Goal: Task Accomplishment & Management: Manage account settings

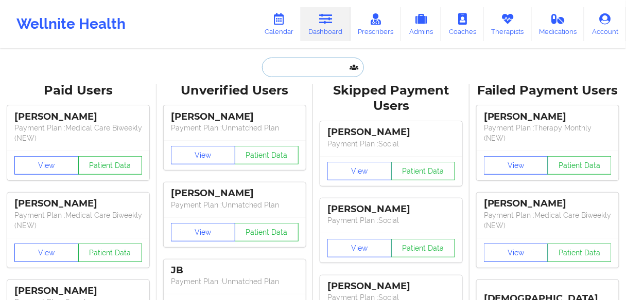
click at [293, 61] on input "text" at bounding box center [313, 68] width 102 height 20
paste input "MICHAEL CASTANEDA"
type input "MICHAEL CASTANEDA"
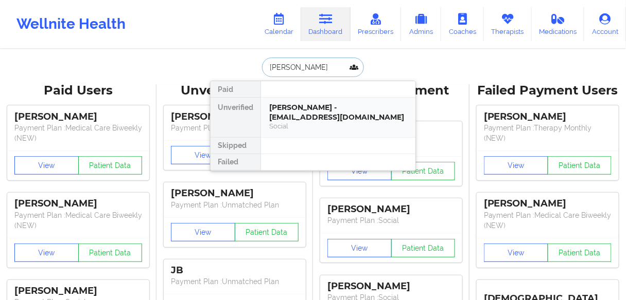
click at [308, 113] on div "Michael Castaneda - sonicmik1@yahoo.com" at bounding box center [338, 112] width 138 height 19
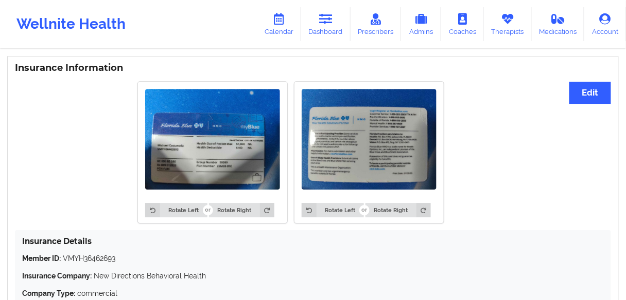
scroll to position [782, 0]
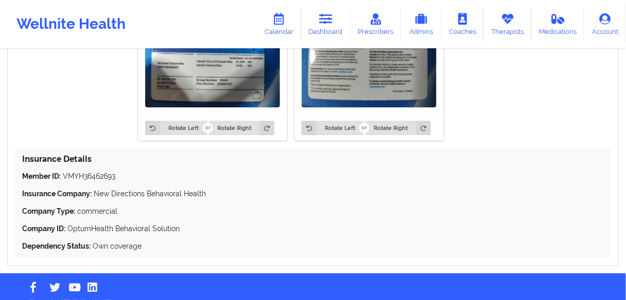
click at [177, 85] on img at bounding box center [212, 57] width 135 height 101
drag, startPoint x: 119, startPoint y: 176, endPoint x: 16, endPoint y: 174, distance: 102.9
click at [16, 174] on div "Insurance Details Member ID: VMYH36462693 Insurance Company: New Directions Beh…" at bounding box center [313, 203] width 596 height 111
copy p "Member ID: VMYH36462693"
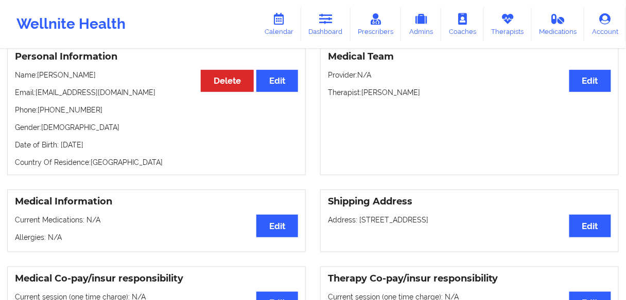
scroll to position [41, 0]
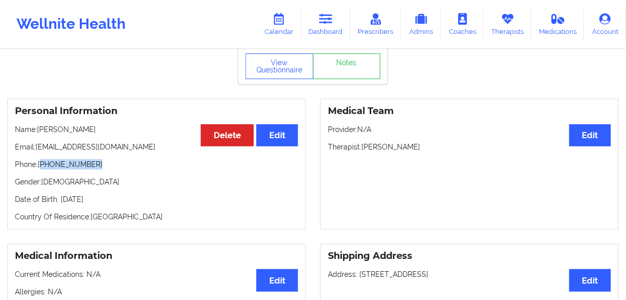
drag, startPoint x: 91, startPoint y: 168, endPoint x: 42, endPoint y: 168, distance: 48.9
click at [42, 168] on p "Phone: +1772-812-2108" at bounding box center [156, 164] width 283 height 10
copy p "1772-812-2108"
click at [98, 175] on div "Personal Information Edit Delete Name: Michael Castaneda Email: sonicmik1@yahoo…" at bounding box center [156, 164] width 298 height 131
drag, startPoint x: 96, startPoint y: 168, endPoint x: 42, endPoint y: 167, distance: 54.0
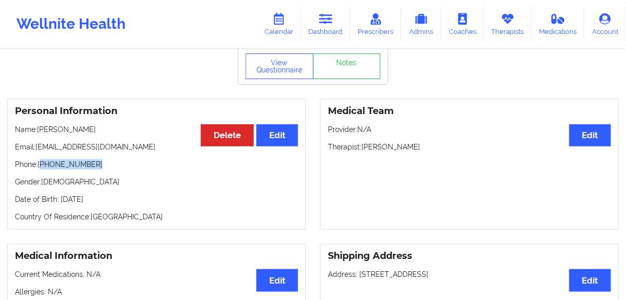
click at [42, 167] on p "Phone: +1772-812-2108" at bounding box center [156, 164] width 283 height 10
copy p "1772-812-2108"
click at [328, 32] on link "Dashboard" at bounding box center [325, 24] width 49 height 34
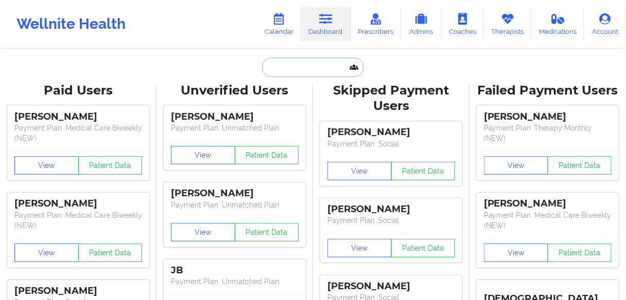
click at [308, 64] on input "text" at bounding box center [313, 68] width 102 height 20
paste input "[PERSON_NAME]"
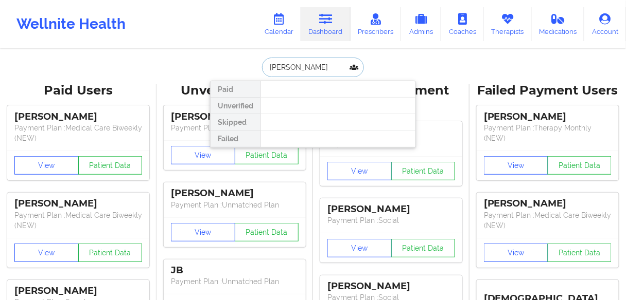
type input "[PERSON_NAME]"
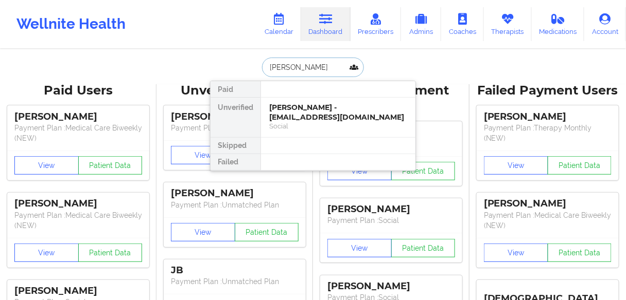
click at [290, 107] on div "Molly Bodenbach - bodenbachmolly20@gmail.com" at bounding box center [338, 112] width 138 height 19
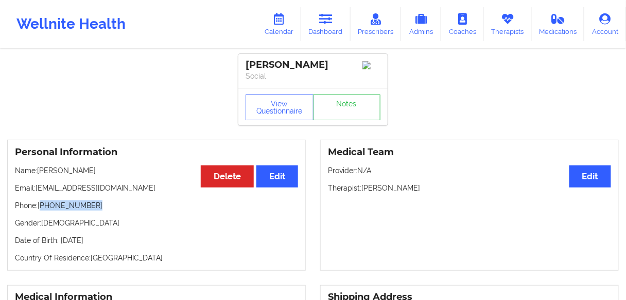
drag, startPoint x: 96, startPoint y: 207, endPoint x: 42, endPoint y: 209, distance: 54.1
click at [42, 209] on p "Phone: +1618-797-8960" at bounding box center [156, 206] width 283 height 10
copy p "1618-797-8960"
click at [132, 218] on div "Personal Information Edit Delete Name: Molly Bodenbach Email: bodenbachmolly20@…" at bounding box center [156, 205] width 298 height 131
drag, startPoint x: 102, startPoint y: 208, endPoint x: 41, endPoint y: 210, distance: 60.7
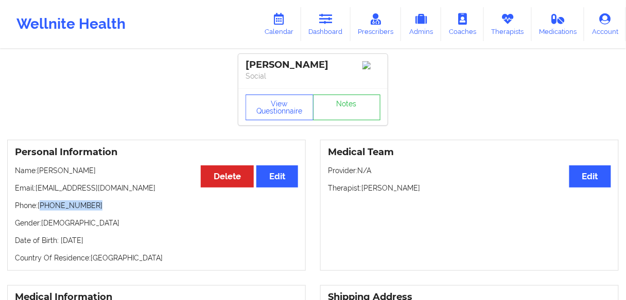
click at [41, 210] on p "Phone: +1618-797-8960" at bounding box center [156, 206] width 283 height 10
copy p "1618-797-8960"
click at [334, 28] on link "Dashboard" at bounding box center [325, 24] width 49 height 34
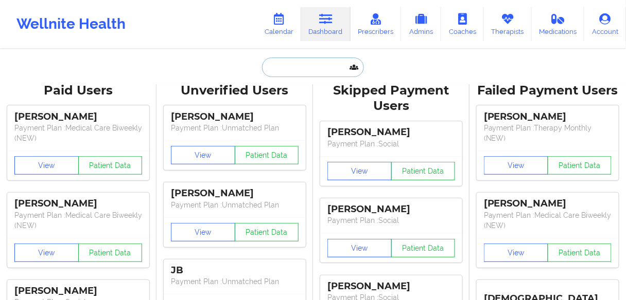
click at [314, 66] on input "text" at bounding box center [313, 68] width 102 height 20
paste input "[PERSON_NAME]"
type input "[PERSON_NAME]"
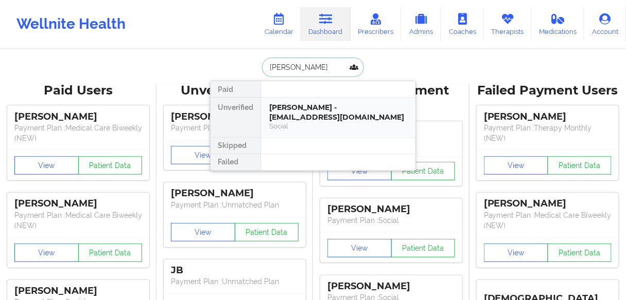
click at [298, 116] on div "[PERSON_NAME] - [EMAIL_ADDRESS][DOMAIN_NAME]" at bounding box center [338, 112] width 138 height 19
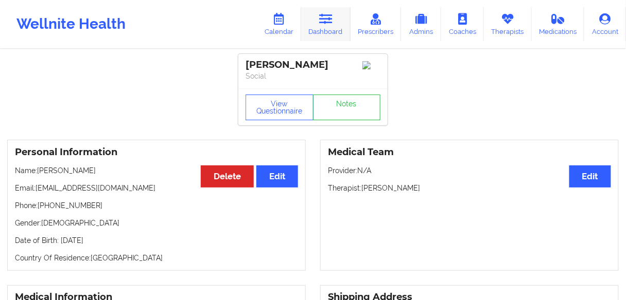
click at [319, 29] on link "Dashboard" at bounding box center [325, 24] width 49 height 34
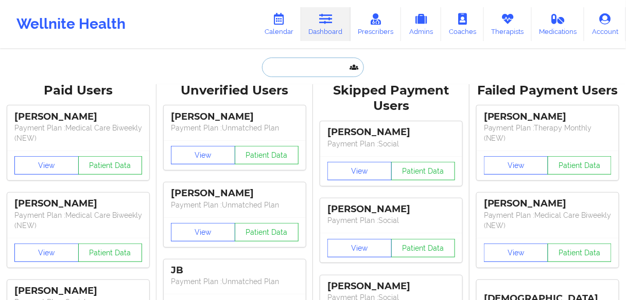
click at [298, 72] on input "text" at bounding box center [313, 68] width 102 height 20
paste input "[PERSON_NAME]"
type input "[PERSON_NAME]"
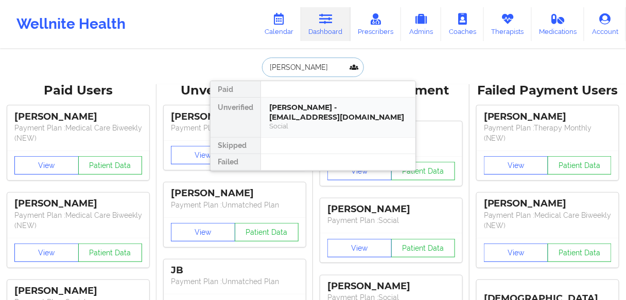
click at [296, 114] on div "Molly Bodenbach - bodenbachmolly20@gmail.com" at bounding box center [338, 112] width 138 height 19
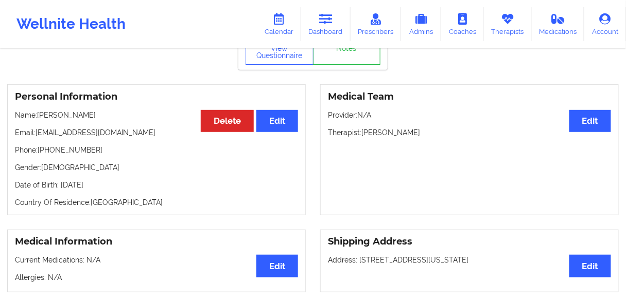
scroll to position [123, 0]
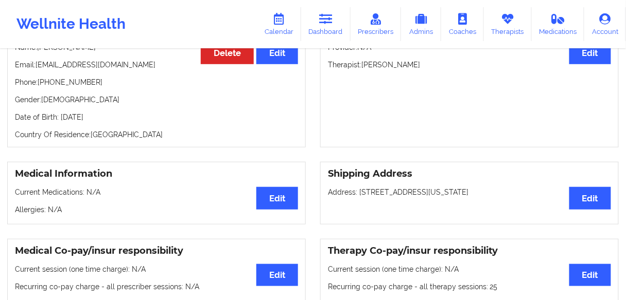
drag, startPoint x: 427, startPoint y: 66, endPoint x: 363, endPoint y: 67, distance: 64.8
click at [363, 67] on p "Therapist: [PERSON_NAME]" at bounding box center [469, 65] width 283 height 10
copy p "[PERSON_NAME]"
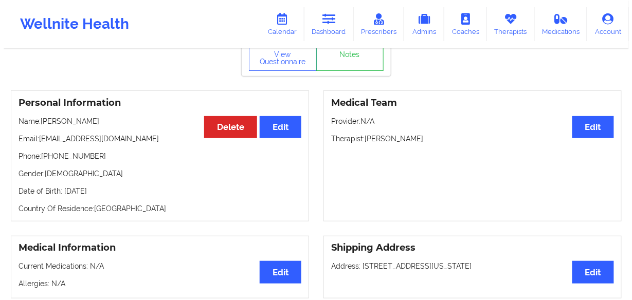
scroll to position [0, 0]
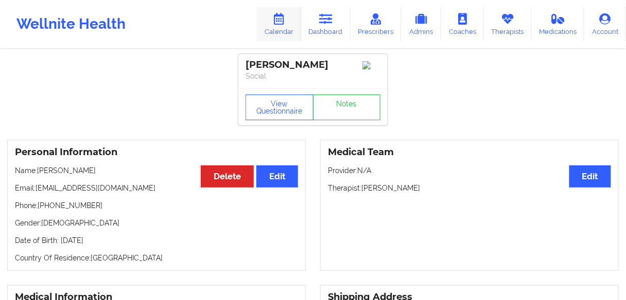
click at [279, 32] on link "Calendar" at bounding box center [279, 24] width 44 height 34
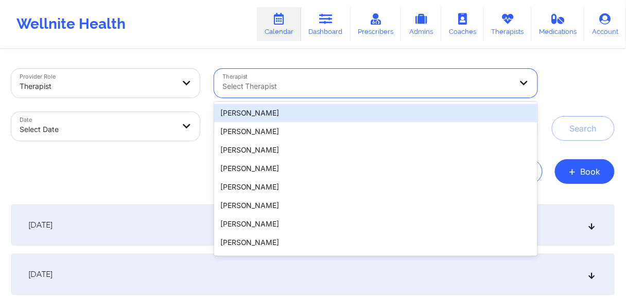
click at [284, 85] on div at bounding box center [367, 86] width 290 height 12
paste input "[PERSON_NAME]"
type input "[PERSON_NAME]"
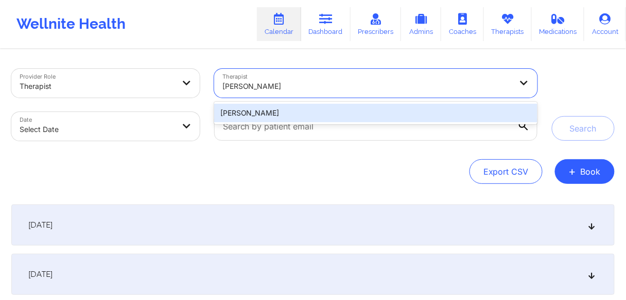
click at [253, 113] on div "[PERSON_NAME]" at bounding box center [375, 113] width 323 height 19
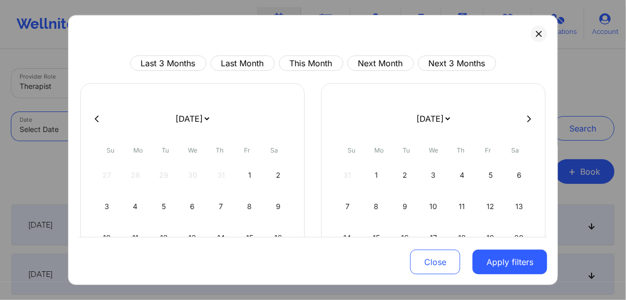
click at [185, 133] on body "Wellnite Health Calendar Dashboard Prescribers Admins Coaches Therapists Medica…" at bounding box center [313, 150] width 626 height 300
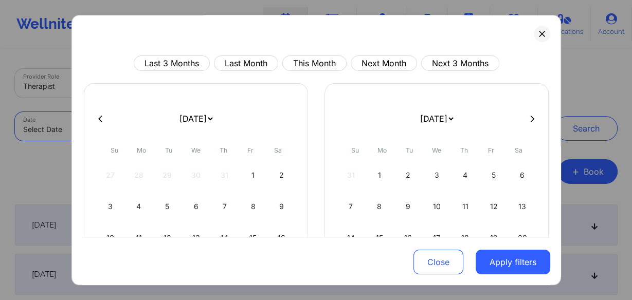
select select "2025-8"
select select "2025-9"
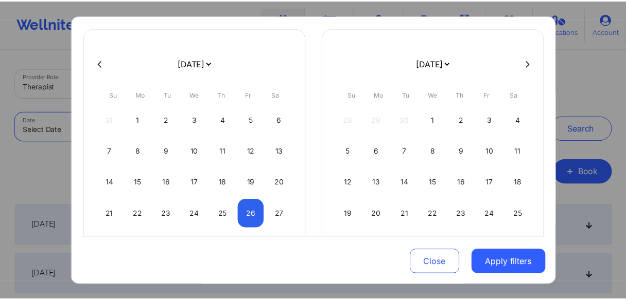
scroll to position [109, 0]
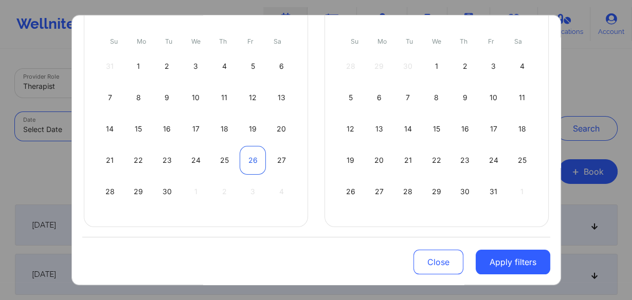
click at [245, 157] on div "26" at bounding box center [253, 160] width 26 height 29
select select "2025-8"
select select "2025-9"
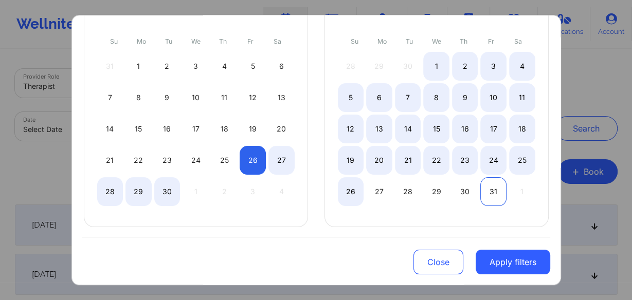
select select "2025-8"
select select "2025-9"
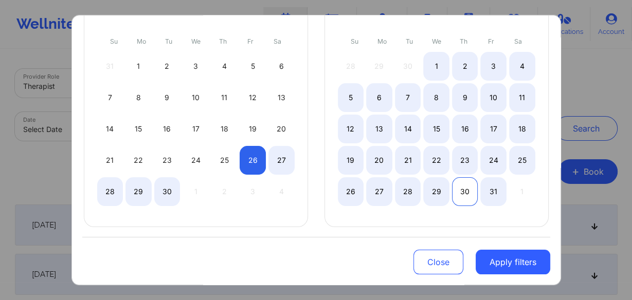
select select "2025-8"
select select "2025-9"
select select "2025-8"
select select "2025-9"
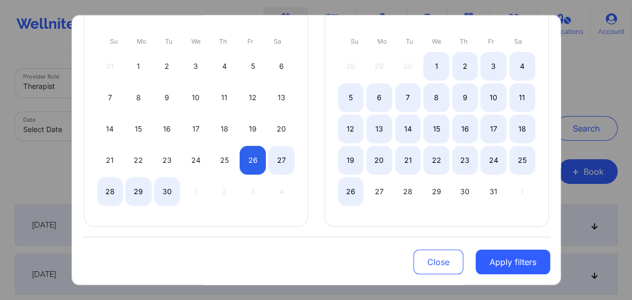
drag, startPoint x: 345, startPoint y: 188, endPoint x: 458, endPoint y: 242, distance: 125.4
click at [346, 188] on div "26" at bounding box center [351, 191] width 26 height 29
select select "2025-8"
select select "2025-9"
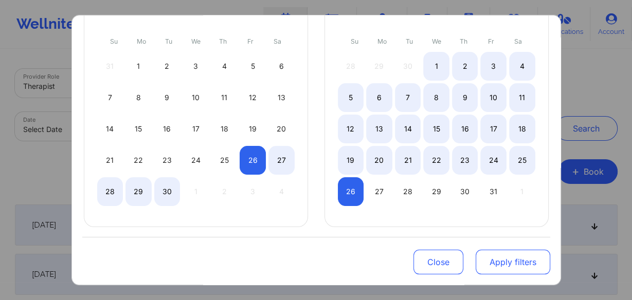
click at [505, 264] on button "Apply filters" at bounding box center [513, 262] width 75 height 25
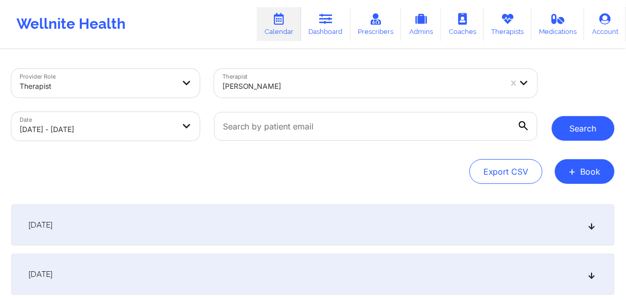
click at [569, 133] on button "Search" at bounding box center [582, 128] width 63 height 25
click at [571, 135] on button "Search" at bounding box center [582, 128] width 63 height 25
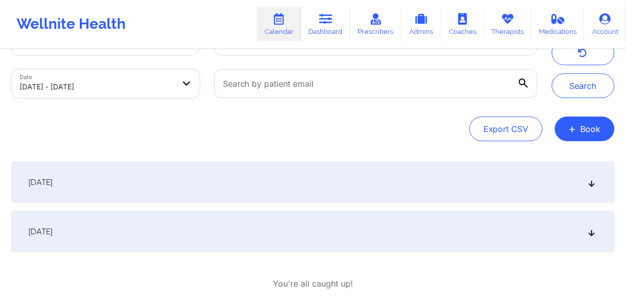
scroll to position [0, 0]
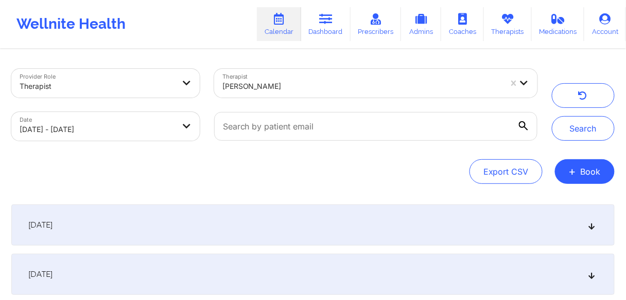
click at [52, 229] on span "[DATE]" at bounding box center [40, 225] width 24 height 10
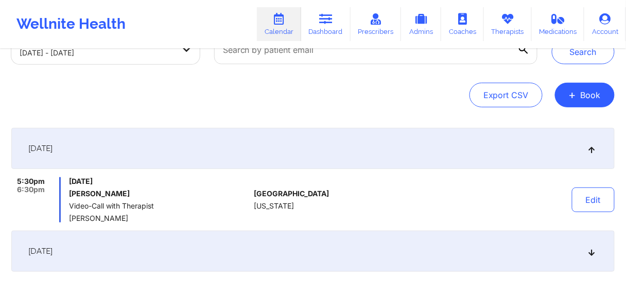
scroll to position [82, 0]
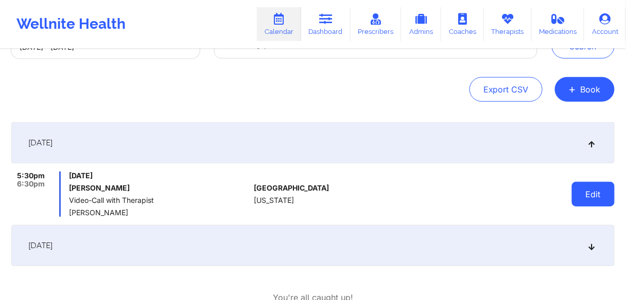
click at [585, 197] on button "Edit" at bounding box center [593, 194] width 43 height 25
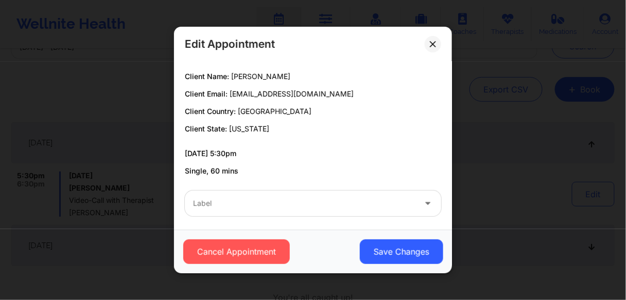
scroll to position [65, 0]
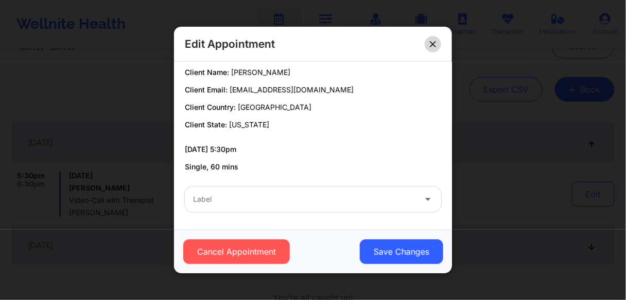
click at [434, 45] on icon at bounding box center [433, 44] width 6 height 6
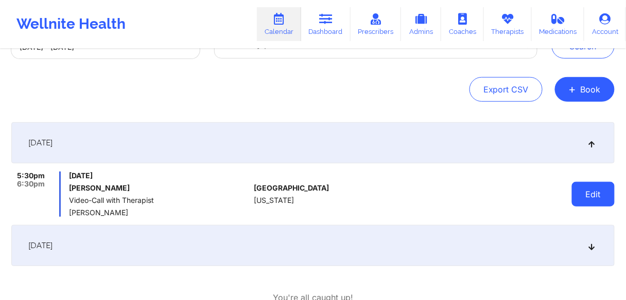
click at [591, 197] on button "Edit" at bounding box center [593, 194] width 43 height 25
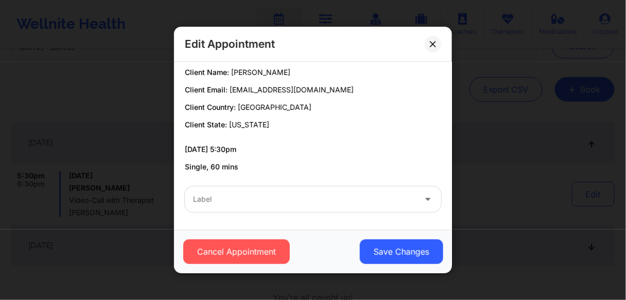
click at [269, 201] on div at bounding box center [304, 199] width 222 height 12
click at [354, 141] on div "Provider Country: United States Provider State: Missouri Provider Name: Pamela …" at bounding box center [312, 90] width 271 height 165
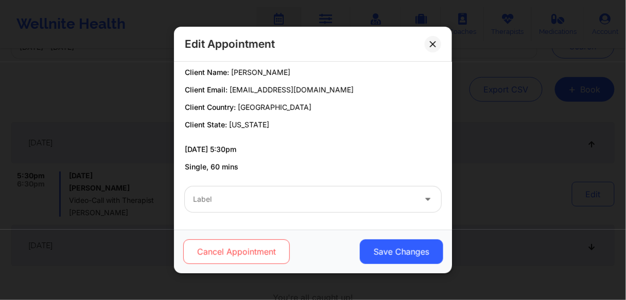
click at [256, 256] on button "Cancel Appointment" at bounding box center [236, 252] width 106 height 25
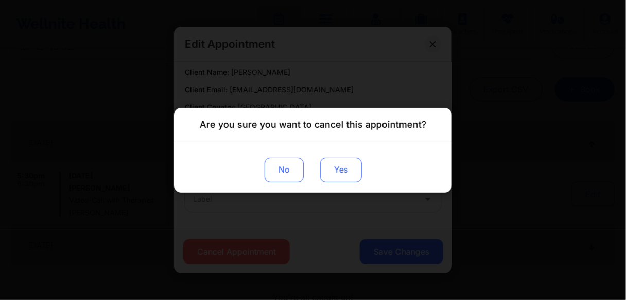
click at [340, 171] on button "Yes" at bounding box center [341, 169] width 42 height 25
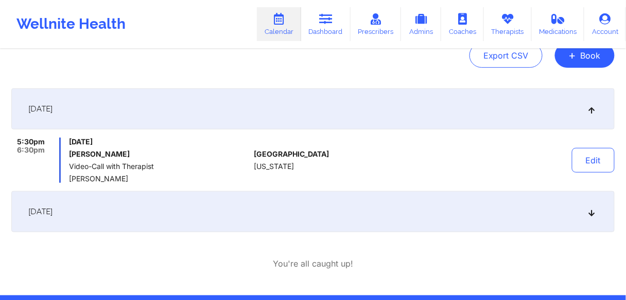
scroll to position [153, 0]
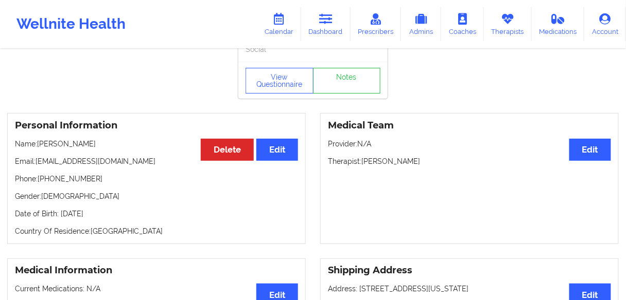
scroll to position [41, 0]
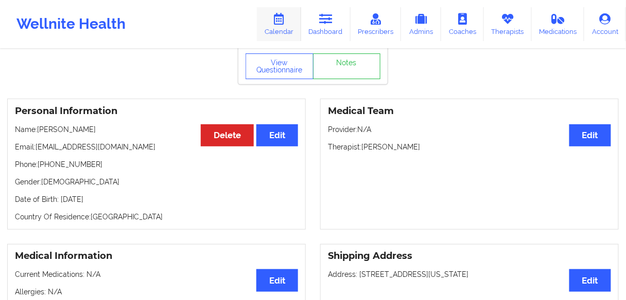
drag, startPoint x: 281, startPoint y: 26, endPoint x: 280, endPoint y: 31, distance: 5.7
click at [281, 26] on link "Calendar" at bounding box center [279, 24] width 44 height 34
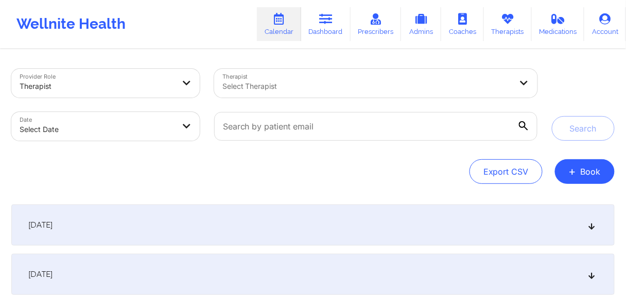
click at [257, 87] on div at bounding box center [367, 86] width 290 height 12
click at [318, 30] on link "Dashboard" at bounding box center [325, 24] width 49 height 34
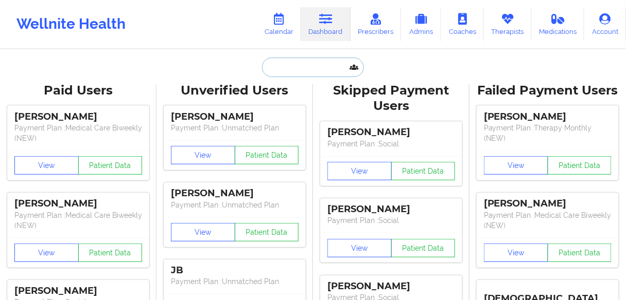
click at [303, 66] on input "text" at bounding box center [313, 68] width 102 height 20
paste input "[PERSON_NAME]"
type input "[PERSON_NAME]"
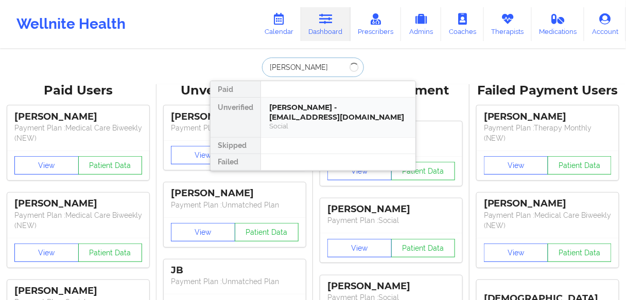
click at [292, 114] on div "Molly Bodenbach - bodenbachmolly20@gmail.com" at bounding box center [338, 112] width 138 height 19
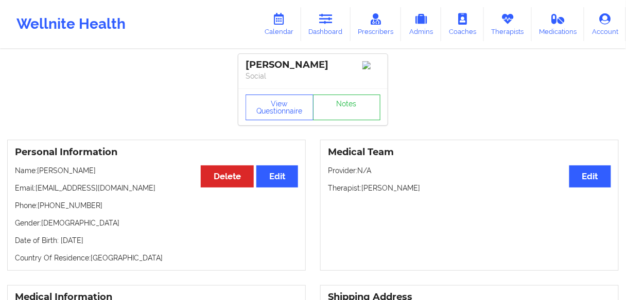
drag, startPoint x: 429, startPoint y: 189, endPoint x: 363, endPoint y: 192, distance: 66.4
click at [363, 192] on p "Therapist: [PERSON_NAME]" at bounding box center [469, 188] width 283 height 10
copy p "[PERSON_NAME]"
click at [278, 31] on link "Calendar" at bounding box center [279, 24] width 44 height 34
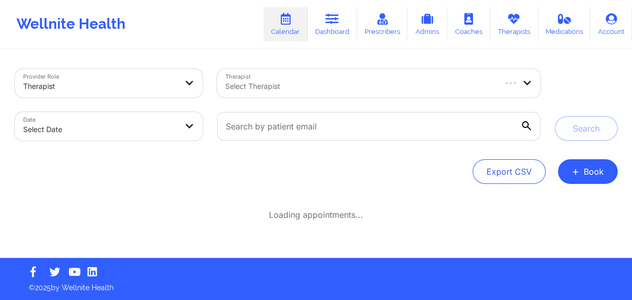
click at [341, 84] on div at bounding box center [359, 86] width 269 height 12
paste input "[PERSON_NAME]"
type input "[PERSON_NAME]"
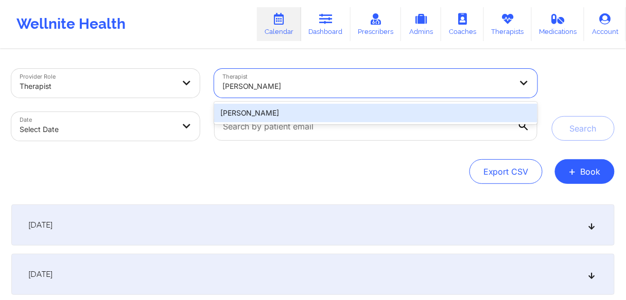
click at [272, 115] on div "[PERSON_NAME]" at bounding box center [375, 113] width 323 height 19
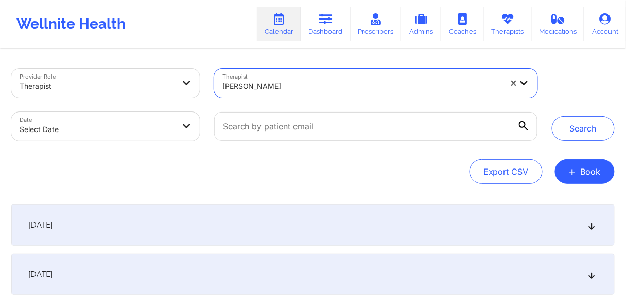
click at [123, 129] on body "Wellnite Health Calendar Dashboard Prescribers Admins Coaches Therapists Medica…" at bounding box center [313, 150] width 626 height 300
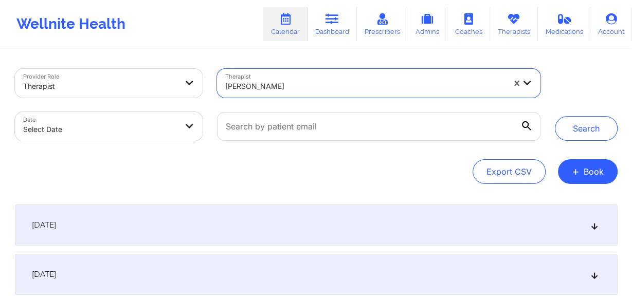
select select "2025-8"
select select "2025-9"
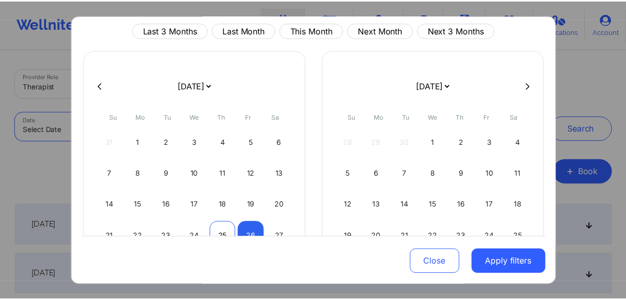
scroll to position [109, 0]
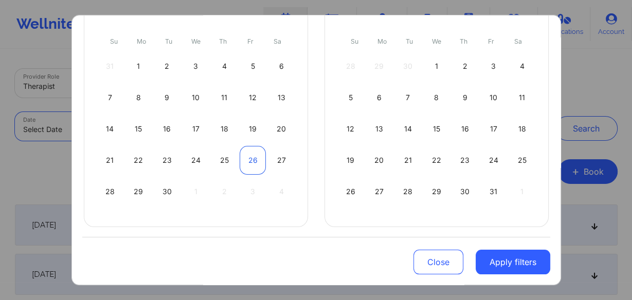
click at [248, 157] on div "26" at bounding box center [253, 160] width 26 height 29
select select "2025-8"
select select "2025-9"
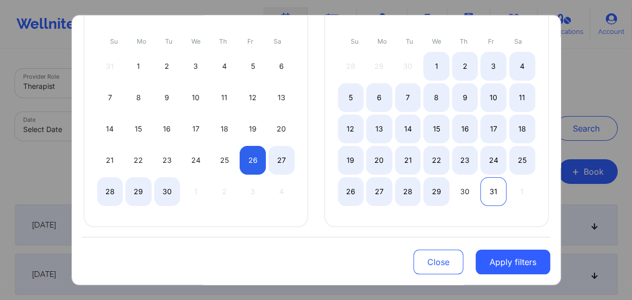
select select "2025-8"
select select "2025-9"
select select "2025-8"
select select "2025-9"
click at [432, 190] on div "29" at bounding box center [436, 191] width 26 height 29
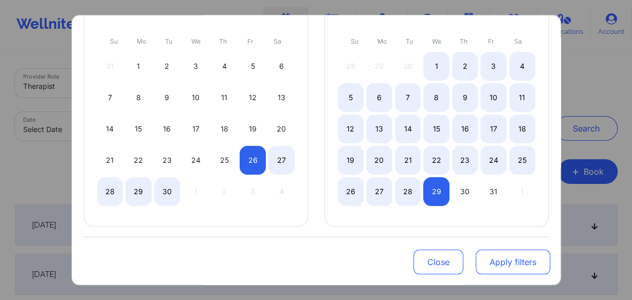
select select "2025-8"
select select "2025-9"
click at [492, 270] on button "Apply filters" at bounding box center [513, 262] width 75 height 25
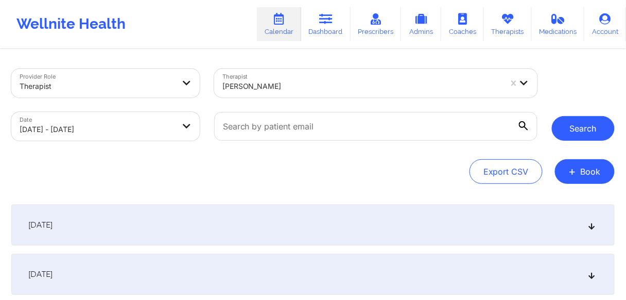
click at [569, 127] on button "Search" at bounding box center [582, 128] width 63 height 25
click at [575, 129] on button "Search" at bounding box center [582, 128] width 63 height 25
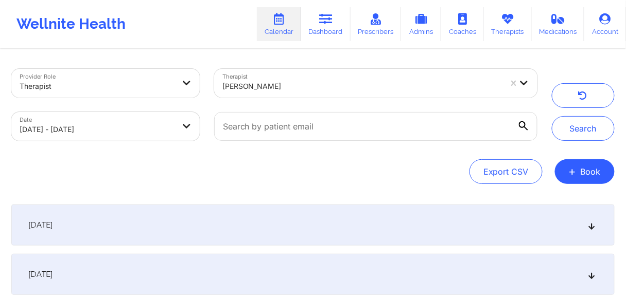
click at [52, 225] on span "[DATE]" at bounding box center [40, 225] width 24 height 10
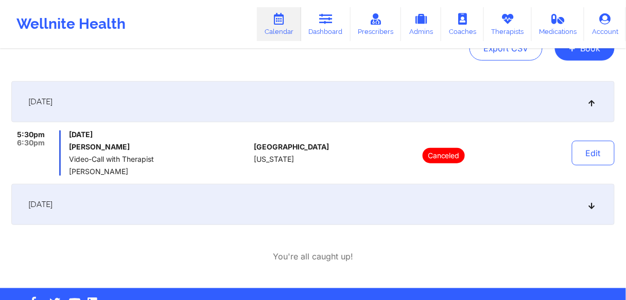
scroll to position [153, 0]
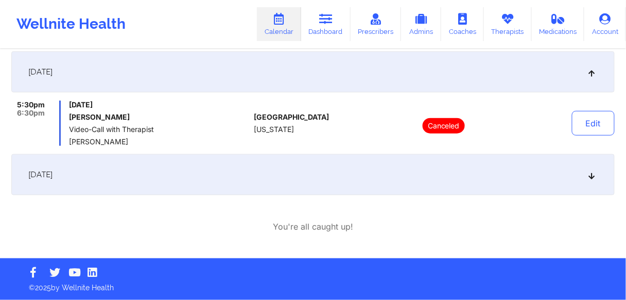
click at [52, 173] on span "[DATE]" at bounding box center [40, 175] width 24 height 10
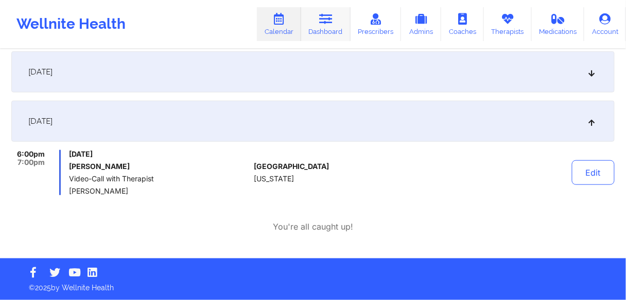
click at [312, 22] on link "Dashboard" at bounding box center [325, 24] width 49 height 34
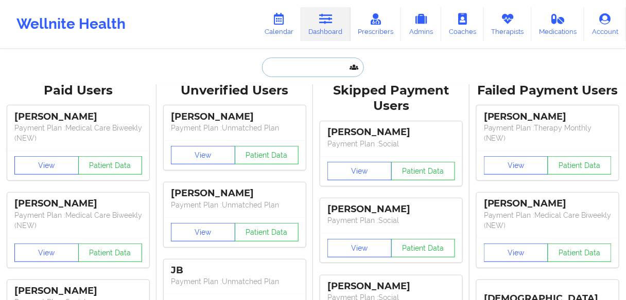
click at [307, 66] on input "text" at bounding box center [313, 68] width 102 height 20
paste input "[PERSON_NAME]"
type input "[PERSON_NAME]"
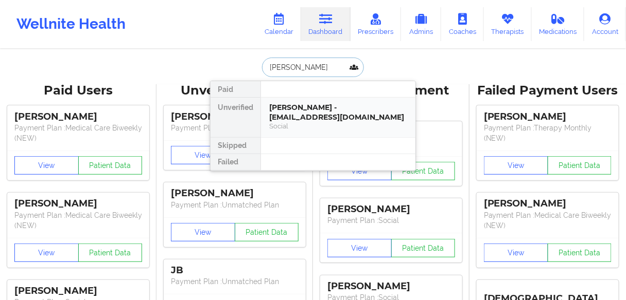
click at [310, 112] on div "[PERSON_NAME] - [EMAIL_ADDRESS][DOMAIN_NAME]" at bounding box center [338, 112] width 138 height 19
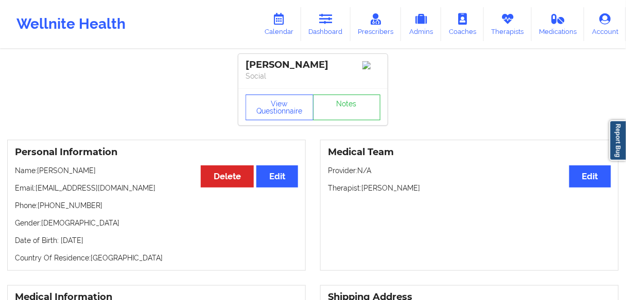
click at [68, 210] on p "Phone: +18168688564" at bounding box center [156, 206] width 283 height 10
copy p "18168688564"
click at [325, 21] on icon at bounding box center [325, 18] width 13 height 11
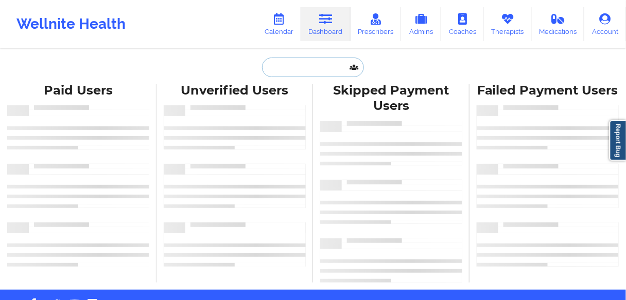
click at [288, 70] on input "text" at bounding box center [313, 68] width 102 height 20
paste input "[PERSON_NAME]"
type input "[PERSON_NAME]"
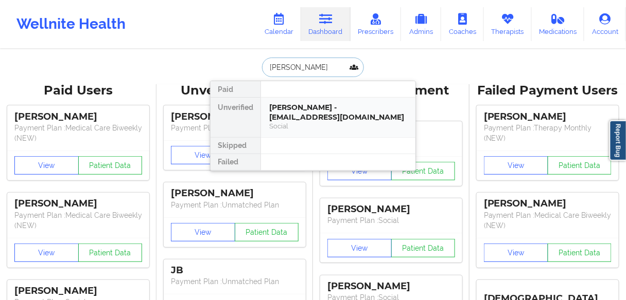
click at [292, 110] on div "[PERSON_NAME] - [EMAIL_ADDRESS][DOMAIN_NAME]" at bounding box center [338, 112] width 138 height 19
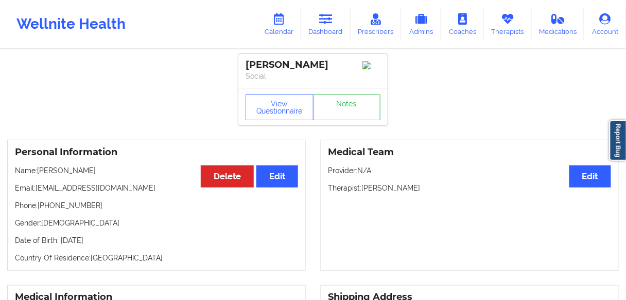
scroll to position [41, 0]
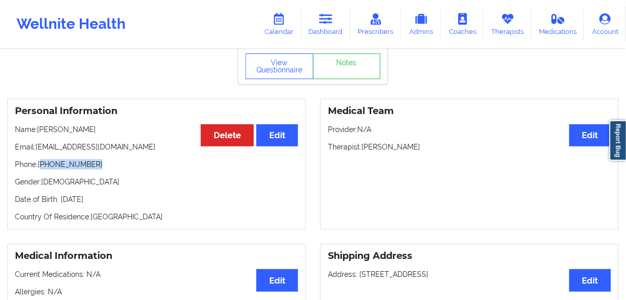
drag, startPoint x: 103, startPoint y: 168, endPoint x: 42, endPoint y: 167, distance: 61.7
click at [42, 167] on p "Phone: [PHONE_NUMBER]" at bounding box center [156, 164] width 283 height 10
copy p "[PHONE_NUMBER]"
drag, startPoint x: 430, startPoint y: 146, endPoint x: 362, endPoint y: 152, distance: 67.7
click at [362, 152] on p "Therapist: [PERSON_NAME]" at bounding box center [469, 147] width 283 height 10
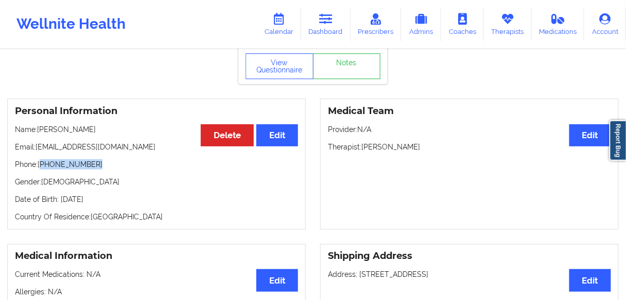
copy p "[PERSON_NAME]"
click at [319, 27] on link "Dashboard" at bounding box center [325, 24] width 49 height 34
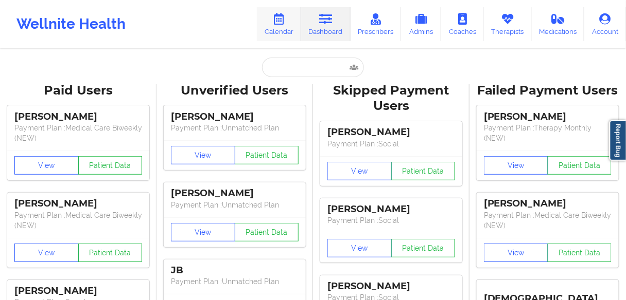
click at [285, 27] on link "Calendar" at bounding box center [279, 24] width 44 height 34
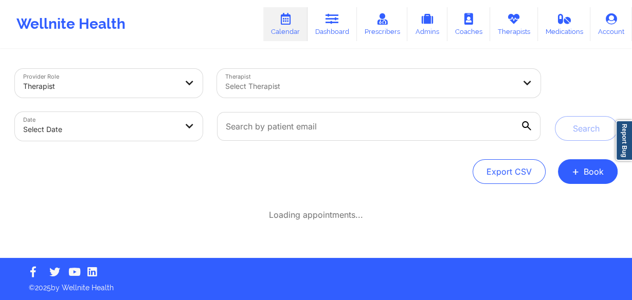
click at [295, 83] on div at bounding box center [370, 86] width 290 height 12
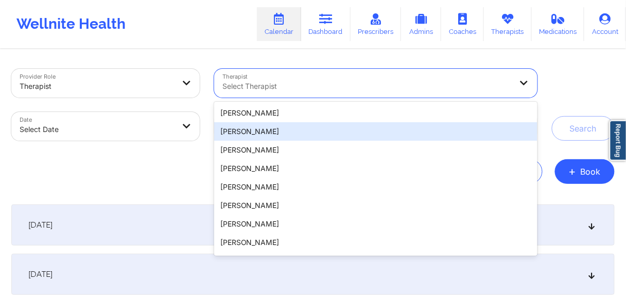
paste input "[PERSON_NAME]"
type input "[PERSON_NAME]"
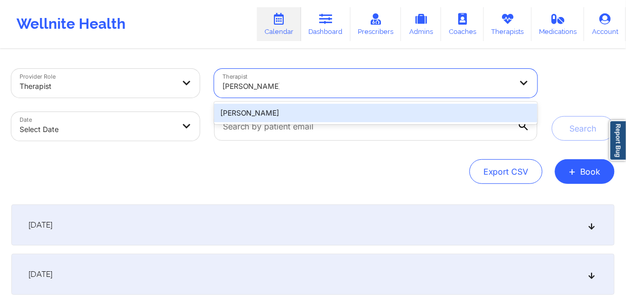
click at [265, 115] on div "[PERSON_NAME]" at bounding box center [375, 113] width 323 height 19
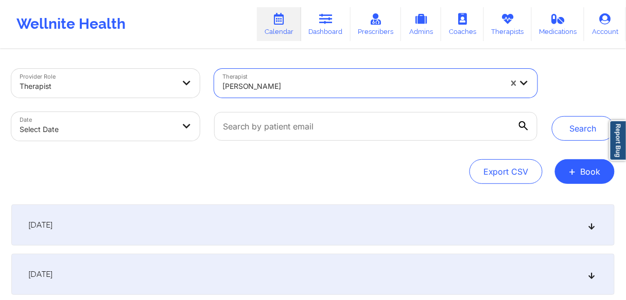
select select "2025-8"
select select "2025-9"
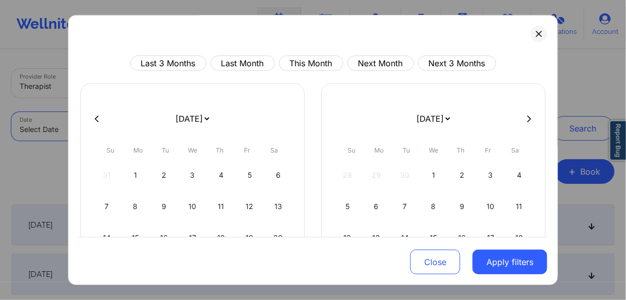
click at [185, 132] on body "Wellnite Health Calendar Dashboard Prescribers Admins Coaches Therapists Medica…" at bounding box center [313, 150] width 626 height 300
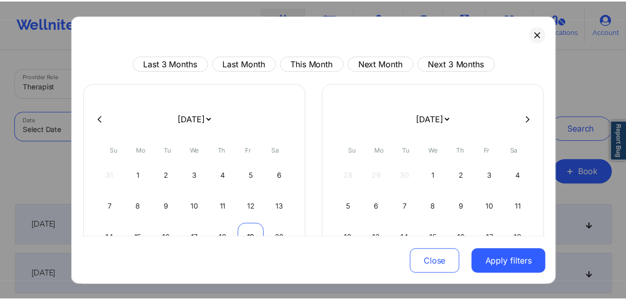
scroll to position [82, 0]
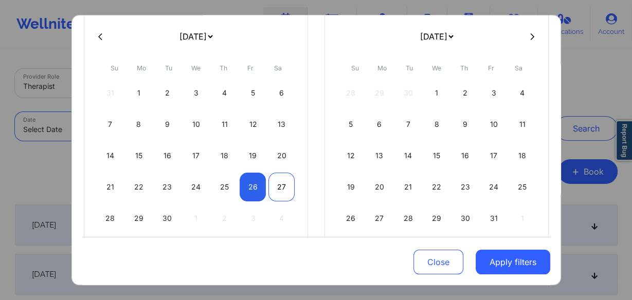
drag, startPoint x: 248, startPoint y: 186, endPoint x: 275, endPoint y: 190, distance: 27.7
click at [248, 185] on div "26" at bounding box center [253, 187] width 26 height 29
select select "2025-8"
select select "2025-9"
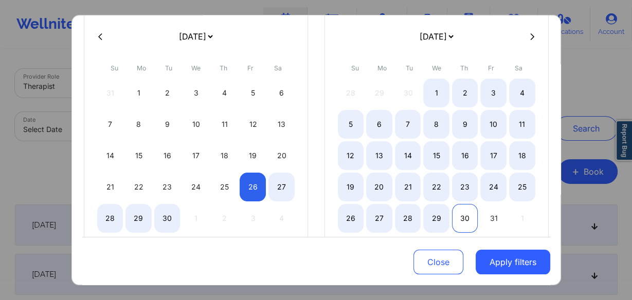
click at [460, 214] on div "30" at bounding box center [465, 218] width 26 height 29
select select "2025-8"
select select "2025-9"
click at [433, 220] on div "29" at bounding box center [436, 218] width 26 height 29
select select "2025-9"
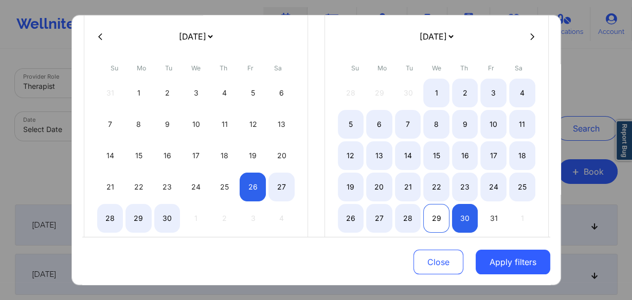
select select "2025-10"
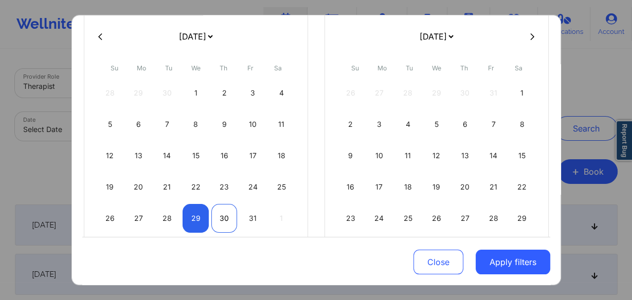
select select "2025-9"
select select "2025-10"
select select "2025-9"
select select "2025-10"
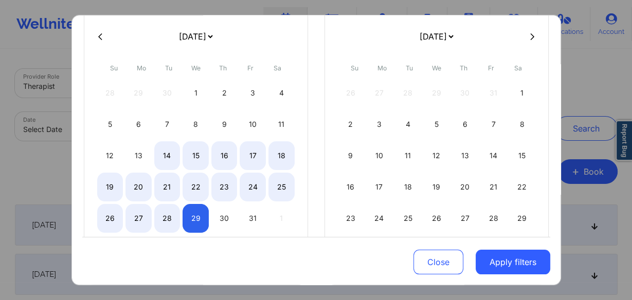
select select "2025-9"
select select "2025-10"
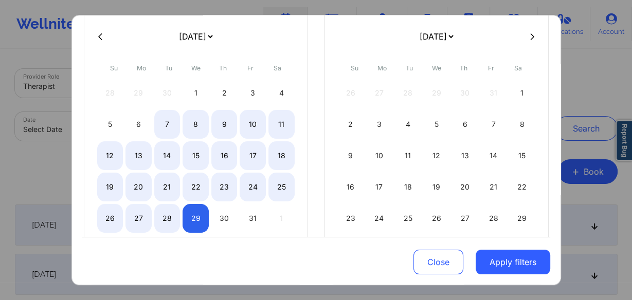
click at [96, 34] on button at bounding box center [100, 36] width 10 height 9
select select "2025-8"
select select "2025-9"
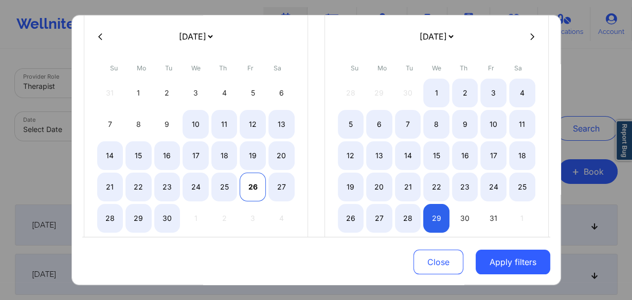
select select "2025-8"
select select "2025-9"
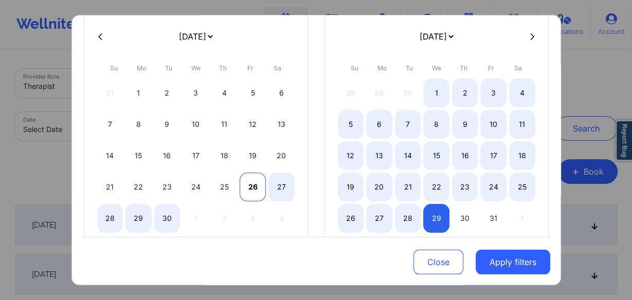
click at [254, 185] on div "26" at bounding box center [253, 187] width 26 height 29
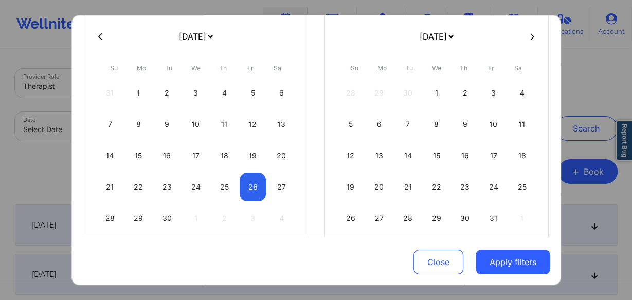
select select "2025-8"
select select "2025-9"
select select "2025-8"
select select "2025-9"
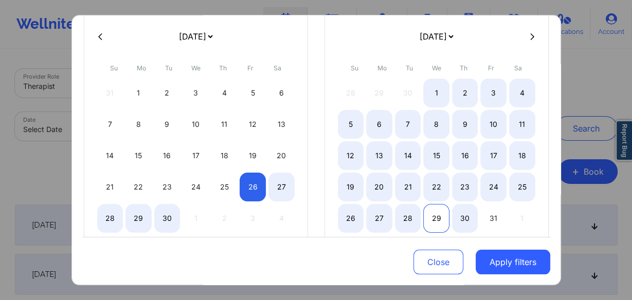
select select "2025-8"
select select "2025-9"
select select "2025-8"
select select "2025-9"
click at [404, 216] on div "28" at bounding box center [408, 218] width 26 height 29
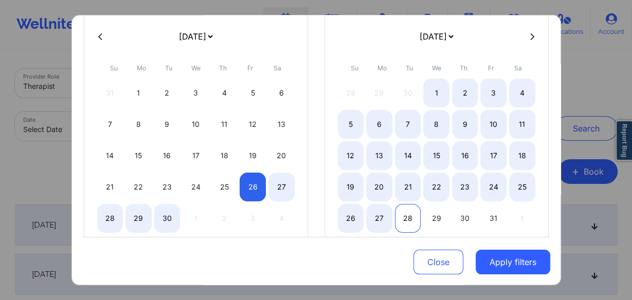
select select "2025-8"
select select "2025-9"
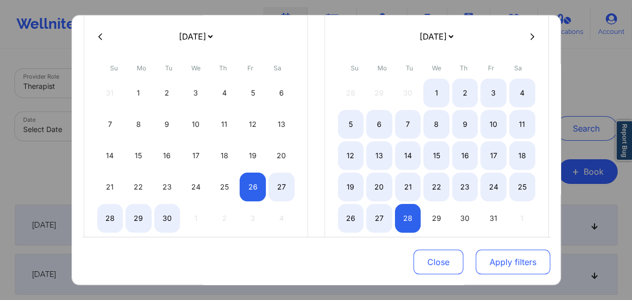
click at [513, 261] on button "Apply filters" at bounding box center [513, 262] width 75 height 25
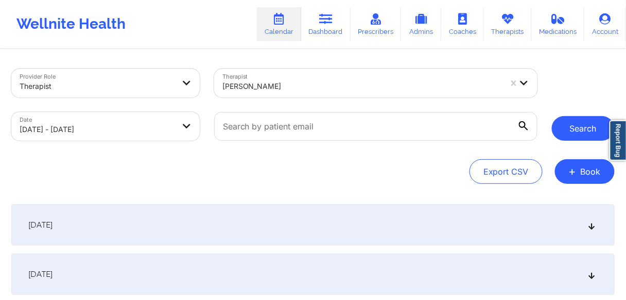
click at [572, 133] on button "Search" at bounding box center [582, 128] width 63 height 25
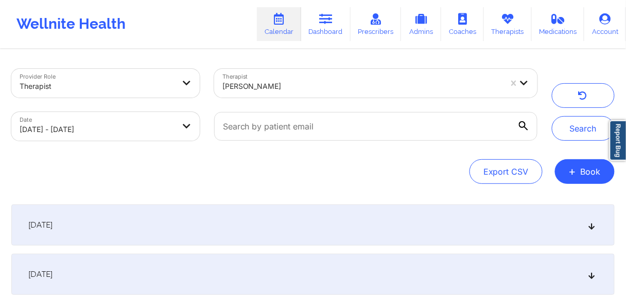
click at [52, 224] on span "[DATE]" at bounding box center [40, 225] width 24 height 10
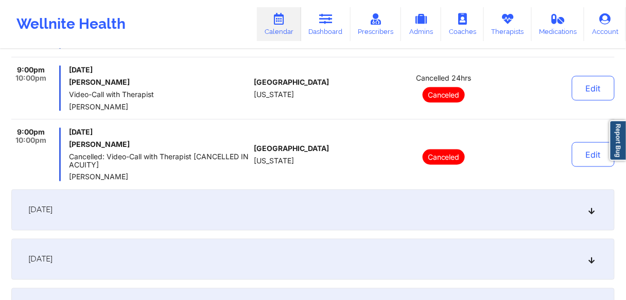
scroll to position [370, 0]
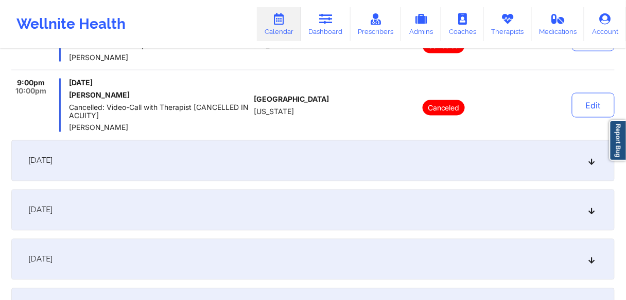
click at [52, 158] on span "[DATE]" at bounding box center [40, 161] width 24 height 10
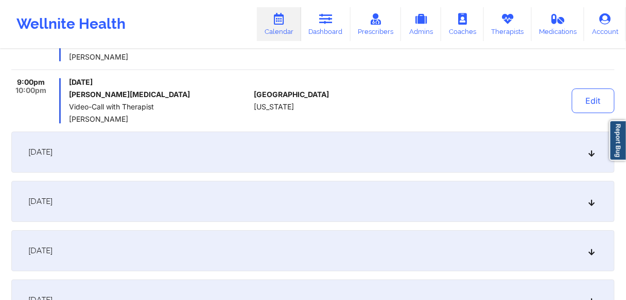
scroll to position [700, 0]
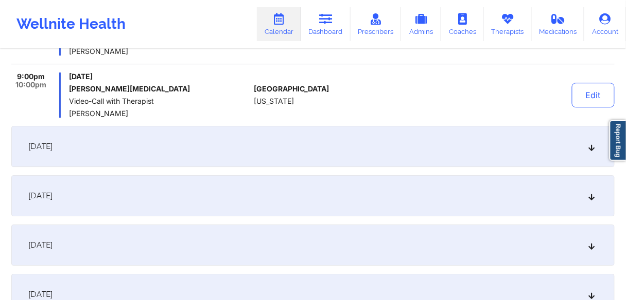
click at [52, 144] on span "[DATE]" at bounding box center [40, 146] width 24 height 10
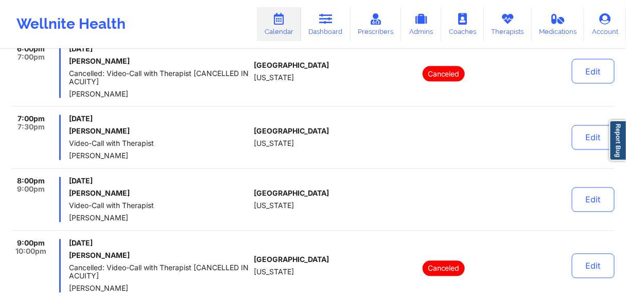
scroll to position [494, 0]
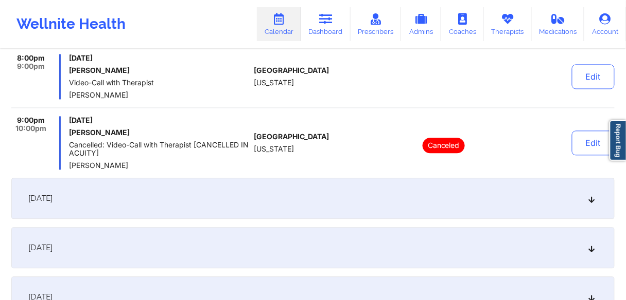
click at [52, 200] on span "[DATE]" at bounding box center [40, 198] width 24 height 10
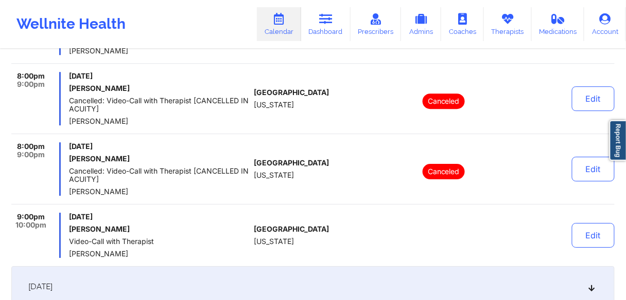
scroll to position [782, 0]
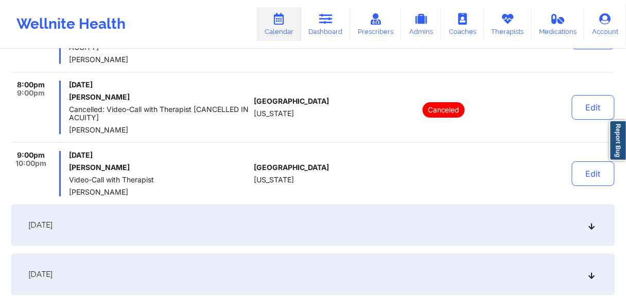
click at [52, 226] on span "[DATE]" at bounding box center [40, 225] width 24 height 10
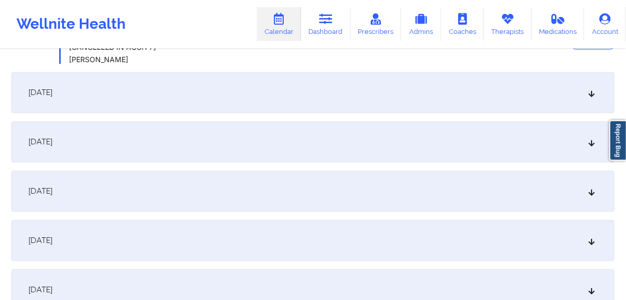
scroll to position [658, 0]
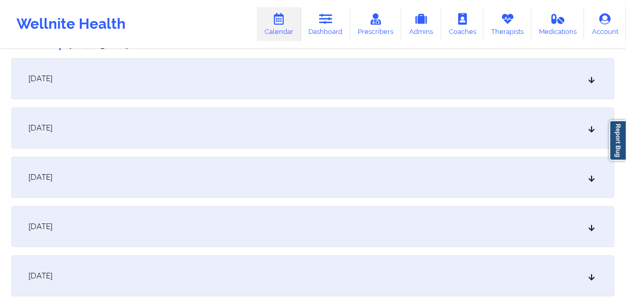
click at [87, 82] on div "[DATE]" at bounding box center [312, 78] width 603 height 41
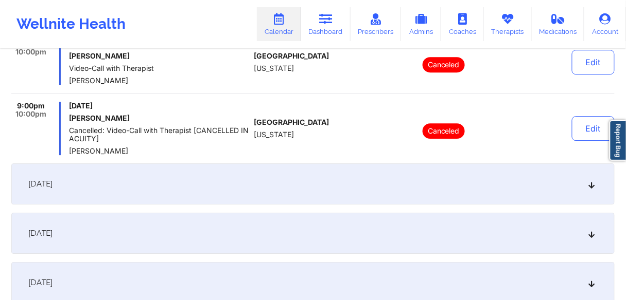
scroll to position [782, 0]
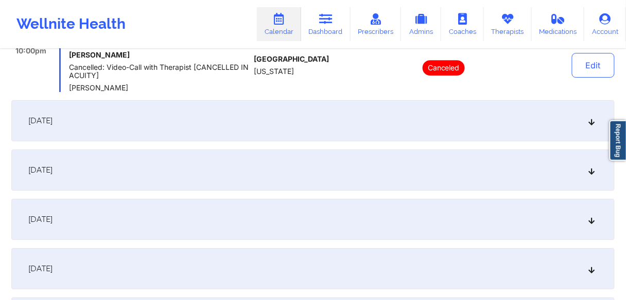
click at [87, 124] on div "[DATE]" at bounding box center [312, 120] width 603 height 41
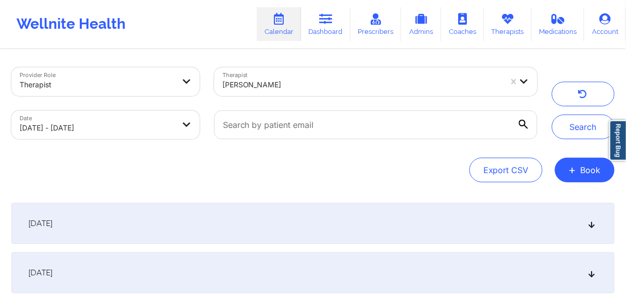
scroll to position [0, 0]
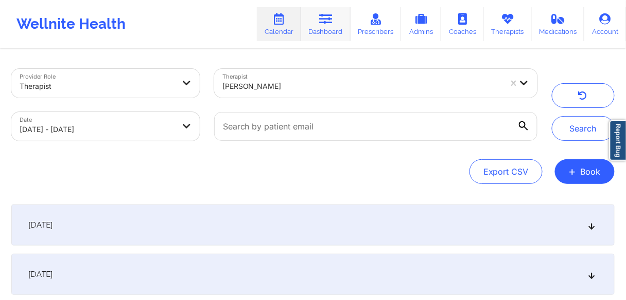
click at [331, 32] on link "Dashboard" at bounding box center [325, 24] width 49 height 34
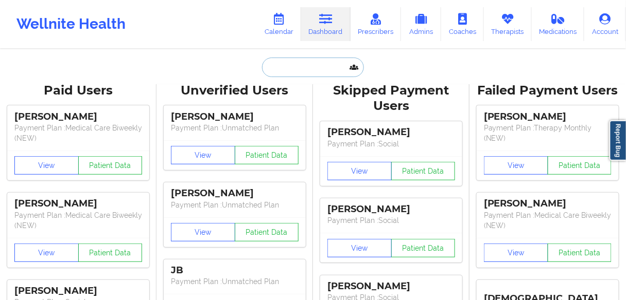
click at [296, 76] on input "text" at bounding box center [313, 68] width 102 height 20
paste input "[PERSON_NAME]"
type input "[PERSON_NAME]"
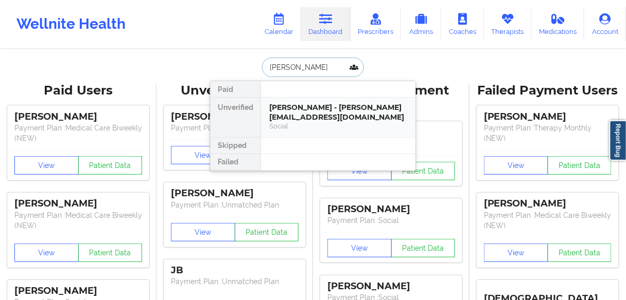
click at [291, 120] on div "[PERSON_NAME] - [PERSON_NAME][EMAIL_ADDRESS][DOMAIN_NAME]" at bounding box center [338, 112] width 138 height 19
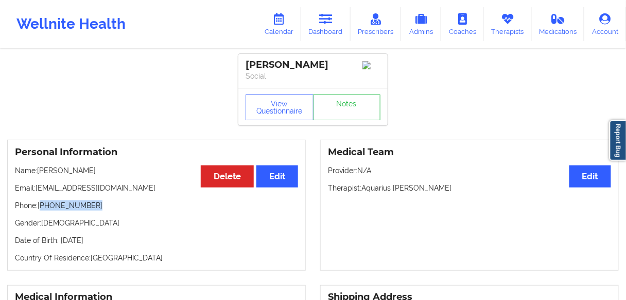
drag, startPoint x: 93, startPoint y: 207, endPoint x: 43, endPoint y: 206, distance: 49.9
click at [43, 206] on p "Phone: [PHONE_NUMBER]" at bounding box center [156, 206] width 283 height 10
copy p "[PHONE_NUMBER]"
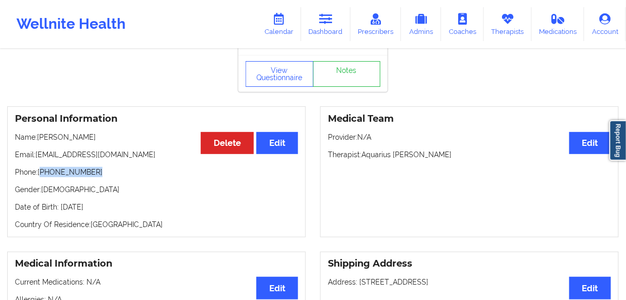
scroll to position [123, 0]
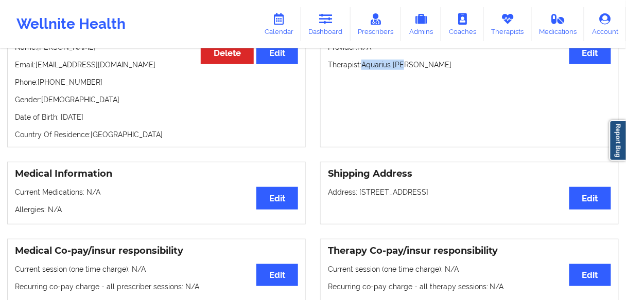
drag, startPoint x: 415, startPoint y: 68, endPoint x: 362, endPoint y: 66, distance: 52.5
click at [362, 66] on p "Therapist: [PERSON_NAME]" at bounding box center [469, 65] width 283 height 10
copy p "Aquarius [PERSON_NAME]"
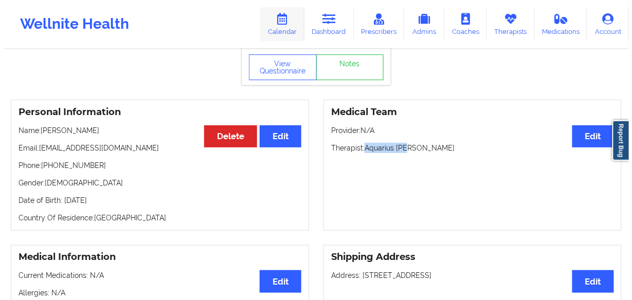
scroll to position [0, 0]
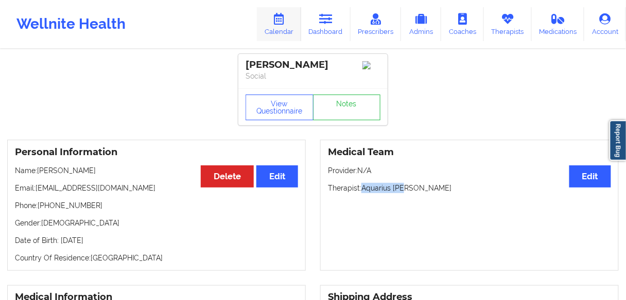
click at [288, 31] on link "Calendar" at bounding box center [279, 24] width 44 height 34
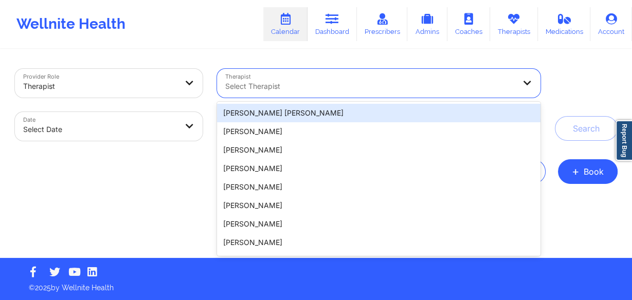
click at [283, 90] on div at bounding box center [370, 86] width 290 height 12
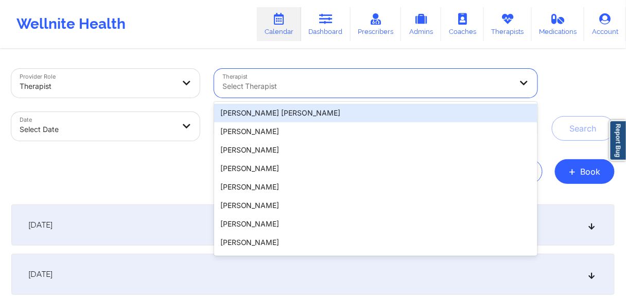
paste input "Aquarius [PERSON_NAME]"
type input "Aquarius [PERSON_NAME]"
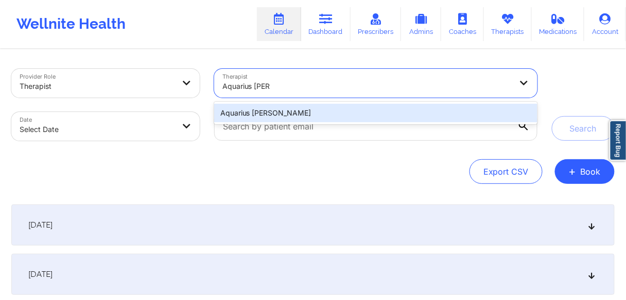
click at [288, 111] on div "Aquarius [PERSON_NAME]" at bounding box center [375, 113] width 323 height 19
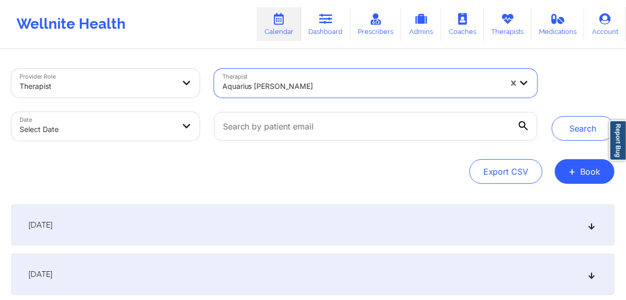
click at [104, 129] on body "Wellnite Health Calendar Dashboard Prescribers Admins Coaches Therapists Medica…" at bounding box center [313, 150] width 626 height 300
select select "2025-8"
select select "2025-9"
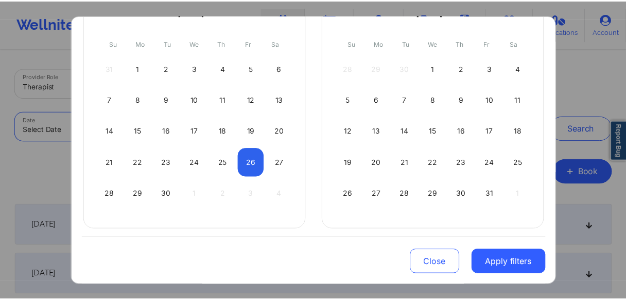
scroll to position [109, 0]
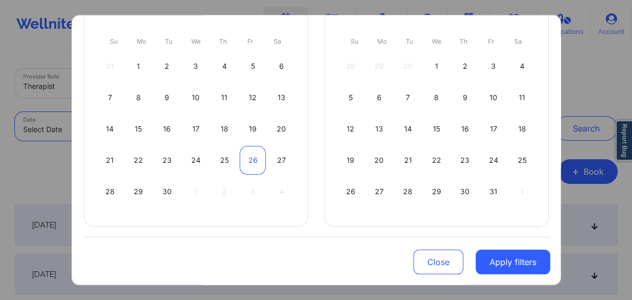
click at [251, 156] on div "26" at bounding box center [253, 160] width 26 height 29
select select "2025-8"
select select "2025-9"
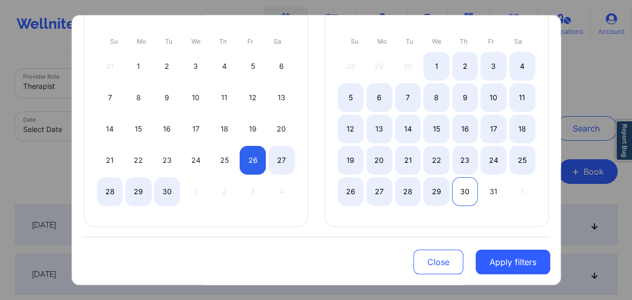
select select "2025-8"
select select "2025-9"
select select "2025-8"
select select "2025-9"
click at [435, 189] on div "29" at bounding box center [436, 191] width 26 height 29
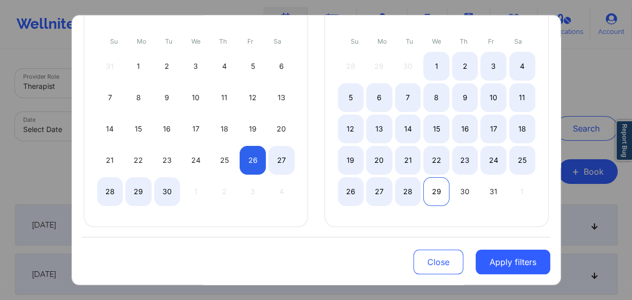
select select "2025-8"
select select "2025-9"
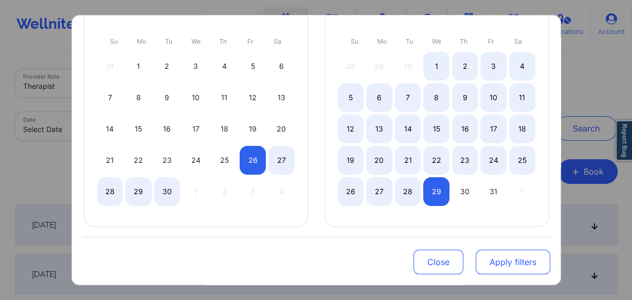
click at [505, 266] on button "Apply filters" at bounding box center [513, 262] width 75 height 25
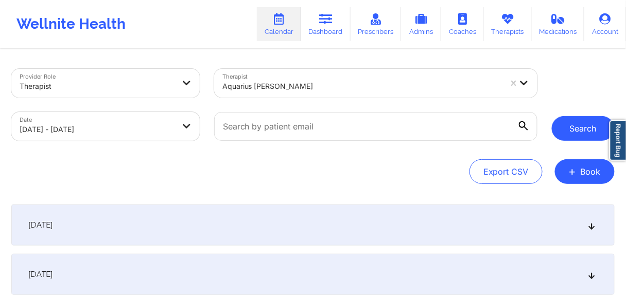
click at [571, 125] on button "Search" at bounding box center [582, 128] width 63 height 25
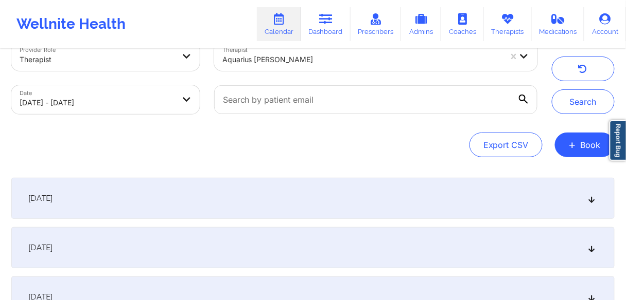
scroll to position [41, 0]
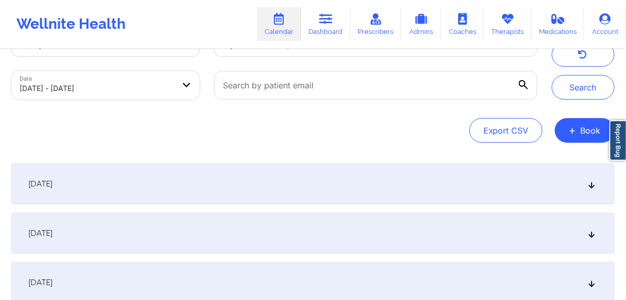
click at [52, 187] on span "[DATE]" at bounding box center [40, 184] width 24 height 10
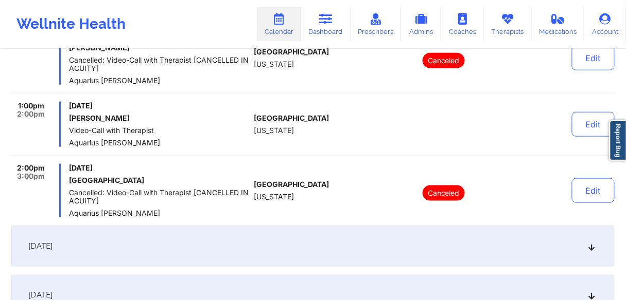
scroll to position [288, 0]
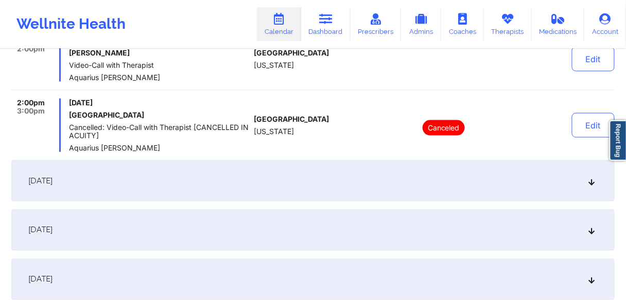
drag, startPoint x: 79, startPoint y: 185, endPoint x: 84, endPoint y: 186, distance: 5.8
click at [52, 185] on span "[DATE]" at bounding box center [40, 181] width 24 height 10
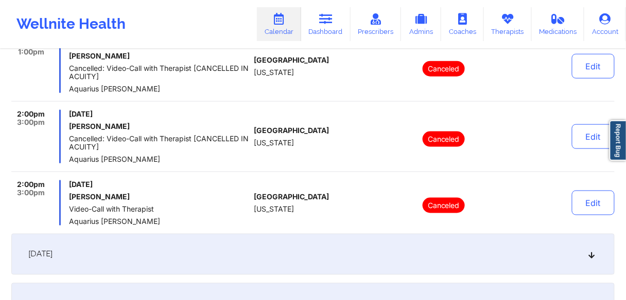
scroll to position [329, 0]
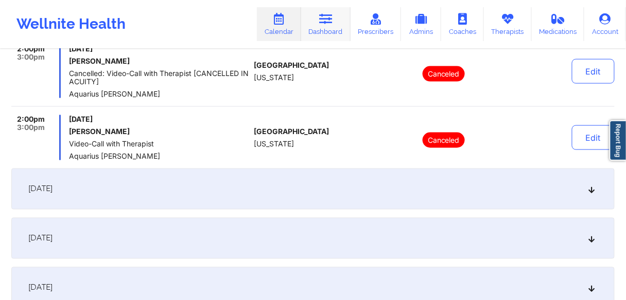
click at [325, 27] on link "Dashboard" at bounding box center [325, 24] width 49 height 34
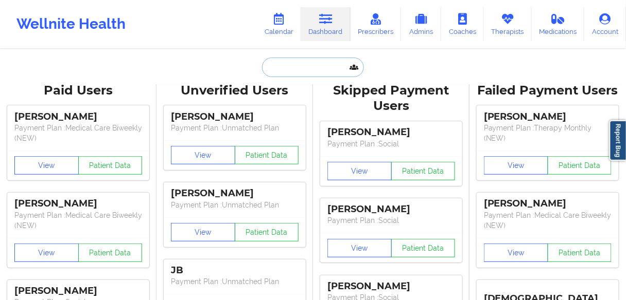
click at [315, 72] on input "text" at bounding box center [313, 68] width 102 height 20
paste input "[PERSON_NAME]"
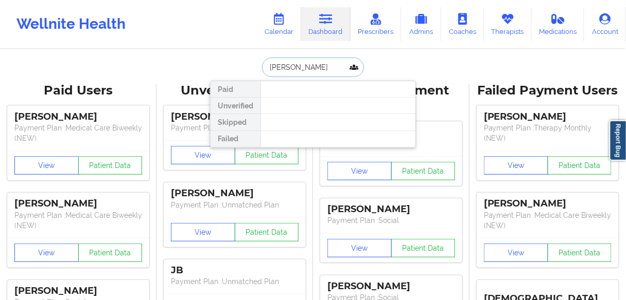
drag, startPoint x: 316, startPoint y: 66, endPoint x: 362, endPoint y: 65, distance: 46.3
click at [362, 65] on input "[PERSON_NAME]" at bounding box center [313, 68] width 102 height 20
type input "[PERSON_NAME]"
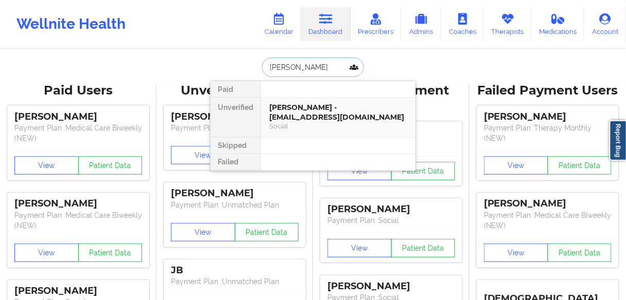
click at [308, 117] on div "[PERSON_NAME] - [EMAIL_ADDRESS][DOMAIN_NAME]" at bounding box center [338, 112] width 138 height 19
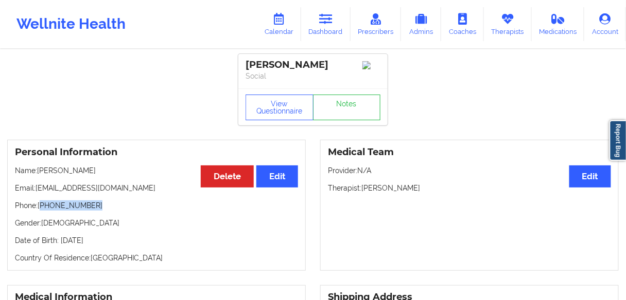
drag, startPoint x: 80, startPoint y: 208, endPoint x: 41, endPoint y: 208, distance: 39.1
click at [41, 208] on p "Phone: [PHONE_NUMBER]" at bounding box center [156, 206] width 283 height 10
copy p "[PHONE_NUMBER]"
drag, startPoint x: 421, startPoint y: 193, endPoint x: 362, endPoint y: 190, distance: 59.2
click at [362, 190] on p "Therapist: [PERSON_NAME]" at bounding box center [469, 188] width 283 height 10
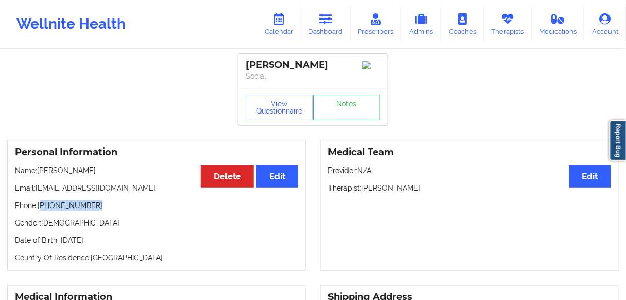
copy p "[PERSON_NAME]"
click at [280, 27] on link "Calendar" at bounding box center [279, 24] width 44 height 34
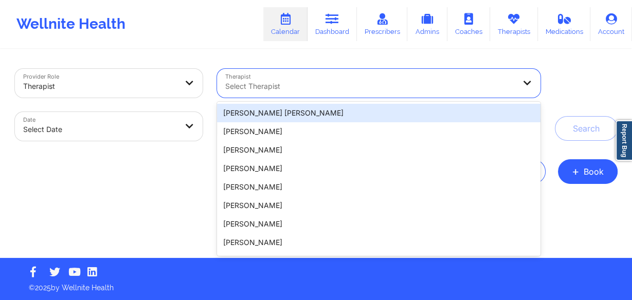
drag, startPoint x: 294, startPoint y: 93, endPoint x: 286, endPoint y: 93, distance: 7.7
click at [294, 93] on div "Select Therapist" at bounding box center [366, 83] width 299 height 29
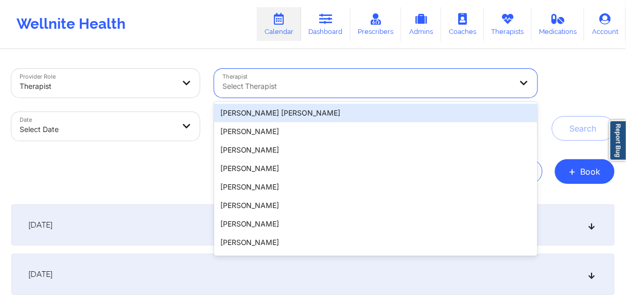
paste input "[PERSON_NAME]"
type input "[PERSON_NAME]"
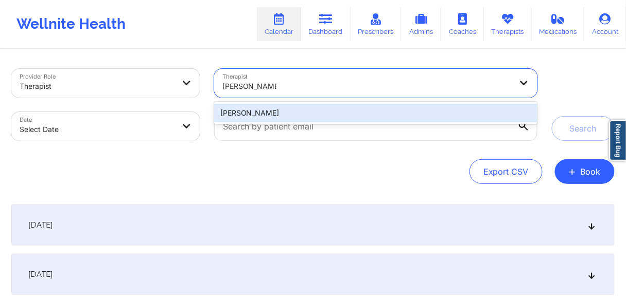
click at [263, 116] on div "[PERSON_NAME]" at bounding box center [375, 113] width 323 height 19
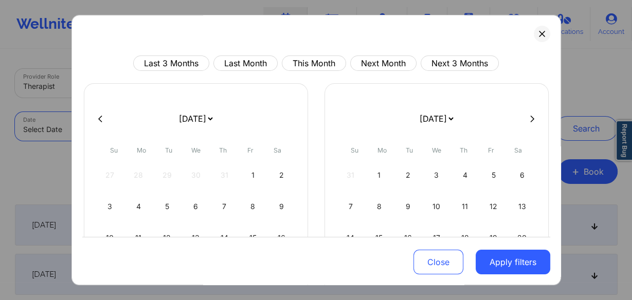
click at [127, 128] on body "Wellnite Health Calendar Dashboard Prescribers Admins Coaches Therapists Medica…" at bounding box center [316, 150] width 632 height 300
select select "2025-8"
select select "2025-9"
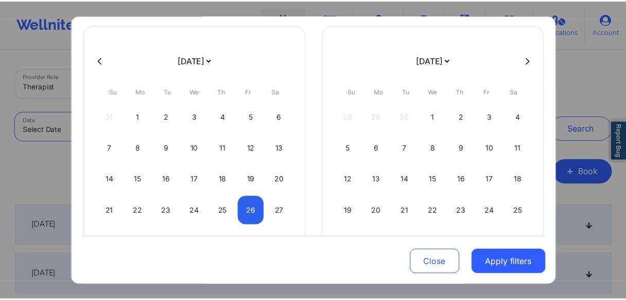
scroll to position [109, 0]
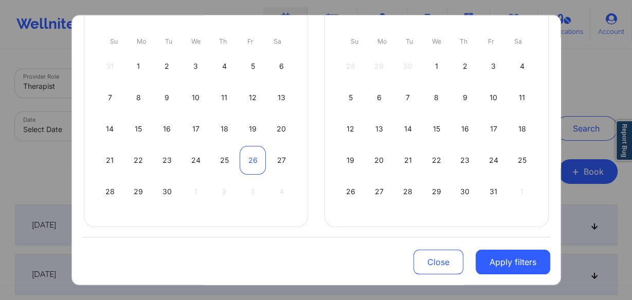
click at [248, 158] on div "26" at bounding box center [253, 160] width 26 height 29
select select "2025-8"
select select "2025-9"
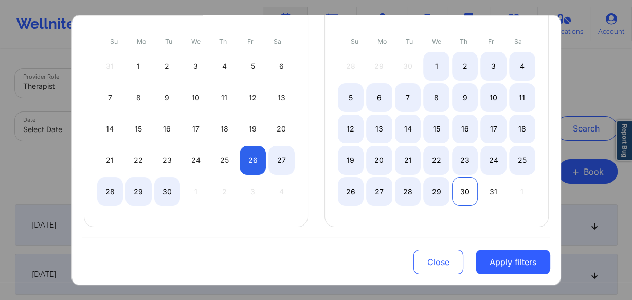
select select "2025-8"
select select "2025-9"
select select "2025-8"
select select "2025-9"
click at [429, 191] on div "29" at bounding box center [436, 191] width 26 height 29
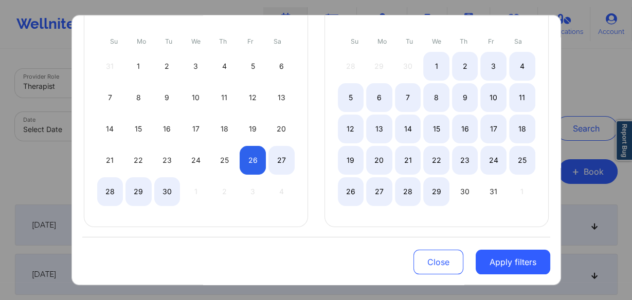
select select "2025-8"
select select "2025-9"
click at [512, 266] on button "Apply filters" at bounding box center [513, 262] width 75 height 25
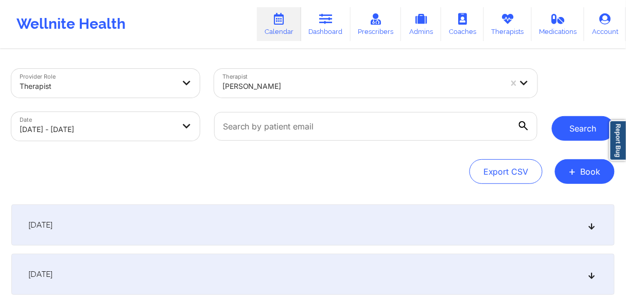
click at [570, 127] on button "Search" at bounding box center [582, 128] width 63 height 25
click at [567, 133] on button "Search" at bounding box center [582, 128] width 63 height 25
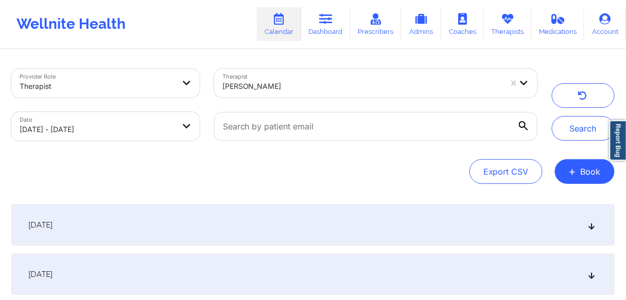
click at [52, 228] on span "[DATE]" at bounding box center [40, 225] width 24 height 10
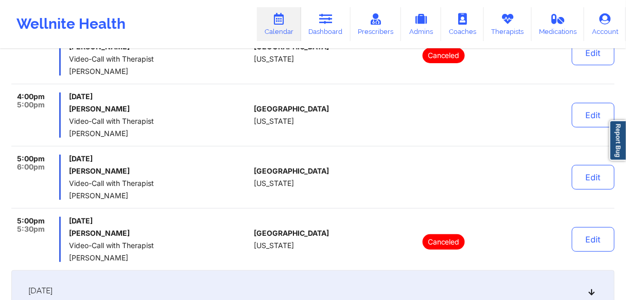
scroll to position [988, 0]
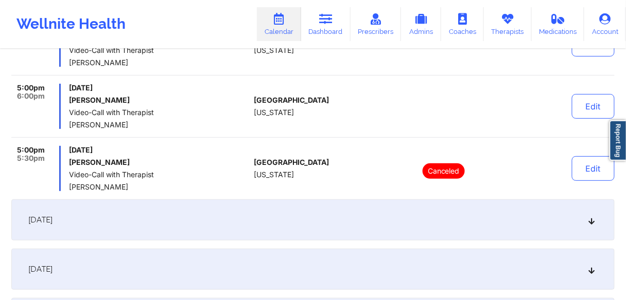
click at [52, 221] on span "[DATE]" at bounding box center [40, 220] width 24 height 10
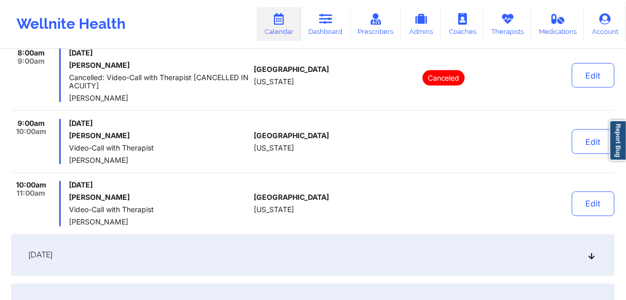
scroll to position [345, 0]
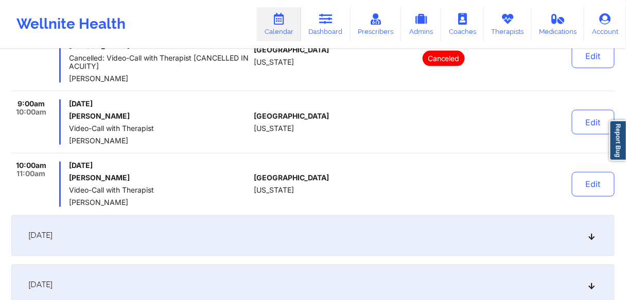
click at [52, 237] on span "[DATE]" at bounding box center [40, 236] width 24 height 10
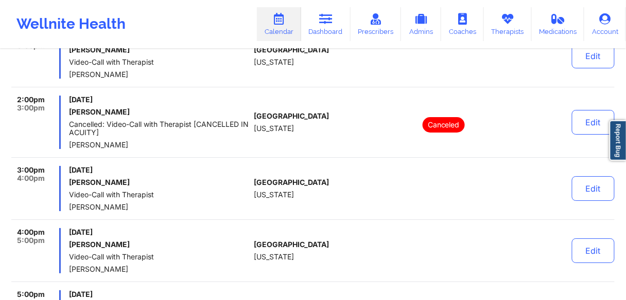
scroll to position [880, 0]
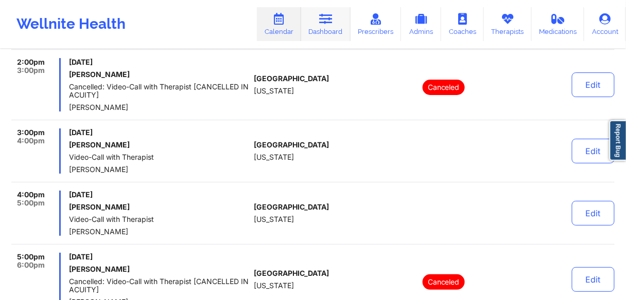
click at [333, 33] on link "Dashboard" at bounding box center [325, 24] width 49 height 34
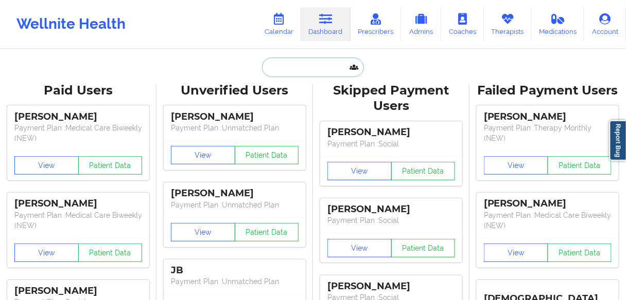
click at [324, 70] on input "text" at bounding box center [313, 68] width 102 height 20
paste input "[PERSON_NAME]"
type input "[PERSON_NAME]"
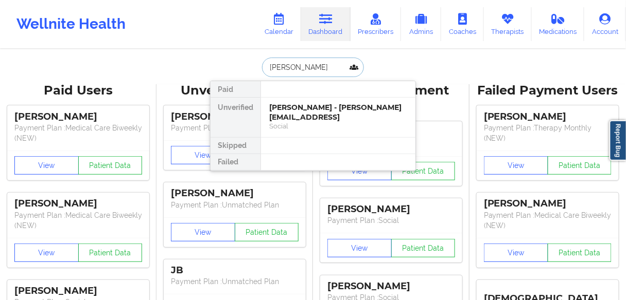
click at [304, 111] on div "[PERSON_NAME] - [PERSON_NAME][EMAIL_ADDRESS]" at bounding box center [338, 112] width 138 height 19
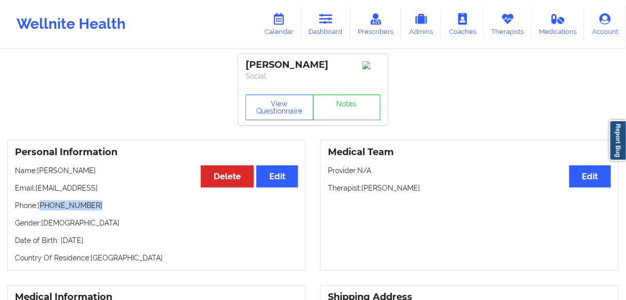
drag, startPoint x: 92, startPoint y: 208, endPoint x: 42, endPoint y: 208, distance: 50.4
click at [42, 208] on p "Phone: [PHONE_NUMBER]" at bounding box center [156, 206] width 283 height 10
copy p "[PHONE_NUMBER]"
click at [328, 28] on link "Dashboard" at bounding box center [325, 24] width 49 height 34
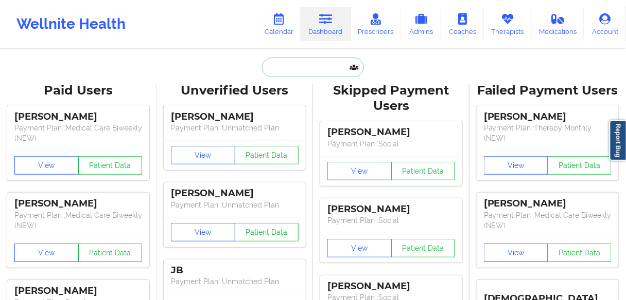
click at [303, 68] on input "text" at bounding box center [313, 68] width 102 height 20
paste input "[PERSON_NAME]"
type input "[PERSON_NAME]"
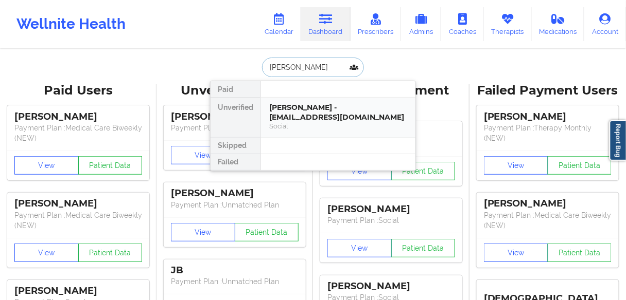
click at [292, 114] on div "[PERSON_NAME] - [EMAIL_ADDRESS][DOMAIN_NAME]" at bounding box center [338, 112] width 138 height 19
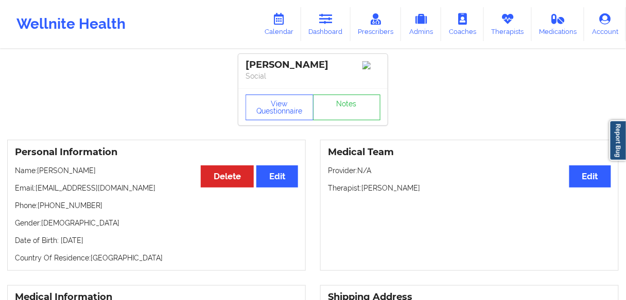
drag, startPoint x: 440, startPoint y: 189, endPoint x: 363, endPoint y: 191, distance: 77.7
click at [363, 191] on p "Therapist: [PERSON_NAME]" at bounding box center [469, 188] width 283 height 10
copy p "[PERSON_NAME]"
click at [294, 33] on link "Calendar" at bounding box center [279, 24] width 44 height 34
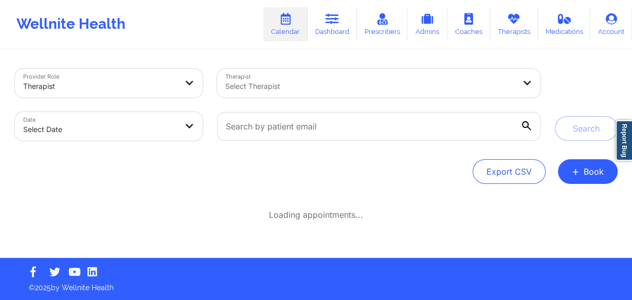
click at [348, 89] on div at bounding box center [370, 86] width 290 height 12
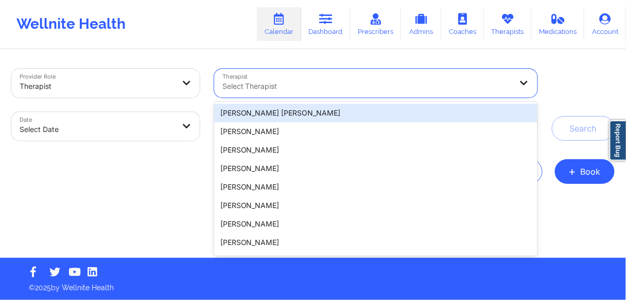
paste input "[PERSON_NAME]"
type input "[PERSON_NAME]"
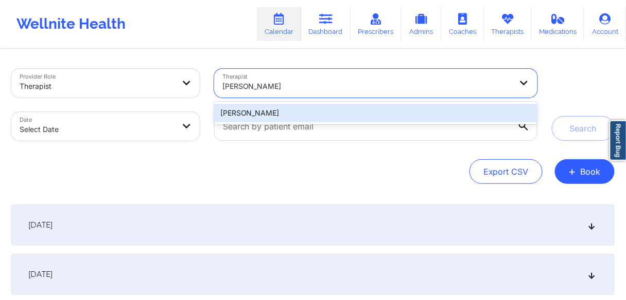
drag, startPoint x: 253, startPoint y: 112, endPoint x: 242, endPoint y: 114, distance: 11.6
click at [253, 111] on div "[PERSON_NAME]" at bounding box center [375, 113] width 323 height 19
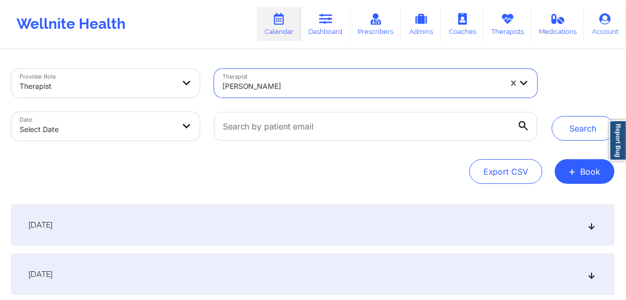
click at [89, 133] on body "Wellnite Health Calendar Dashboard Prescribers Admins Coaches Therapists Medica…" at bounding box center [313, 150] width 626 height 300
select select "2025-8"
select select "2025-9"
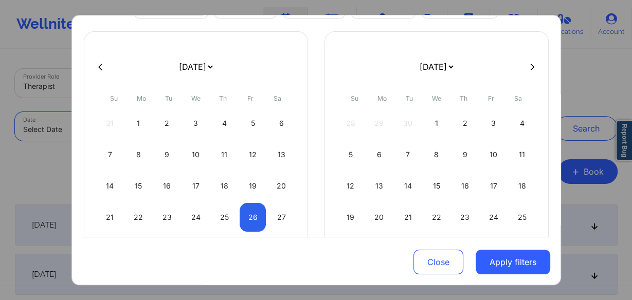
scroll to position [109, 0]
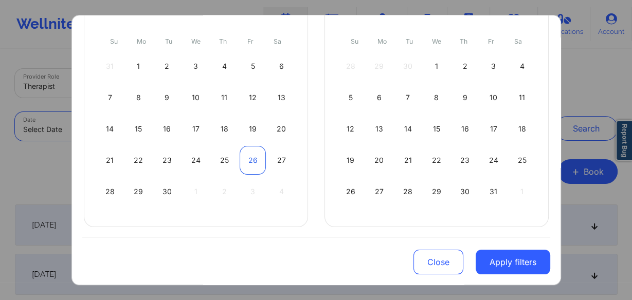
click at [243, 157] on div "26" at bounding box center [253, 160] width 26 height 29
select select "2025-8"
select select "2025-9"
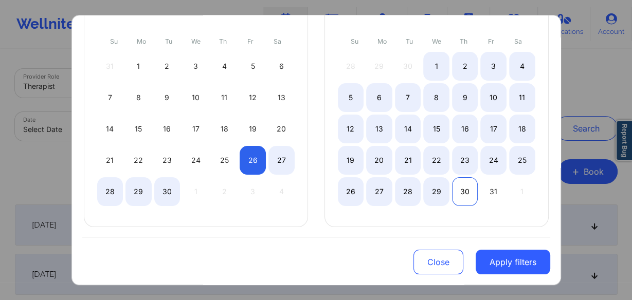
click at [455, 186] on div "30" at bounding box center [465, 191] width 26 height 29
select select "2025-8"
select select "2025-9"
click at [405, 189] on div "28" at bounding box center [408, 191] width 26 height 29
select select "2025-9"
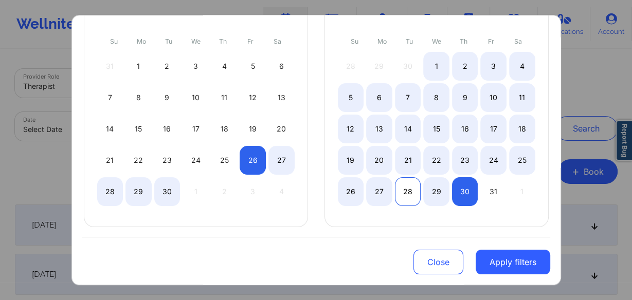
select select "2025-10"
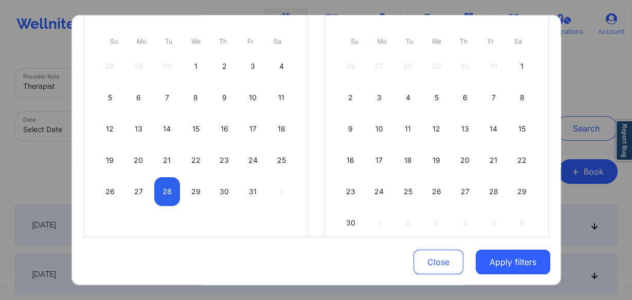
select select "2025-9"
select select "2025-10"
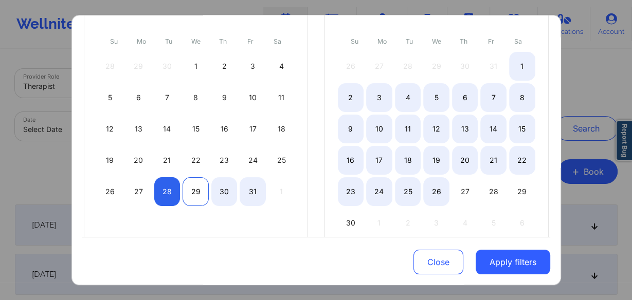
select select "2025-9"
select select "2025-10"
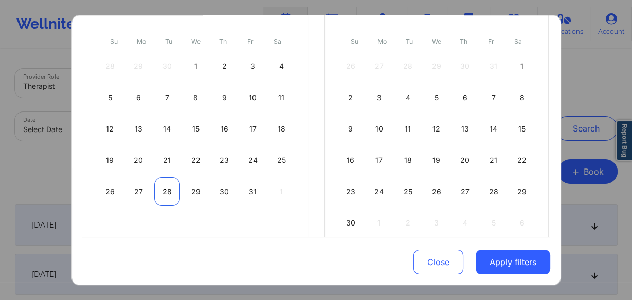
click at [164, 189] on div "28" at bounding box center [167, 191] width 26 height 29
select select "2025-9"
select select "2025-10"
drag, startPoint x: 426, startPoint y: 190, endPoint x: 432, endPoint y: 191, distance: 6.3
click at [428, 190] on div "26" at bounding box center [436, 191] width 26 height 29
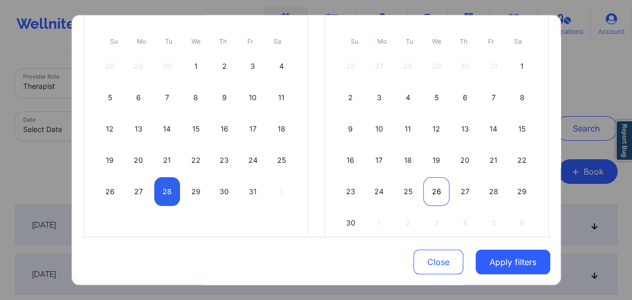
select select "2025-10"
select select "2025-11"
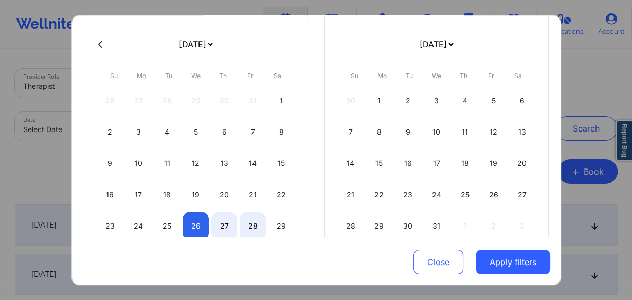
scroll to position [0, 0]
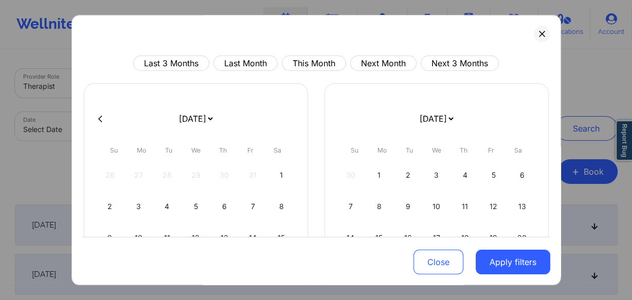
select select "2025-10"
select select "2025-11"
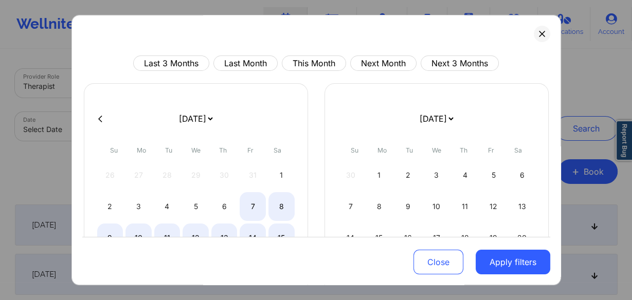
click at [97, 117] on button at bounding box center [100, 119] width 10 height 9
select select "2025-9"
select select "2025-10"
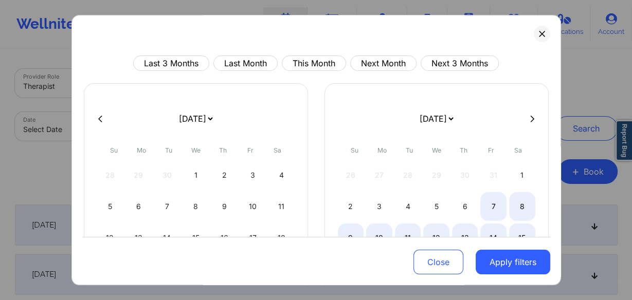
click at [97, 117] on button at bounding box center [100, 119] width 10 height 9
select select "2025-8"
select select "2025-9"
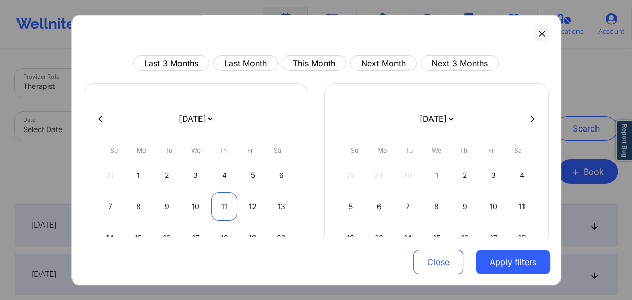
select select "2025-8"
select select "2025-9"
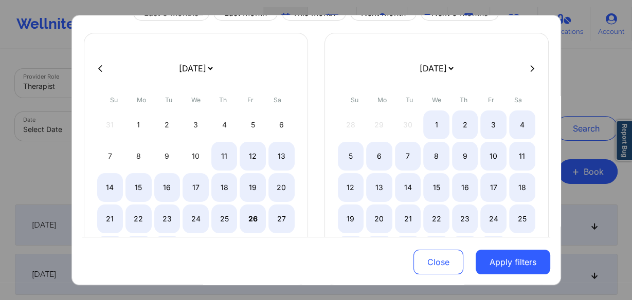
select select "2025-8"
select select "2025-9"
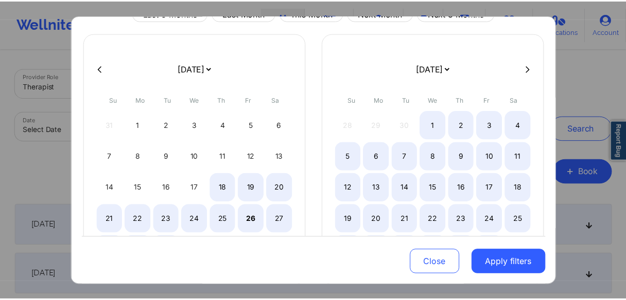
scroll to position [109, 0]
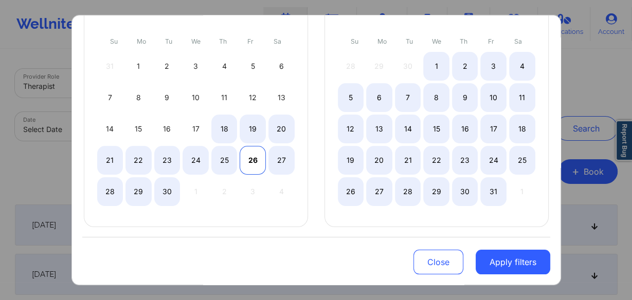
select select "2025-8"
select select "2025-9"
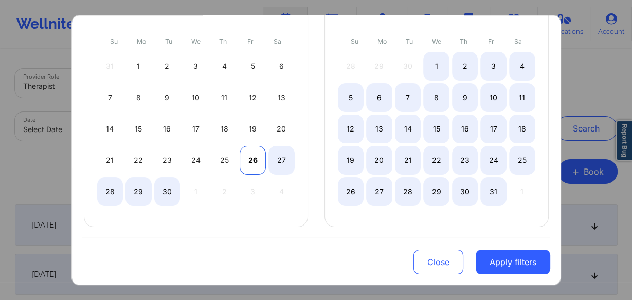
click at [245, 162] on div "26" at bounding box center [253, 160] width 26 height 29
select select "2025-8"
select select "2025-9"
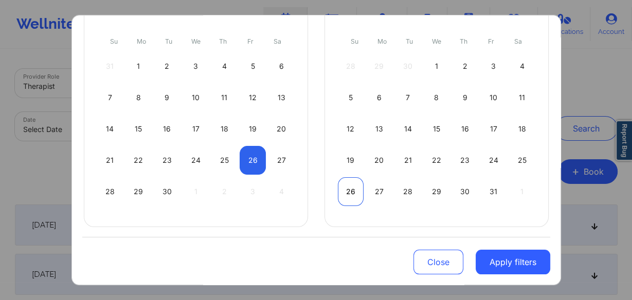
select select "2025-8"
select select "2025-9"
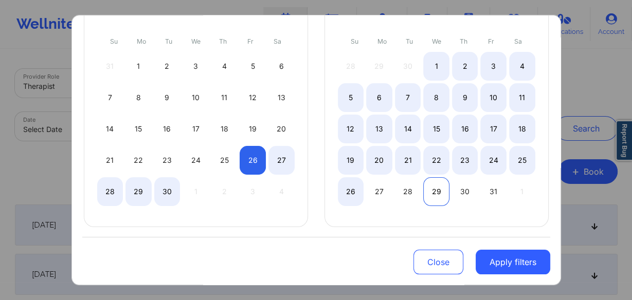
select select "2025-8"
select select "2025-9"
select select "2025-8"
select select "2025-9"
select select "2025-8"
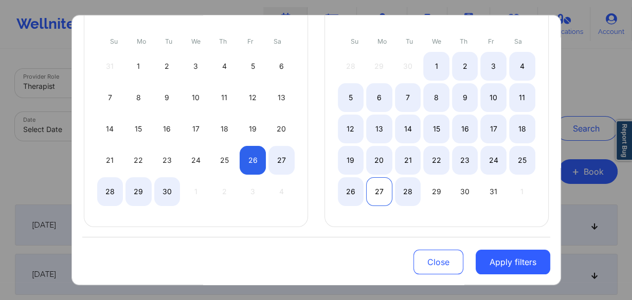
select select "2025-9"
click at [382, 191] on div "27" at bounding box center [379, 191] width 26 height 29
select select "2025-8"
select select "2025-9"
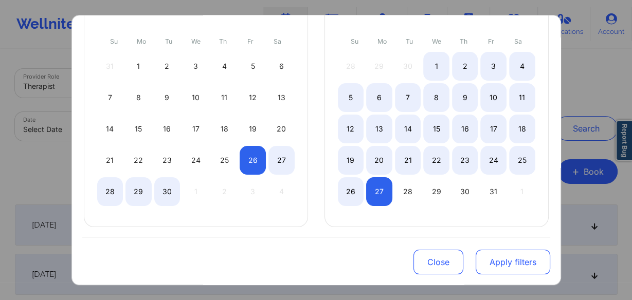
click at [515, 266] on button "Apply filters" at bounding box center [513, 262] width 75 height 25
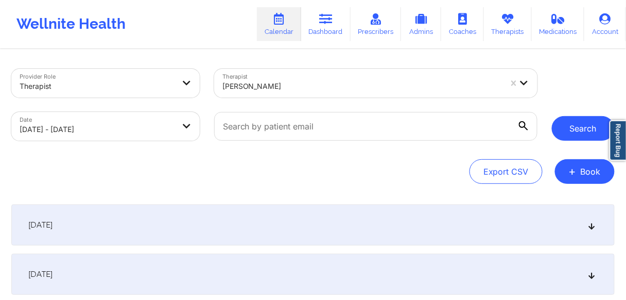
click at [575, 127] on button "Search" at bounding box center [582, 128] width 63 height 25
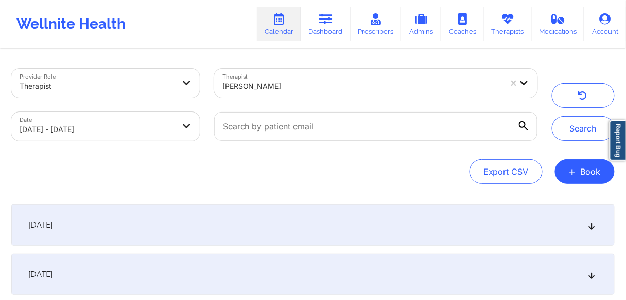
click at [76, 233] on div "[DATE]" at bounding box center [312, 225] width 603 height 41
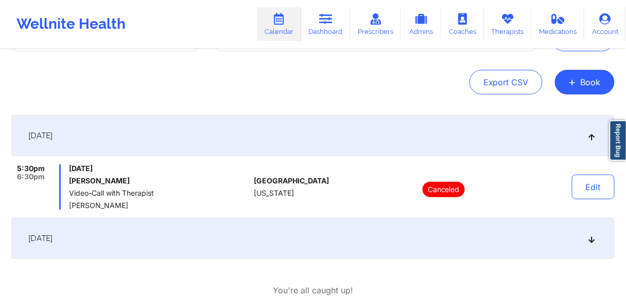
scroll to position [153, 0]
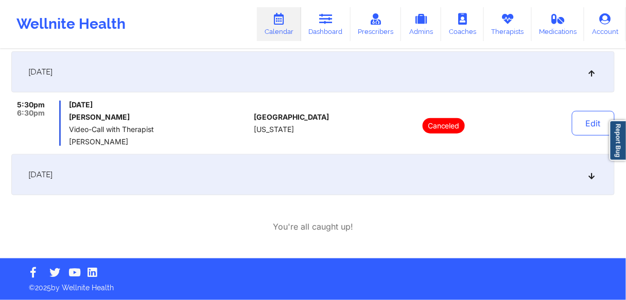
click at [52, 170] on span "[DATE]" at bounding box center [40, 175] width 24 height 10
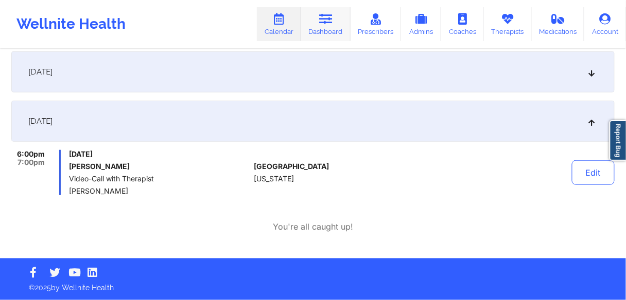
click at [331, 25] on link "Dashboard" at bounding box center [325, 24] width 49 height 34
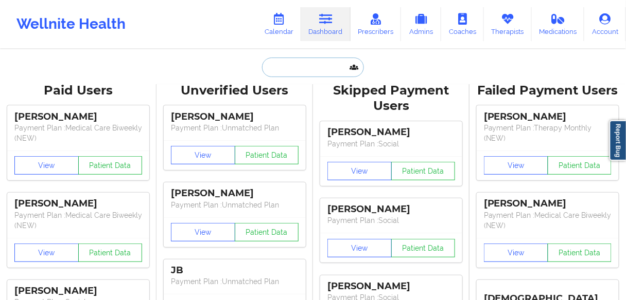
click at [288, 68] on input "text" at bounding box center [313, 68] width 102 height 20
paste input "[PERSON_NAME]"
type input "[PERSON_NAME]"
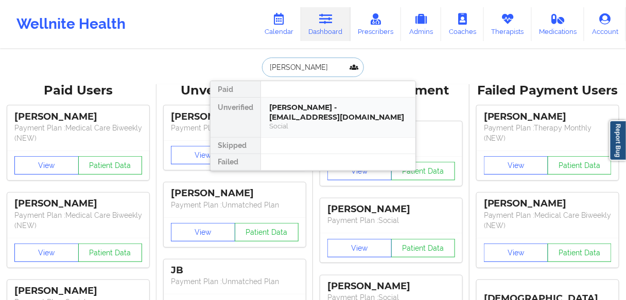
click at [298, 115] on div "[PERSON_NAME] - [EMAIL_ADDRESS][DOMAIN_NAME]" at bounding box center [338, 112] width 138 height 19
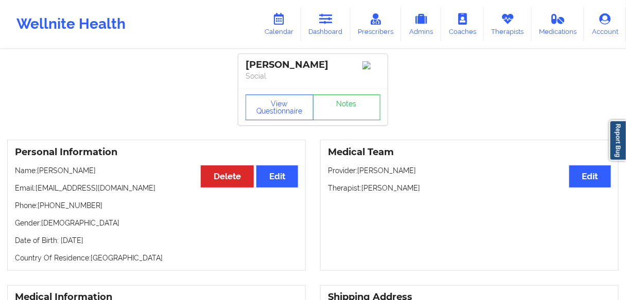
click at [303, 68] on div "[PERSON_NAME]" at bounding box center [312, 65] width 135 height 12
copy div "[PERSON_NAME]"
click at [318, 78] on p "Social" at bounding box center [312, 76] width 135 height 10
drag, startPoint x: 86, startPoint y: 192, endPoint x: 36, endPoint y: 192, distance: 49.9
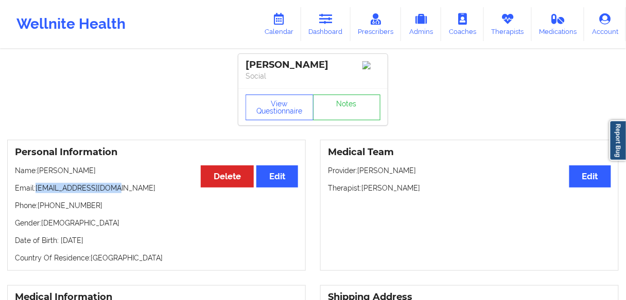
click at [36, 192] on p "Email: [EMAIL_ADDRESS][DOMAIN_NAME]" at bounding box center [156, 188] width 283 height 10
copy p "[EMAIL_ADDRESS][DOMAIN_NAME]"
drag, startPoint x: 99, startPoint y: 211, endPoint x: 41, endPoint y: 210, distance: 57.6
click at [41, 210] on p "Phone: [PHONE_NUMBER]" at bounding box center [156, 206] width 283 height 10
click at [327, 33] on link "Dashboard" at bounding box center [325, 24] width 49 height 34
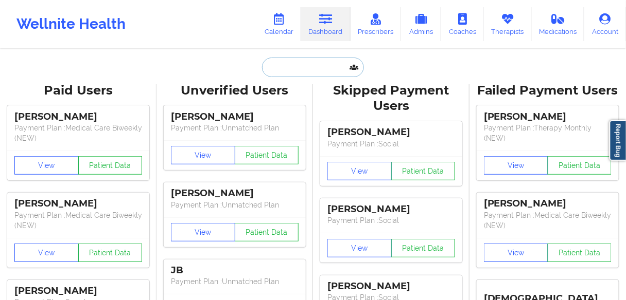
click at [287, 67] on input "text" at bounding box center [313, 68] width 102 height 20
paste input "KIARAH"
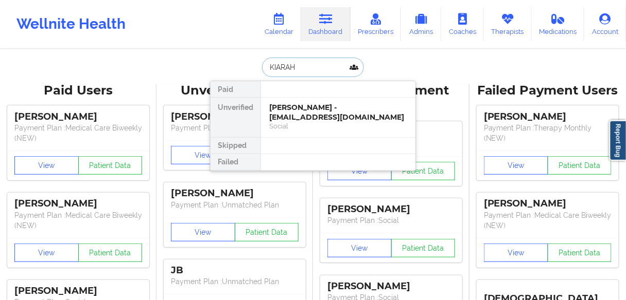
type input "KIARAH"
click at [306, 103] on div "[PERSON_NAME] - [EMAIL_ADDRESS][DOMAIN_NAME]" at bounding box center [338, 112] width 138 height 19
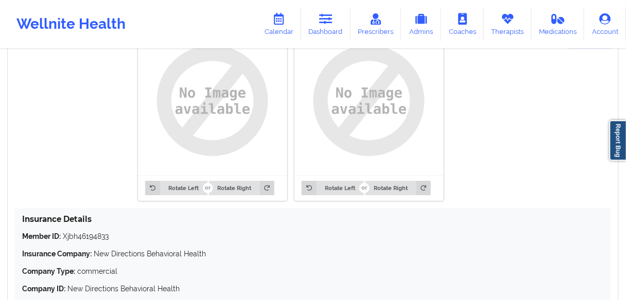
scroll to position [864, 0]
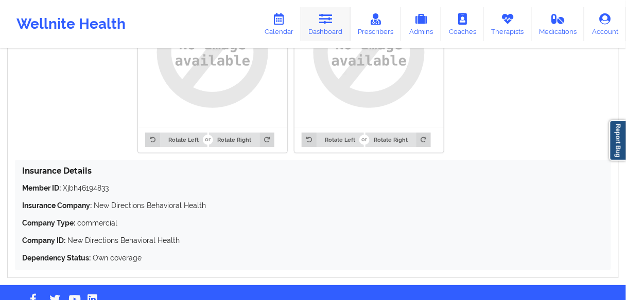
click at [342, 21] on link "Dashboard" at bounding box center [325, 24] width 49 height 34
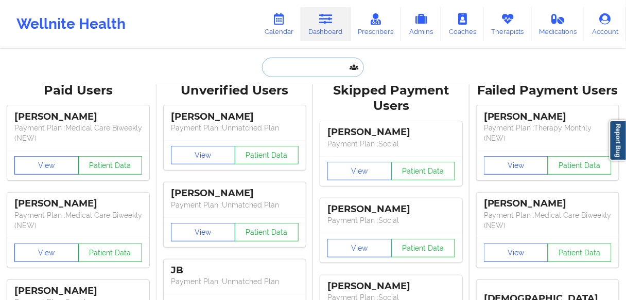
click at [303, 72] on input "text" at bounding box center [313, 68] width 102 height 20
paste input "[PERSON_NAME]"
type input "[PERSON_NAME]"
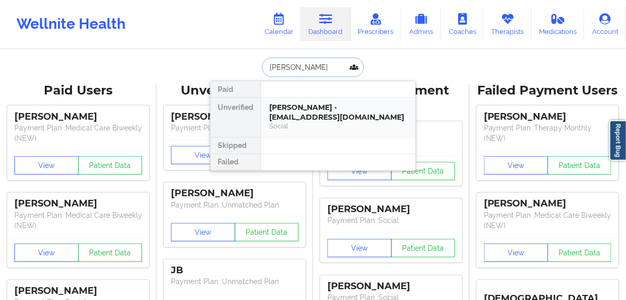
click at [295, 107] on div "[PERSON_NAME] - [EMAIL_ADDRESS][DOMAIN_NAME]" at bounding box center [338, 112] width 138 height 19
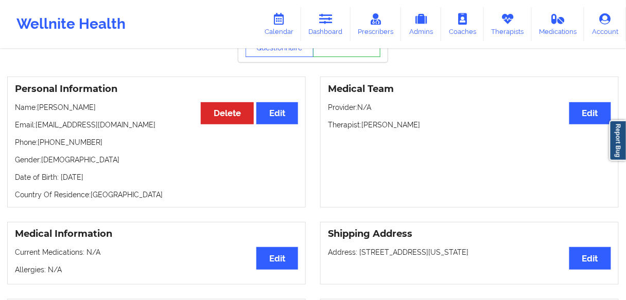
scroll to position [82, 0]
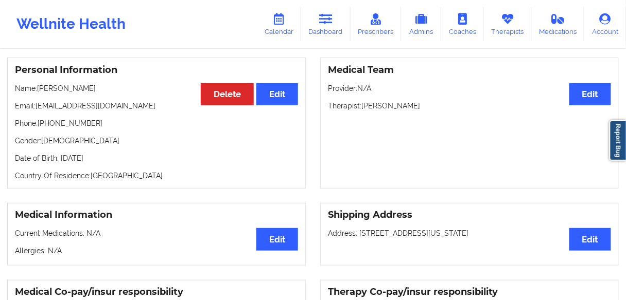
drag, startPoint x: 424, startPoint y: 109, endPoint x: 363, endPoint y: 111, distance: 61.7
click at [363, 111] on p "Therapist: [PERSON_NAME]" at bounding box center [469, 106] width 283 height 10
click at [322, 25] on link "Dashboard" at bounding box center [325, 24] width 49 height 34
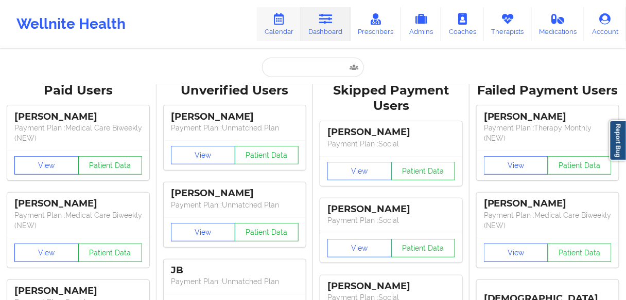
click at [276, 29] on link "Calendar" at bounding box center [279, 24] width 44 height 34
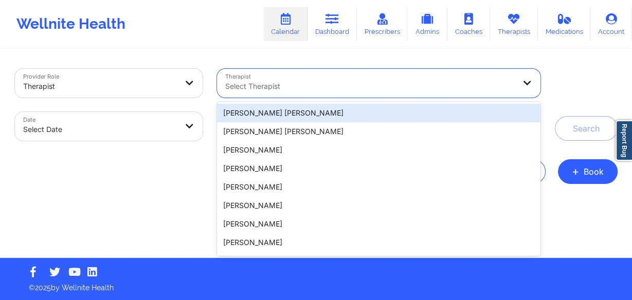
click at [282, 87] on div at bounding box center [370, 86] width 290 height 12
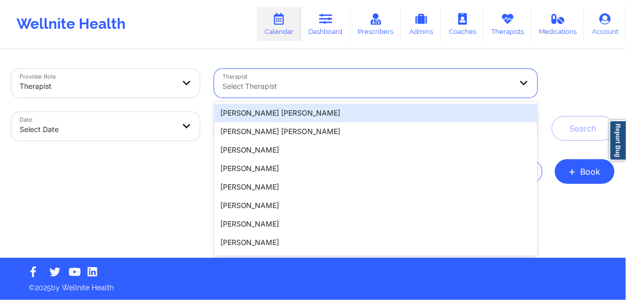
paste input "[PERSON_NAME]"
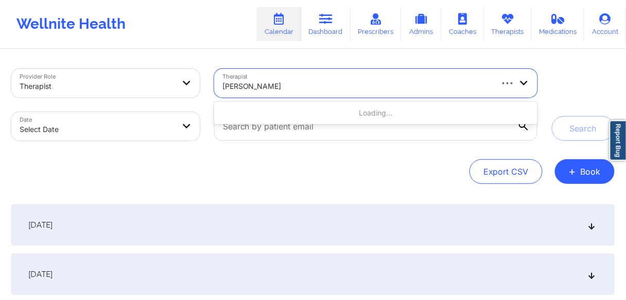
type input "[PERSON_NAME]"
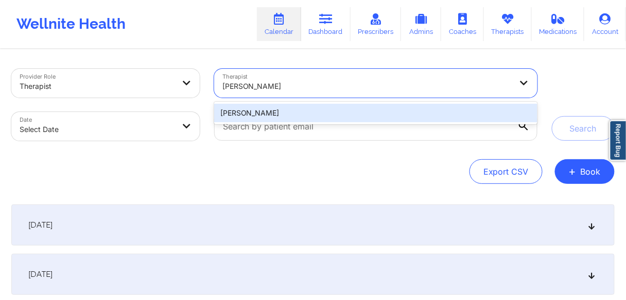
click at [256, 113] on div "[PERSON_NAME]" at bounding box center [375, 113] width 323 height 19
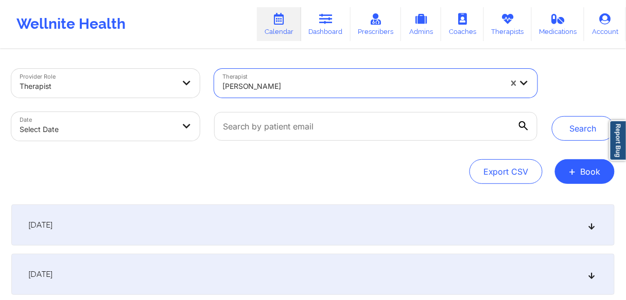
click at [158, 134] on body "Wellnite Health Calendar Dashboard Prescribers Admins Coaches Therapists Medica…" at bounding box center [313, 150] width 626 height 300
select select "2025-8"
select select "2025-9"
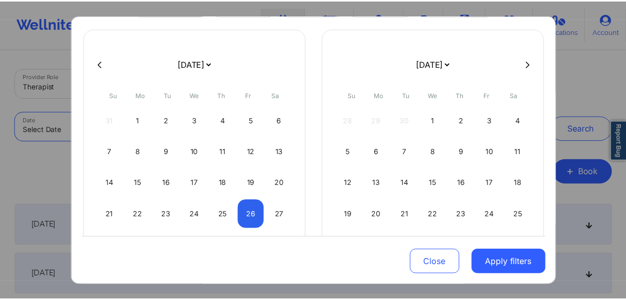
scroll to position [109, 0]
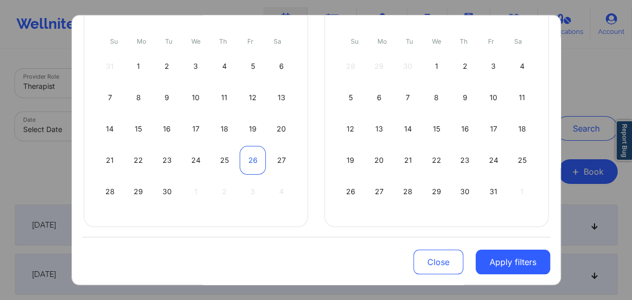
click at [249, 165] on div "26" at bounding box center [253, 160] width 26 height 29
select select "2025-8"
select select "2025-9"
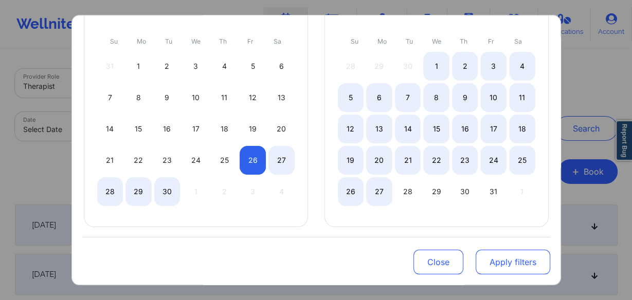
click at [511, 264] on button "Apply filters" at bounding box center [513, 262] width 75 height 25
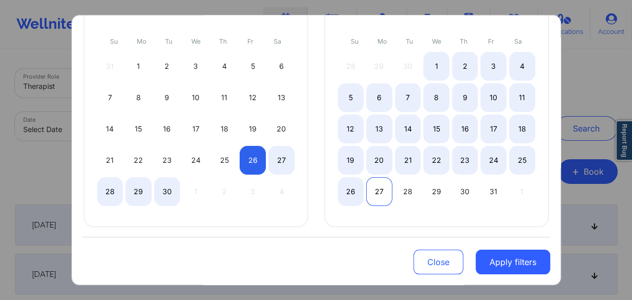
select select "2025-8"
select select "2025-9"
click at [376, 187] on div "27" at bounding box center [379, 191] width 26 height 29
select select "2025-8"
select select "2025-9"
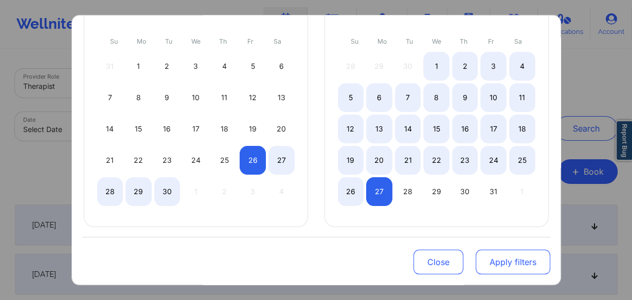
click at [504, 261] on button "Apply filters" at bounding box center [513, 262] width 75 height 25
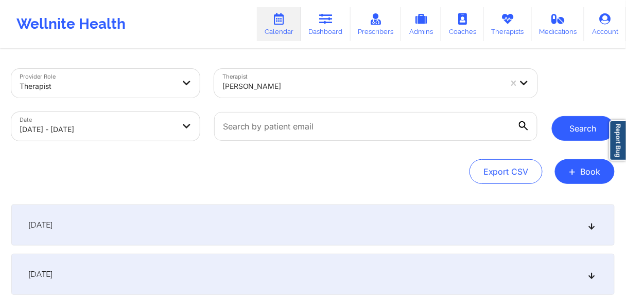
click at [579, 126] on button "Search" at bounding box center [582, 128] width 63 height 25
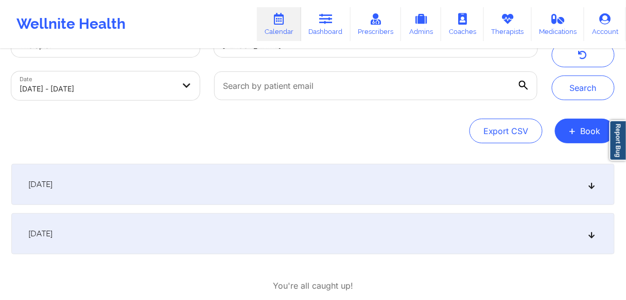
scroll to position [41, 0]
click at [52, 187] on span "[DATE]" at bounding box center [40, 184] width 24 height 10
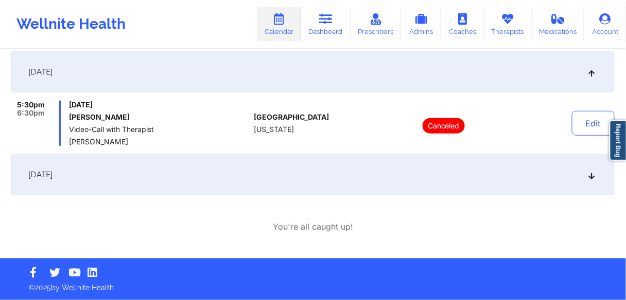
scroll to position [153, 0]
click at [52, 176] on span "[DATE]" at bounding box center [40, 175] width 24 height 10
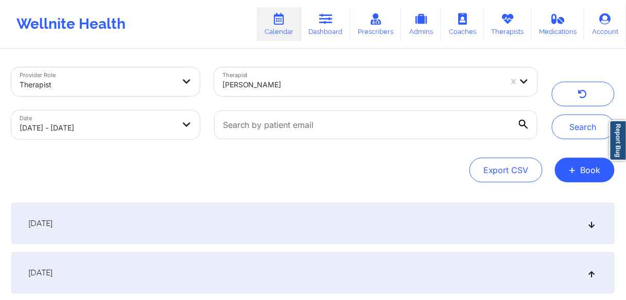
scroll to position [0, 0]
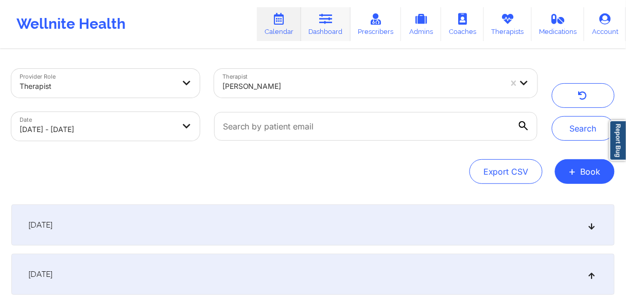
click at [330, 33] on link "Dashboard" at bounding box center [325, 24] width 49 height 34
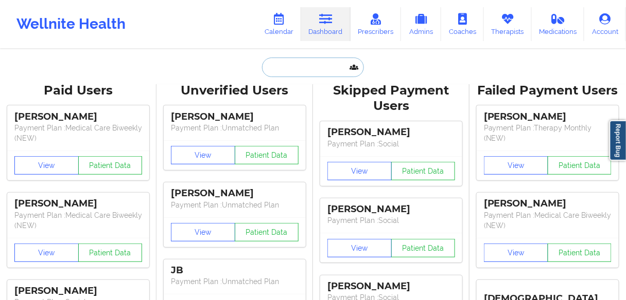
click at [307, 69] on input "text" at bounding box center [313, 68] width 102 height 20
paste input "[PERSON_NAME]"
type input "[PERSON_NAME]"
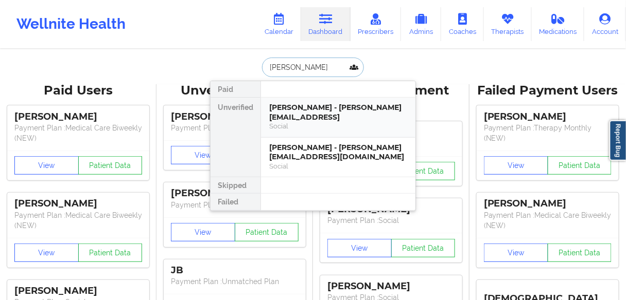
click at [294, 122] on div "Social" at bounding box center [338, 126] width 138 height 9
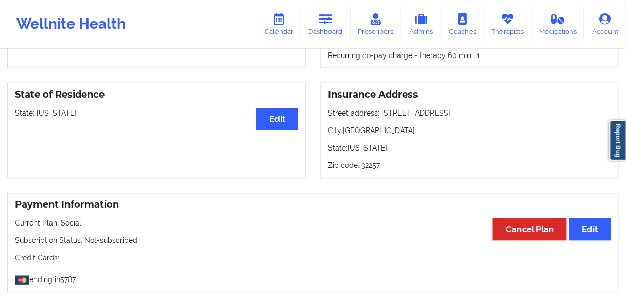
scroll to position [494, 0]
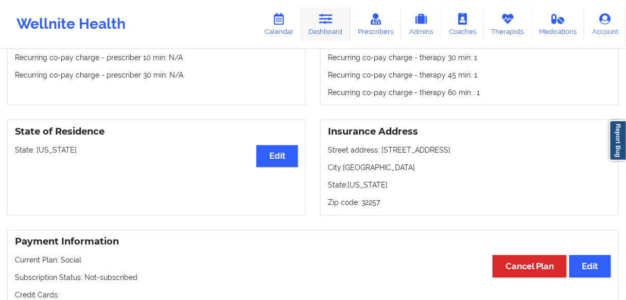
click at [322, 24] on icon at bounding box center [325, 18] width 13 height 11
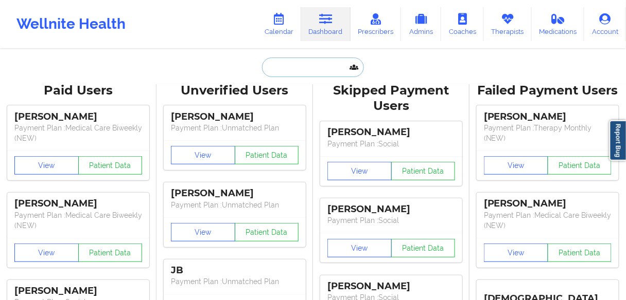
click at [291, 68] on input "text" at bounding box center [313, 68] width 102 height 20
click at [299, 72] on input "text" at bounding box center [313, 68] width 102 height 20
click at [283, 32] on link "Calendar" at bounding box center [279, 24] width 44 height 34
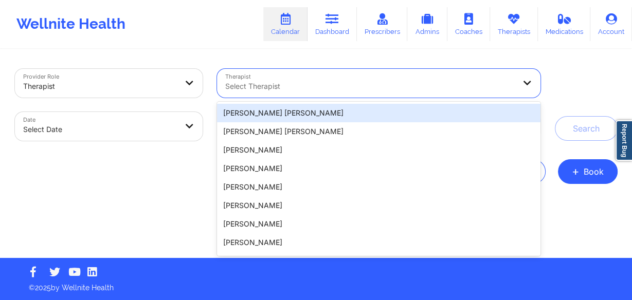
click at [307, 80] on div "Select Therapist" at bounding box center [366, 83] width 299 height 29
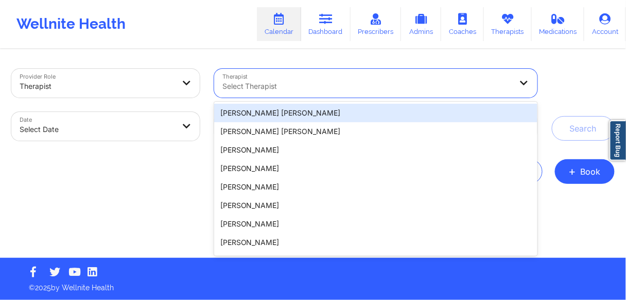
paste input "[PERSON_NAME]"
type input "[PERSON_NAME]"
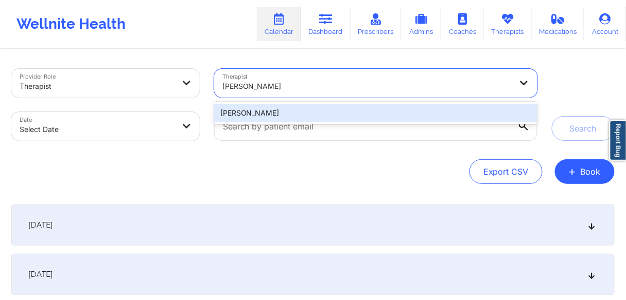
click at [272, 116] on div "[PERSON_NAME]" at bounding box center [375, 113] width 323 height 19
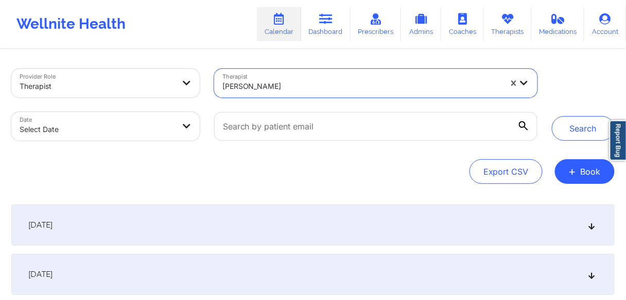
select select "2025-8"
select select "2025-9"
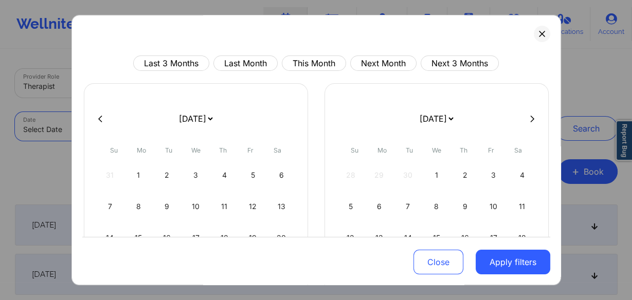
click at [99, 135] on body "Wellnite Health Calendar Dashboard Prescribers Admins Coaches Therapists Medica…" at bounding box center [316, 150] width 632 height 300
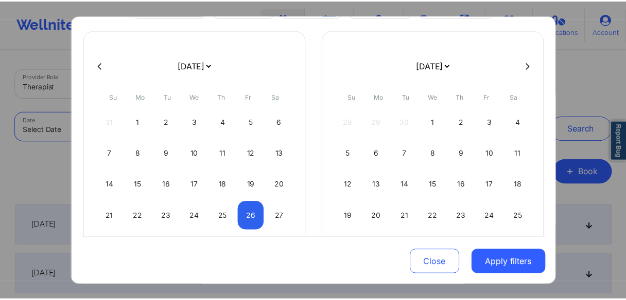
scroll to position [109, 0]
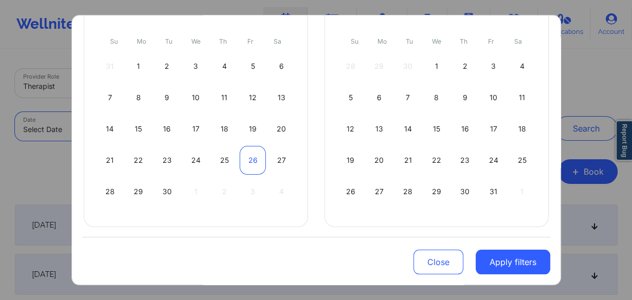
click at [256, 165] on div "26" at bounding box center [253, 160] width 26 height 29
select select "2025-8"
select select "2025-9"
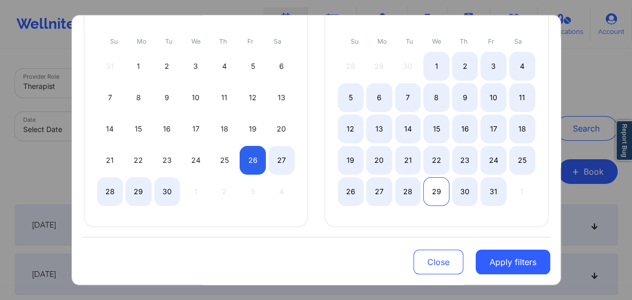
select select "2025-8"
select select "2025-9"
click at [438, 190] on div "29" at bounding box center [436, 191] width 26 height 29
select select "2025-8"
select select "2025-9"
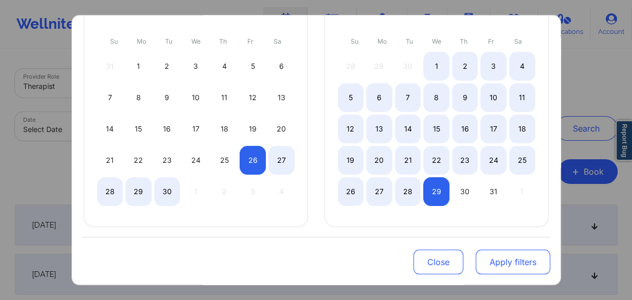
click at [505, 265] on button "Apply filters" at bounding box center [513, 262] width 75 height 25
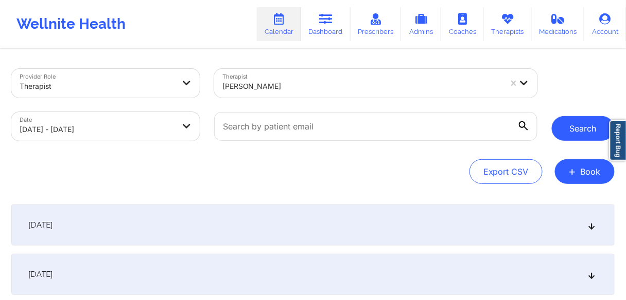
click at [572, 133] on button "Search" at bounding box center [582, 128] width 63 height 25
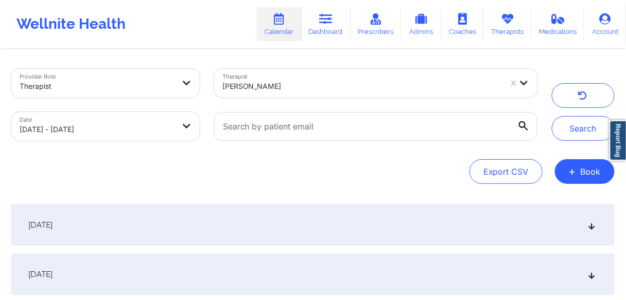
click at [52, 227] on span "[DATE]" at bounding box center [40, 225] width 24 height 10
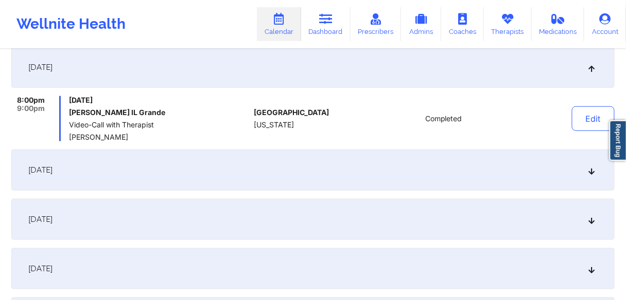
scroll to position [165, 0]
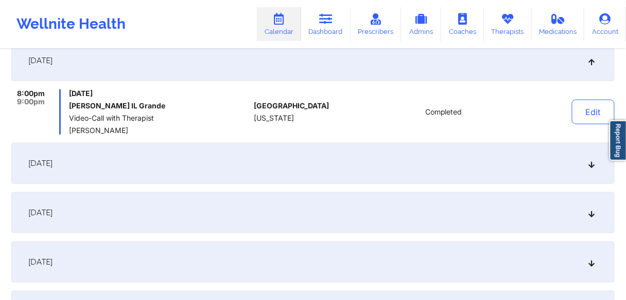
click at [52, 165] on span "[DATE]" at bounding box center [40, 163] width 24 height 10
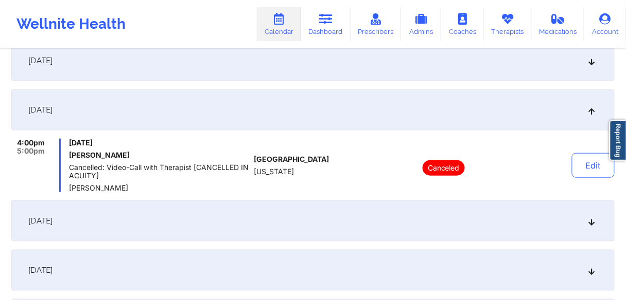
click at [64, 227] on div "[DATE]" at bounding box center [312, 221] width 603 height 41
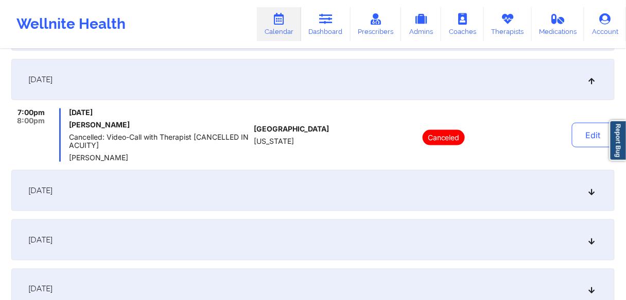
scroll to position [247, 0]
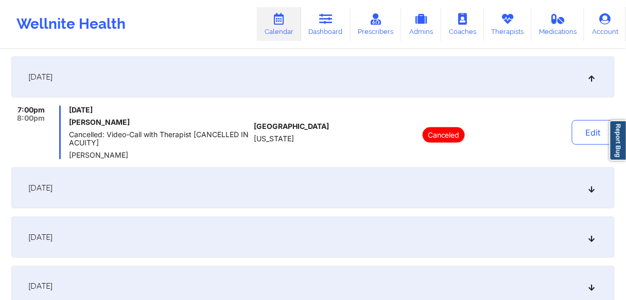
click at [52, 193] on span "[DATE]" at bounding box center [40, 188] width 24 height 10
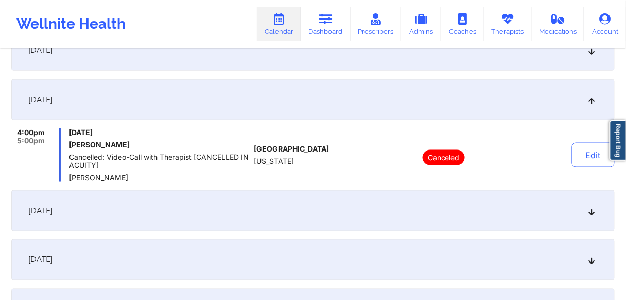
scroll to position [329, 0]
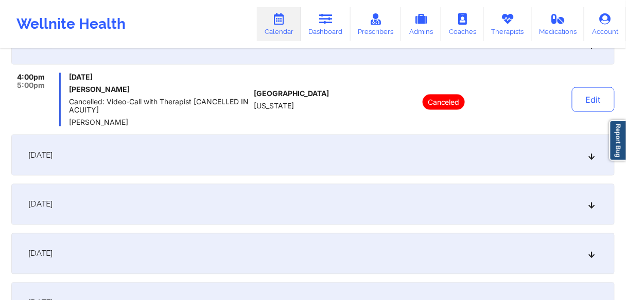
click at [71, 164] on div "[DATE]" at bounding box center [312, 155] width 603 height 41
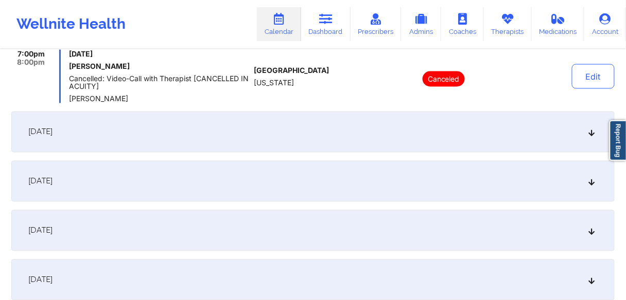
scroll to position [412, 0]
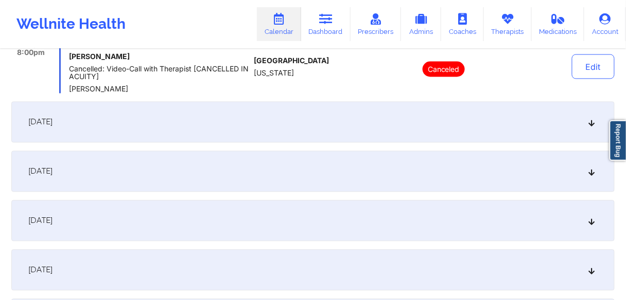
click at [73, 130] on div "[DATE]" at bounding box center [312, 122] width 603 height 41
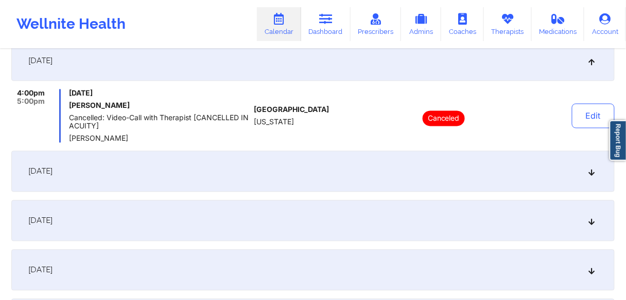
click at [75, 179] on div "[DATE]" at bounding box center [312, 171] width 603 height 41
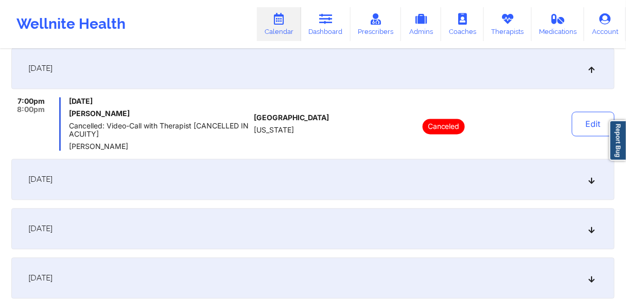
click at [52, 178] on span "[DATE]" at bounding box center [40, 180] width 24 height 10
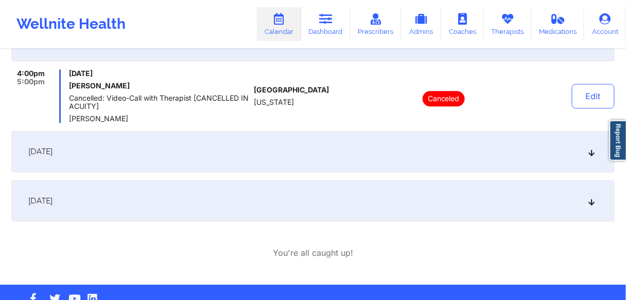
scroll to position [535, 0]
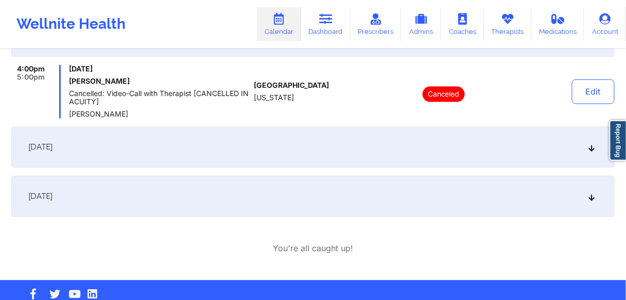
click at [52, 147] on span "[DATE]" at bounding box center [40, 147] width 24 height 10
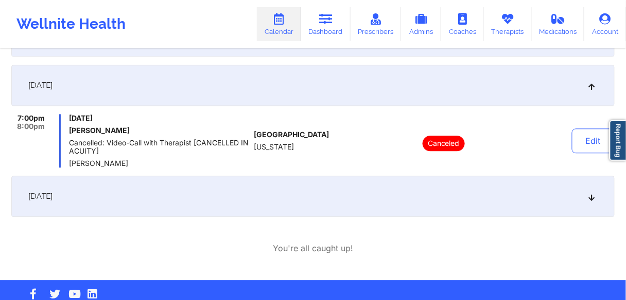
click at [80, 206] on div "[DATE]" at bounding box center [312, 196] width 603 height 41
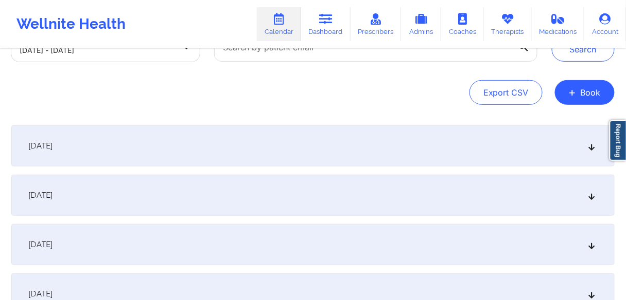
scroll to position [0, 0]
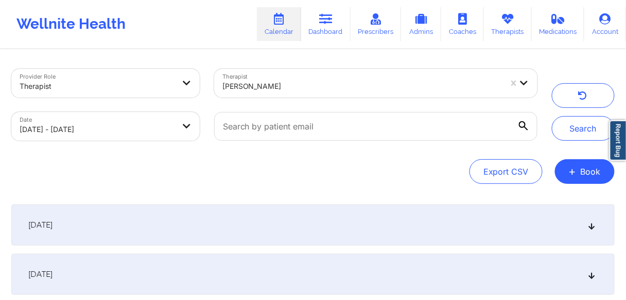
click at [80, 233] on div "[DATE]" at bounding box center [312, 225] width 603 height 41
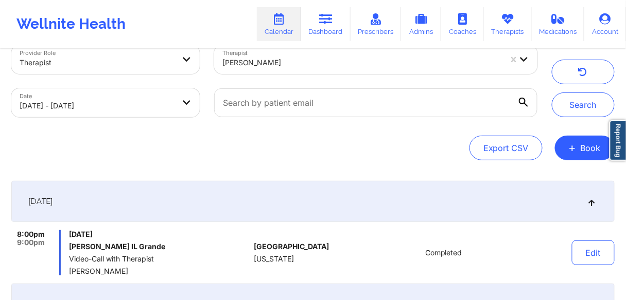
scroll to position [82, 0]
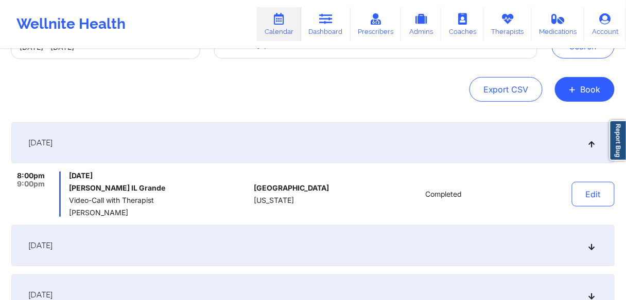
click at [52, 248] on span "[DATE]" at bounding box center [40, 246] width 24 height 10
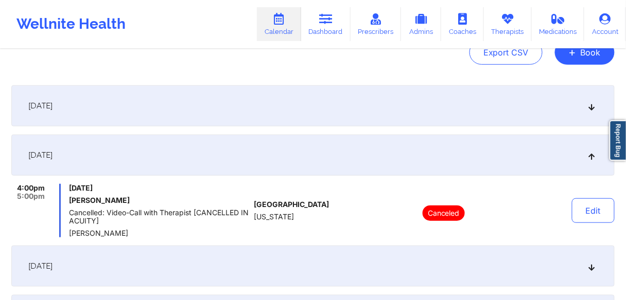
scroll to position [165, 0]
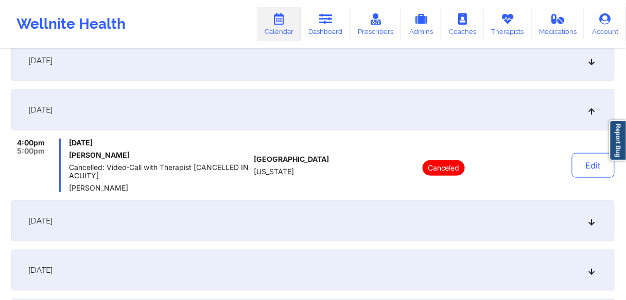
click at [64, 229] on div "[DATE]" at bounding box center [312, 221] width 603 height 41
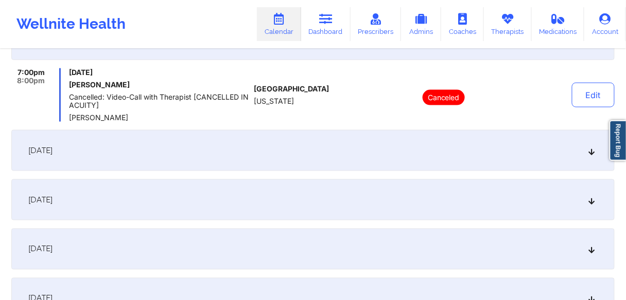
scroll to position [288, 0]
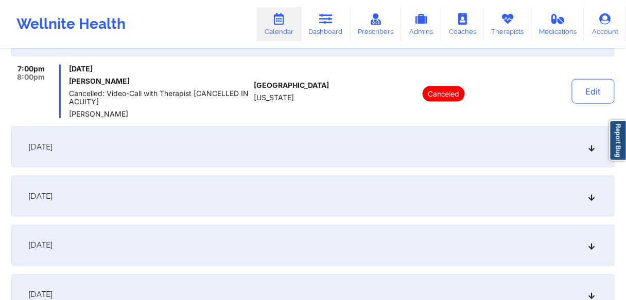
click at [77, 154] on div "[DATE]" at bounding box center [312, 147] width 603 height 41
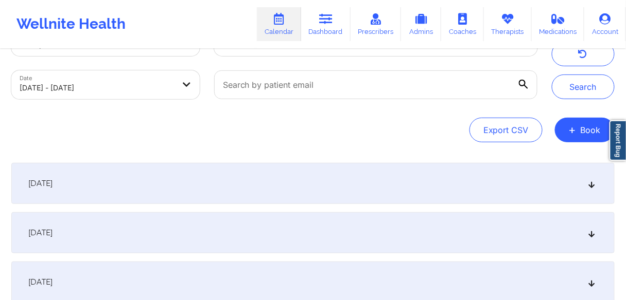
scroll to position [41, 0]
click at [52, 185] on span "[DATE]" at bounding box center [40, 184] width 24 height 10
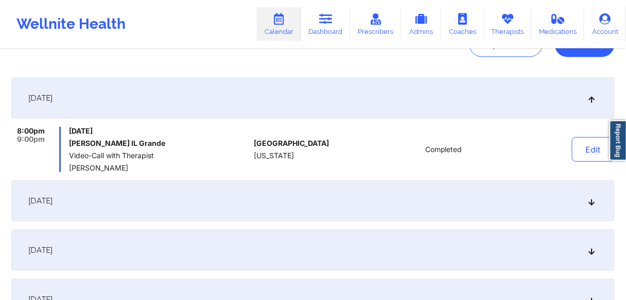
scroll to position [165, 0]
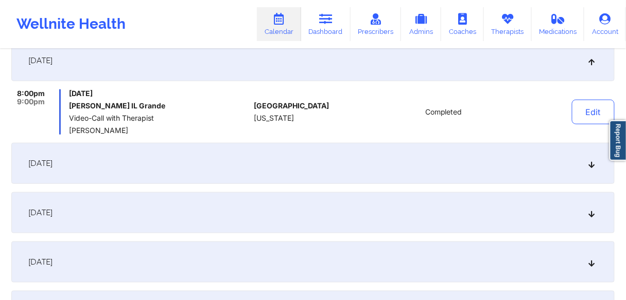
click at [83, 177] on div "[DATE]" at bounding box center [312, 163] width 603 height 41
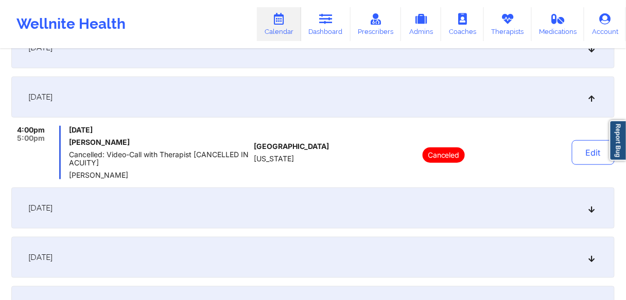
scroll to position [247, 0]
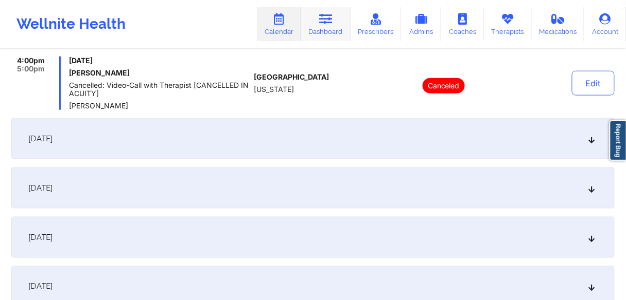
click at [331, 29] on link "Dashboard" at bounding box center [325, 24] width 49 height 34
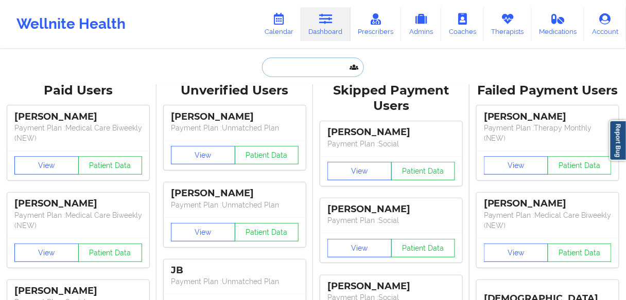
click at [292, 64] on input "text" at bounding box center [313, 68] width 102 height 20
paste input "[PERSON_NAME]"
type input "[PERSON_NAME]"
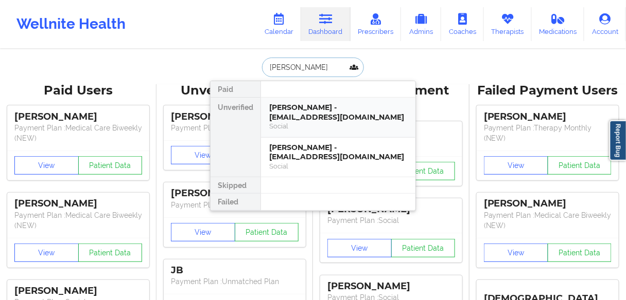
click at [297, 111] on div "[PERSON_NAME] - [EMAIL_ADDRESS][DOMAIN_NAME]" at bounding box center [338, 112] width 138 height 19
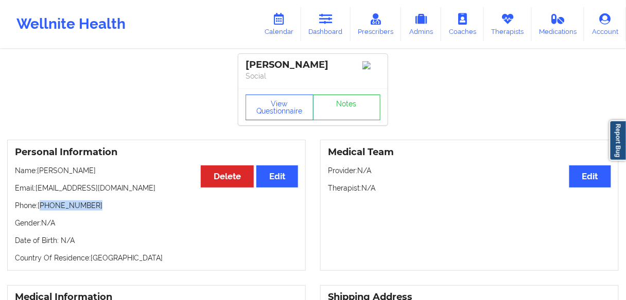
drag, startPoint x: 93, startPoint y: 209, endPoint x: 42, endPoint y: 209, distance: 51.4
click at [42, 209] on p "Phone: [PHONE_NUMBER]" at bounding box center [156, 206] width 283 height 10
click at [340, 24] on link "Dashboard" at bounding box center [325, 24] width 49 height 34
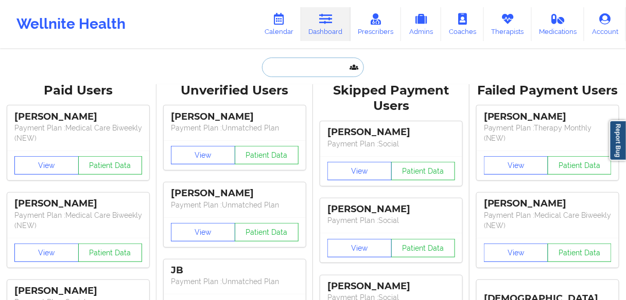
click at [285, 68] on input "text" at bounding box center [313, 68] width 102 height 20
paste input "[PERSON_NAME]"
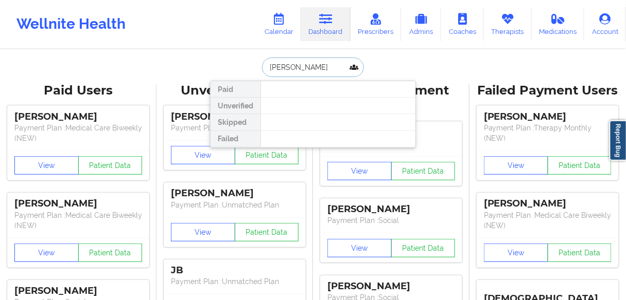
type input "[PERSON_NAME]"
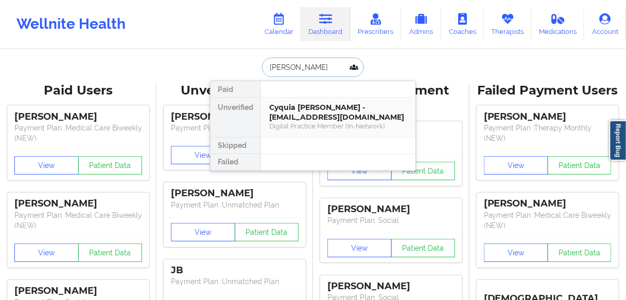
click at [292, 113] on div "Cyquia [PERSON_NAME] - [EMAIL_ADDRESS][DOMAIN_NAME]" at bounding box center [338, 112] width 138 height 19
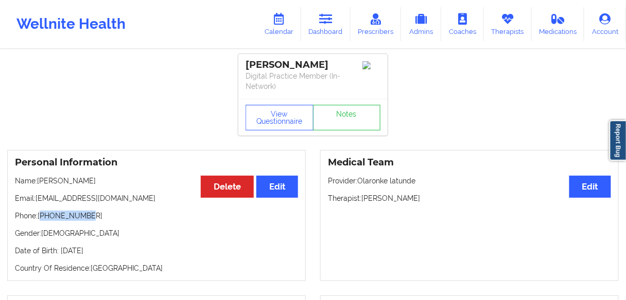
drag, startPoint x: 88, startPoint y: 213, endPoint x: 42, endPoint y: 214, distance: 46.3
click at [42, 214] on p "Phone: [PHONE_NUMBER]" at bounding box center [156, 216] width 283 height 10
click at [332, 23] on icon at bounding box center [325, 18] width 13 height 11
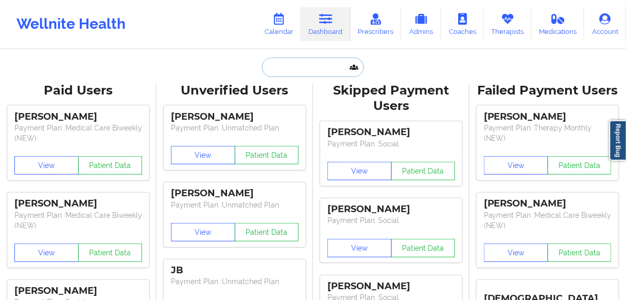
click at [300, 66] on input "text" at bounding box center [313, 68] width 102 height 20
paste input "12147173957"
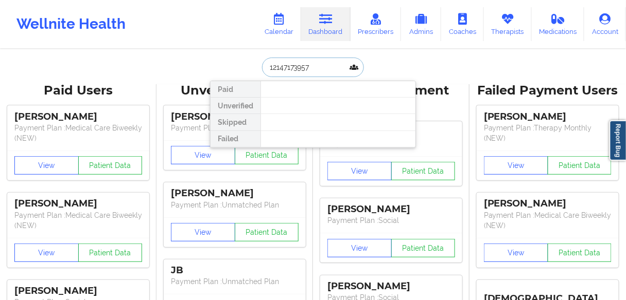
drag, startPoint x: 320, startPoint y: 68, endPoint x: 254, endPoint y: 68, distance: 66.4
click at [251, 68] on div "12147173957 Paid Unverified Skipped Failed" at bounding box center [313, 68] width 206 height 20
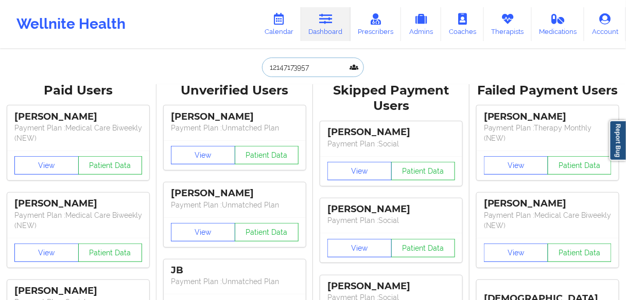
paste input "[PERSON_NAME]"
type input "[PERSON_NAME]"
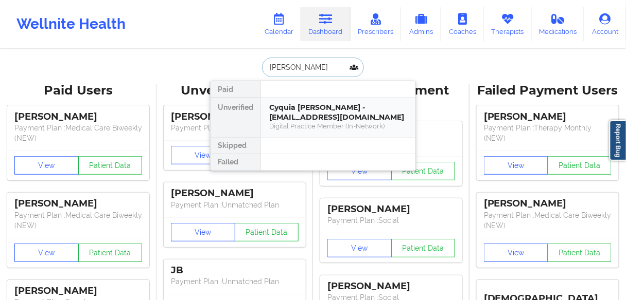
click at [290, 111] on div "Cyquia [PERSON_NAME] - [EMAIL_ADDRESS][DOMAIN_NAME]" at bounding box center [338, 112] width 138 height 19
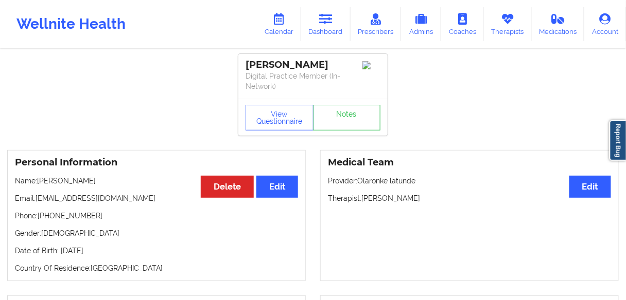
click at [74, 176] on p "Name: [PERSON_NAME]" at bounding box center [156, 181] width 283 height 10
click at [75, 176] on p "Name: [PERSON_NAME]" at bounding box center [156, 181] width 283 height 10
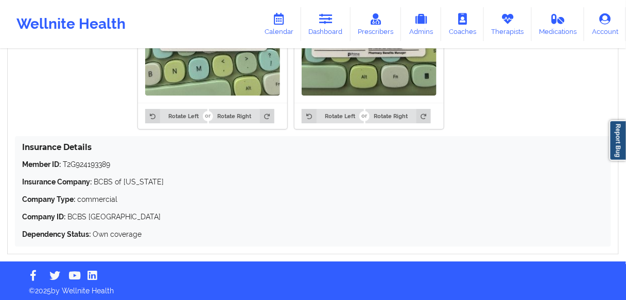
scroll to position [782, 0]
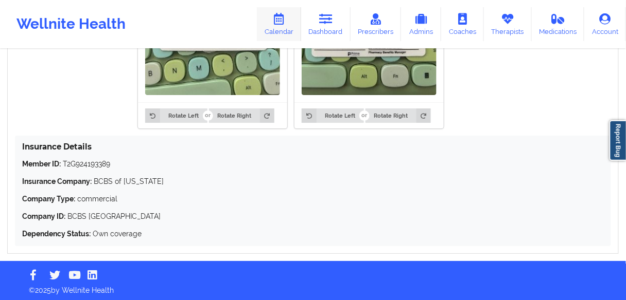
click at [297, 29] on link "Calendar" at bounding box center [279, 24] width 44 height 34
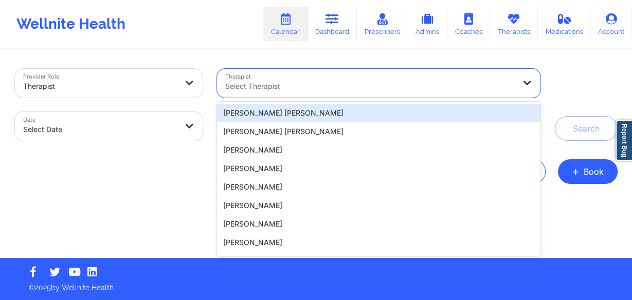
click at [294, 76] on div "Select Therapist" at bounding box center [366, 83] width 299 height 29
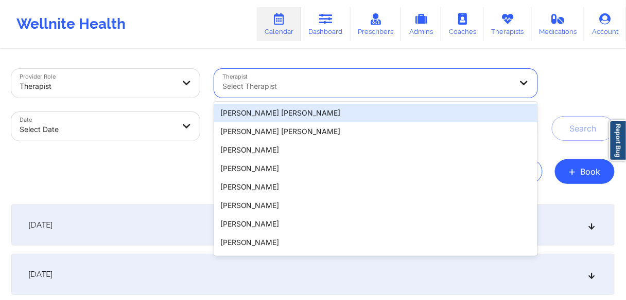
paste input "[PERSON_NAME]"
type input "[PERSON_NAME]"
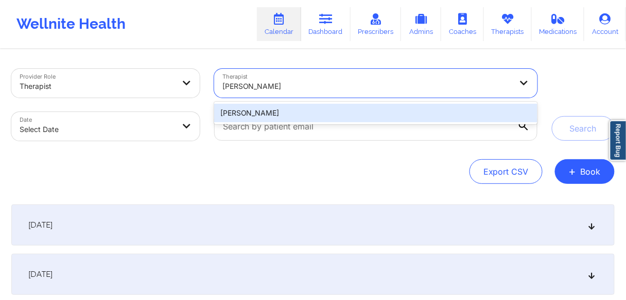
click at [269, 118] on div "[PERSON_NAME]" at bounding box center [375, 113] width 323 height 19
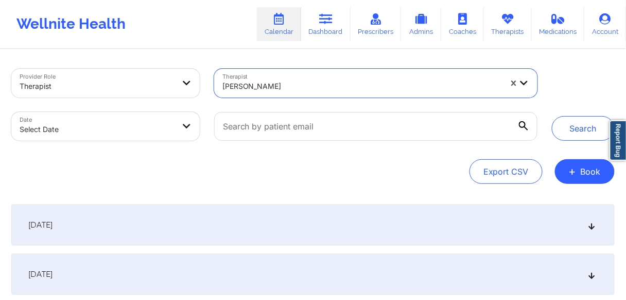
click at [91, 139] on body "Wellnite Health Calendar Dashboard Prescribers Admins Coaches Therapists Medica…" at bounding box center [313, 150] width 626 height 300
select select "2025-8"
select select "2025-9"
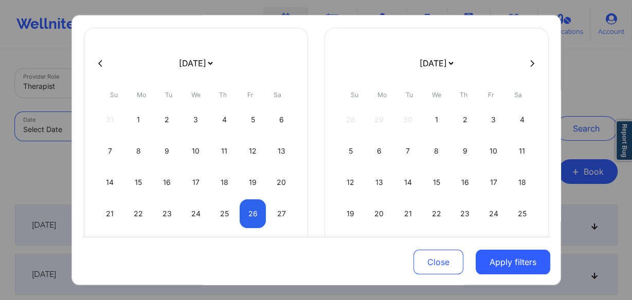
scroll to position [109, 0]
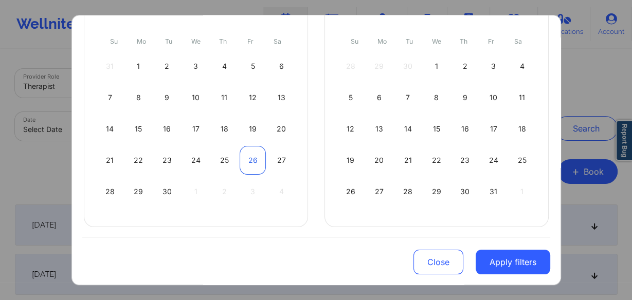
click at [245, 159] on div "26" at bounding box center [253, 160] width 26 height 29
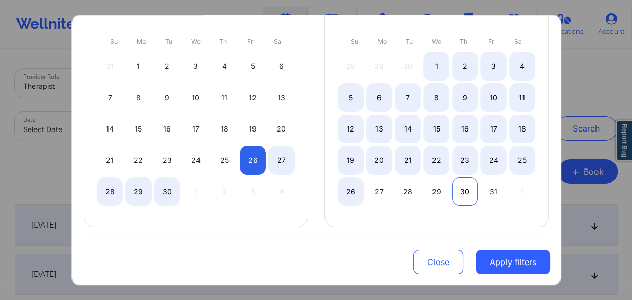
select select "2025-8"
select select "2025-9"
click at [469, 187] on div "30" at bounding box center [465, 191] width 26 height 29
select select "2025-8"
select select "2025-9"
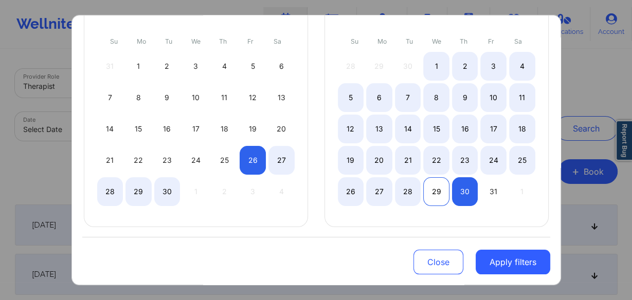
click at [438, 192] on div "29" at bounding box center [436, 191] width 26 height 29
select select "2025-9"
select select "2025-10"
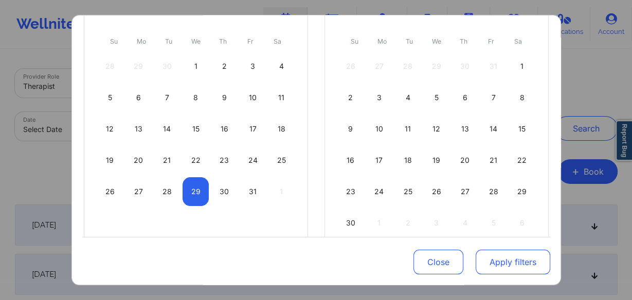
click at [495, 264] on button "Apply filters" at bounding box center [513, 262] width 75 height 25
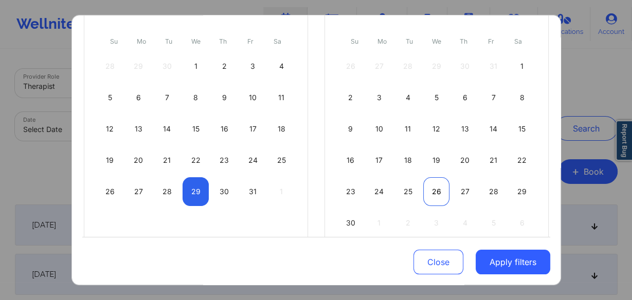
select select "2025-9"
select select "2025-10"
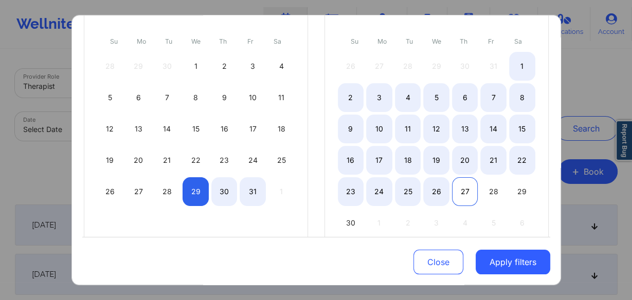
select select "2025-9"
select select "2025-10"
select select "2025-9"
select select "2025-10"
click at [431, 190] on div "26" at bounding box center [436, 191] width 26 height 29
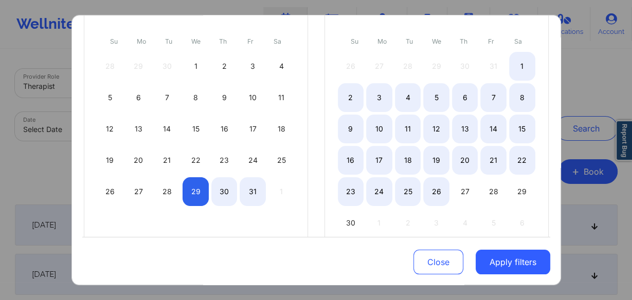
select select "2025-9"
select select "2025-10"
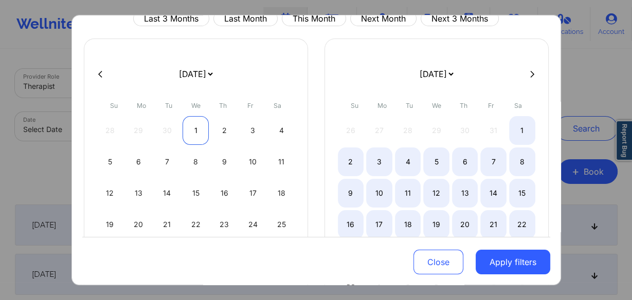
scroll to position [0, 0]
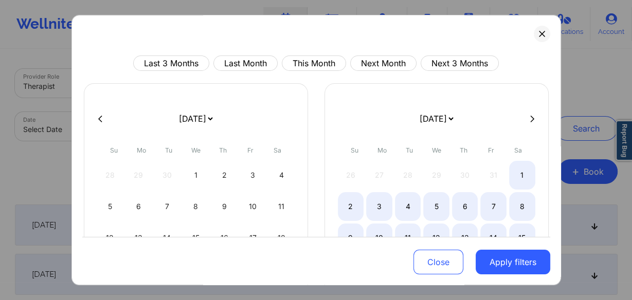
click at [100, 121] on icon at bounding box center [100, 119] width 4 height 7
select select "2025-8"
select select "2025-9"
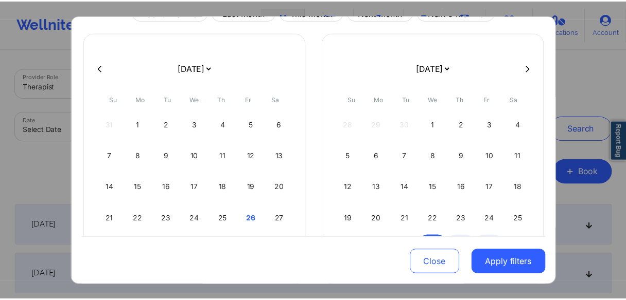
scroll to position [109, 0]
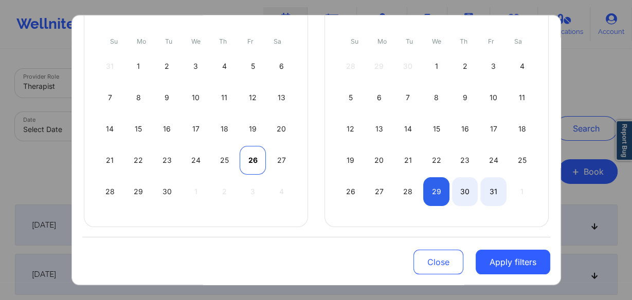
click at [255, 158] on div "26" at bounding box center [253, 160] width 26 height 29
select select "2025-8"
select select "2025-9"
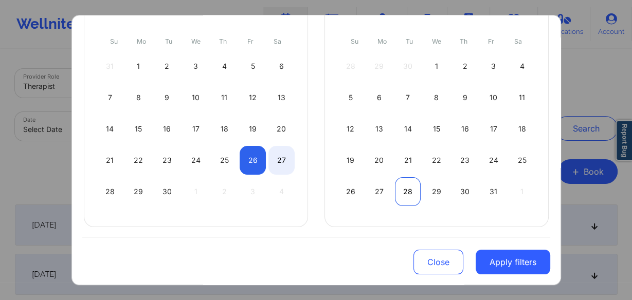
select select "2025-8"
select select "2025-9"
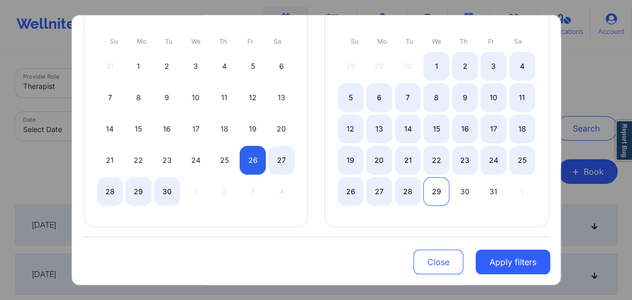
select select "2025-8"
select select "2025-9"
select select "2025-8"
select select "2025-9"
click at [403, 190] on div "28" at bounding box center [408, 191] width 26 height 29
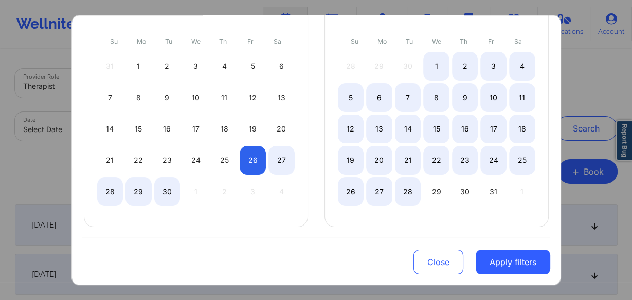
select select "2025-8"
select select "2025-9"
click at [506, 264] on button "Apply filters" at bounding box center [513, 262] width 75 height 25
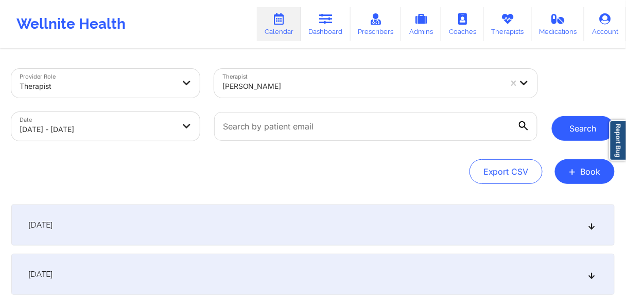
click at [572, 127] on button "Search" at bounding box center [582, 128] width 63 height 25
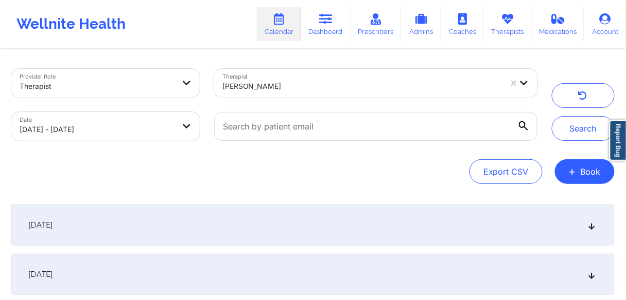
click at [52, 227] on span "[DATE]" at bounding box center [40, 225] width 24 height 10
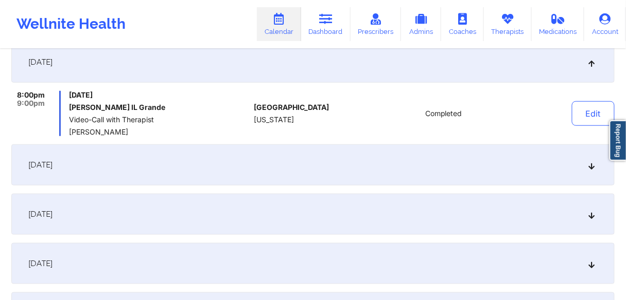
scroll to position [165, 0]
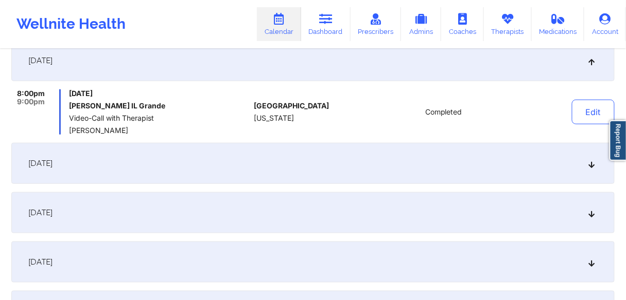
click at [85, 176] on div "[DATE]" at bounding box center [312, 163] width 603 height 41
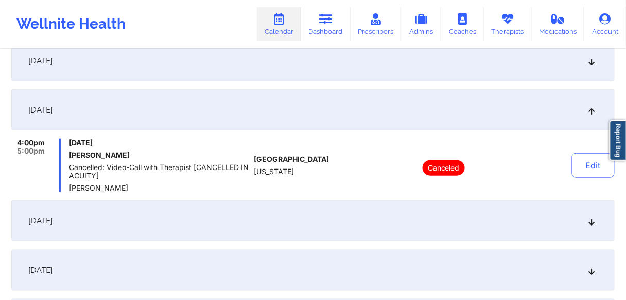
click at [52, 221] on span "[DATE]" at bounding box center [40, 221] width 24 height 10
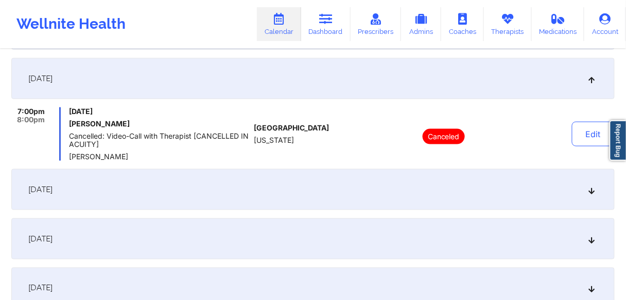
scroll to position [247, 0]
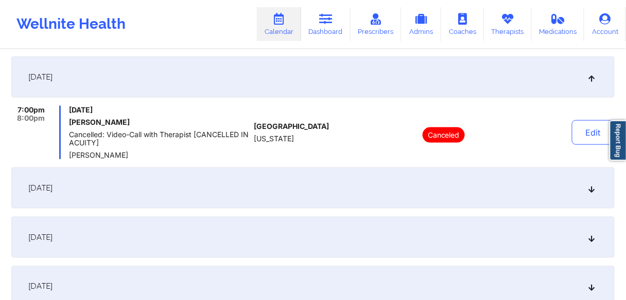
click at [52, 193] on span "[DATE]" at bounding box center [40, 188] width 24 height 10
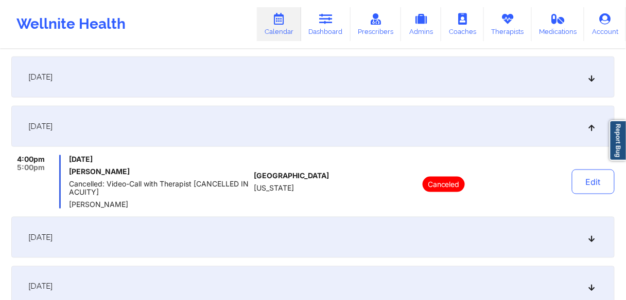
scroll to position [329, 0]
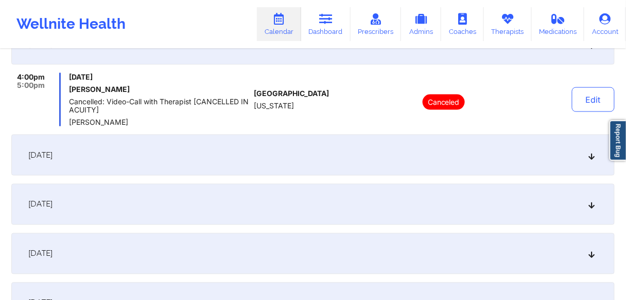
click at [52, 154] on span "[DATE]" at bounding box center [40, 155] width 24 height 10
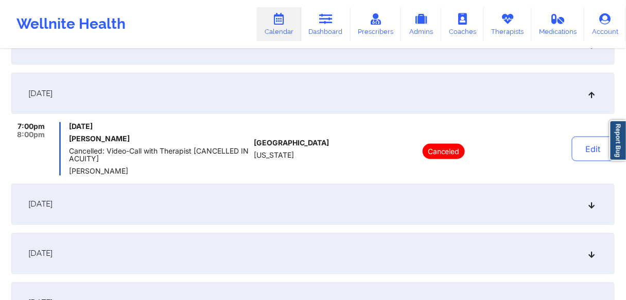
click at [52, 208] on span "[DATE]" at bounding box center [40, 205] width 24 height 10
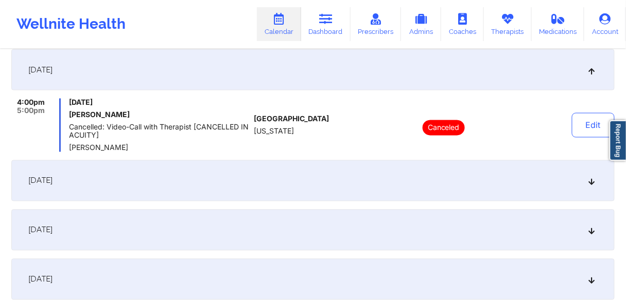
scroll to position [412, 0]
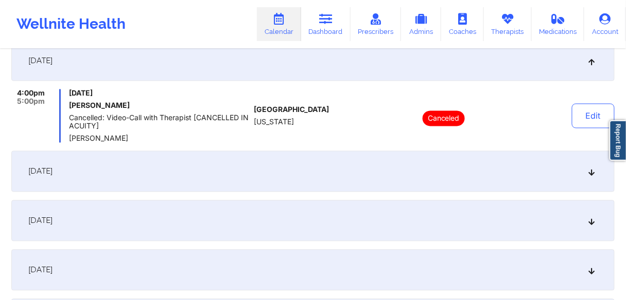
click at [52, 172] on span "[DATE]" at bounding box center [40, 172] width 24 height 10
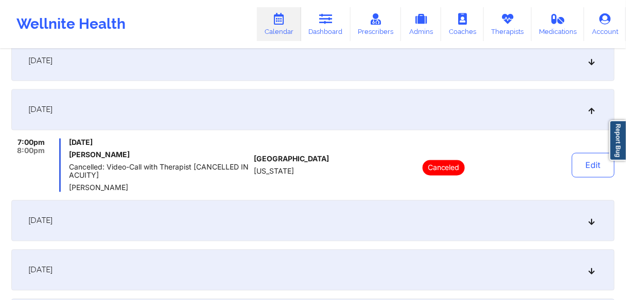
click at [52, 223] on span "[DATE]" at bounding box center [40, 221] width 24 height 10
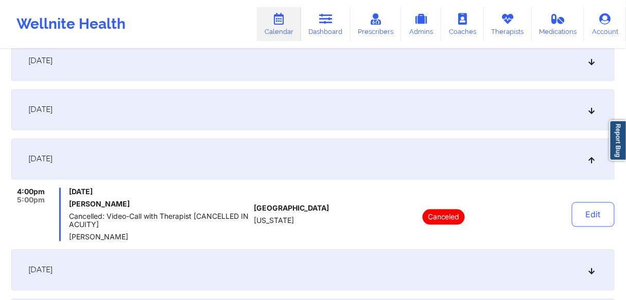
click at [52, 111] on span "[DATE]" at bounding box center [40, 110] width 24 height 10
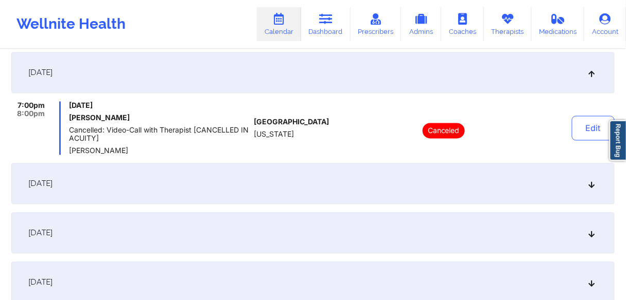
scroll to position [494, 0]
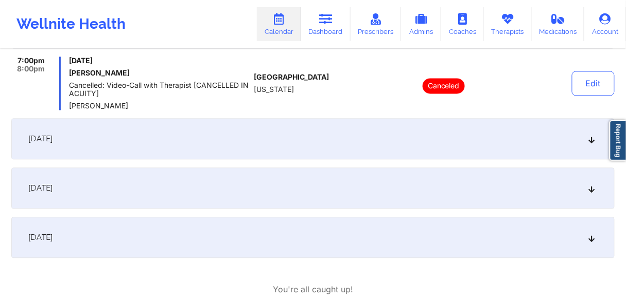
click at [72, 148] on div "[DATE]" at bounding box center [312, 138] width 603 height 41
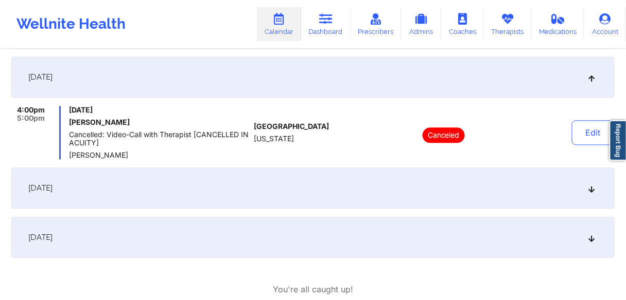
click at [52, 187] on span "[DATE]" at bounding box center [40, 188] width 24 height 10
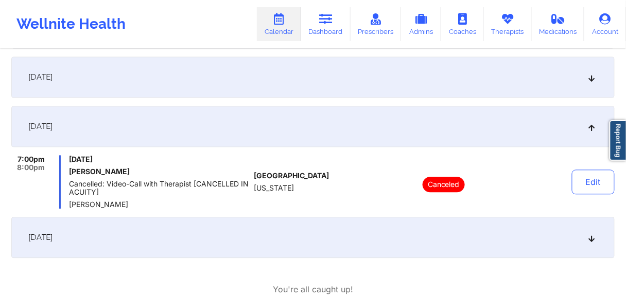
click at [75, 230] on div "[DATE]" at bounding box center [312, 237] width 603 height 41
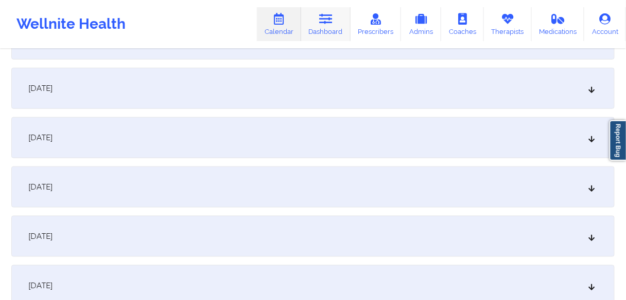
scroll to position [63, 0]
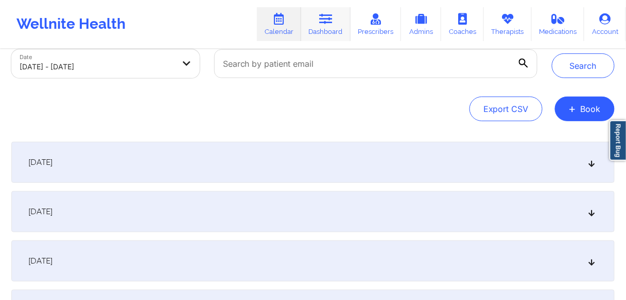
click at [323, 30] on link "Dashboard" at bounding box center [325, 24] width 49 height 34
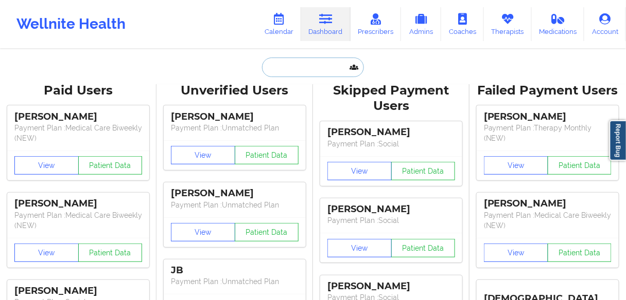
click at [293, 72] on input "text" at bounding box center [313, 68] width 102 height 20
paste input "[PERSON_NAME]"
type input "[PERSON_NAME]"
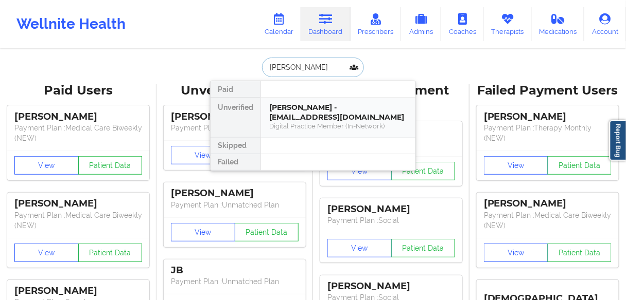
click at [284, 116] on div "[PERSON_NAME] - [EMAIL_ADDRESS][DOMAIN_NAME]" at bounding box center [338, 112] width 138 height 19
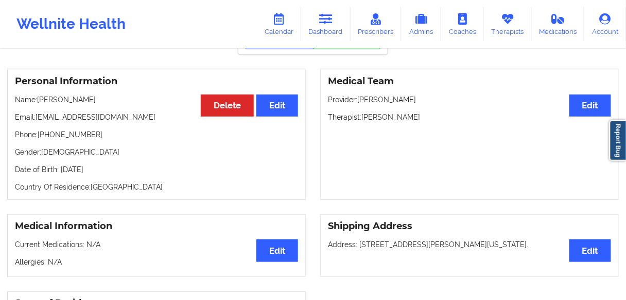
scroll to position [82, 0]
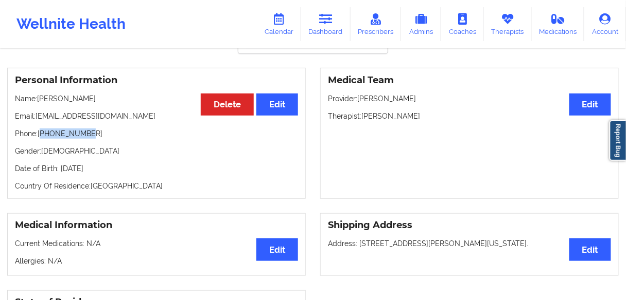
drag, startPoint x: 90, startPoint y: 131, endPoint x: 44, endPoint y: 132, distance: 45.8
click at [43, 132] on p "Phone: [PHONE_NUMBER]" at bounding box center [156, 134] width 283 height 10
drag, startPoint x: 111, startPoint y: 153, endPoint x: 84, endPoint y: 136, distance: 32.0
click at [111, 153] on p "Gender: [DEMOGRAPHIC_DATA]" at bounding box center [156, 151] width 283 height 10
click at [73, 134] on p "Phone: [PHONE_NUMBER]" at bounding box center [156, 134] width 283 height 10
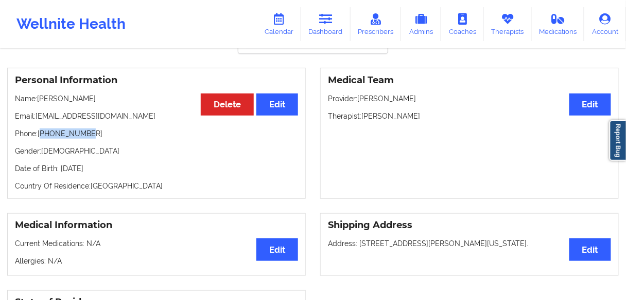
click at [73, 134] on p "Phone: [PHONE_NUMBER]" at bounding box center [156, 134] width 283 height 10
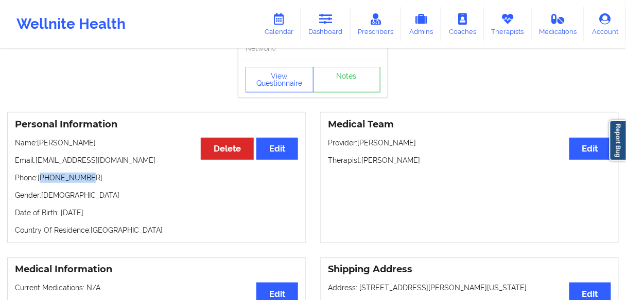
scroll to position [0, 0]
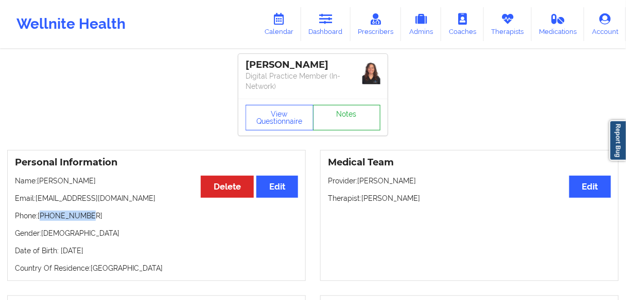
click at [346, 122] on link "Notes" at bounding box center [347, 118] width 68 height 26
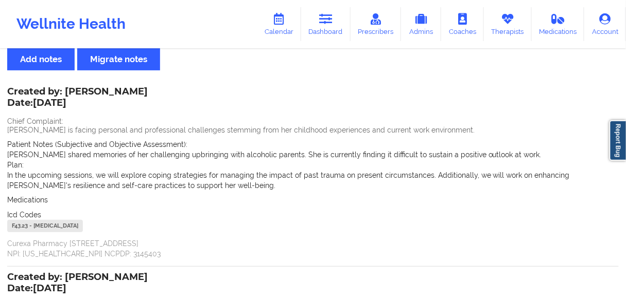
scroll to position [41, 0]
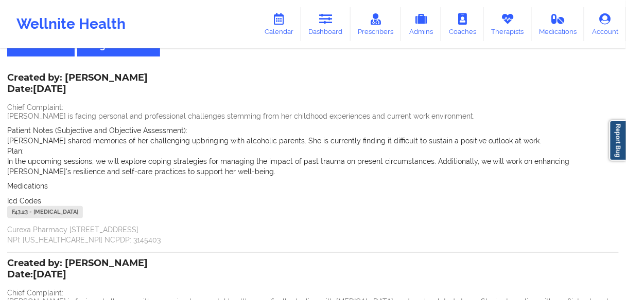
drag, startPoint x: 91, startPoint y: 90, endPoint x: 0, endPoint y: 88, distance: 90.5
click at [0, 88] on div "Name: [PERSON_NAME] Add notes Migrate notes Created by: [PERSON_NAME] Date: [DA…" at bounding box center [313, 261] width 626 height 505
click at [42, 90] on p "Date: [DATE]" at bounding box center [77, 89] width 140 height 13
drag, startPoint x: 68, startPoint y: 92, endPoint x: 8, endPoint y: 92, distance: 60.7
click at [8, 92] on p "Date: [DATE]" at bounding box center [77, 89] width 140 height 13
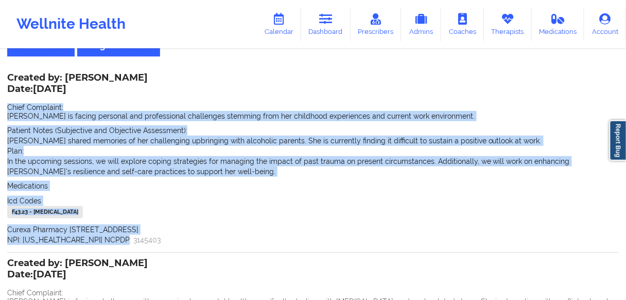
drag, startPoint x: 126, startPoint y: 243, endPoint x: 4, endPoint y: 106, distance: 184.0
click at [4, 106] on div "Name: [PERSON_NAME] Add notes Migrate notes Created by: [PERSON_NAME] Date: [DA…" at bounding box center [313, 261] width 626 height 505
click at [329, 21] on icon at bounding box center [325, 18] width 13 height 11
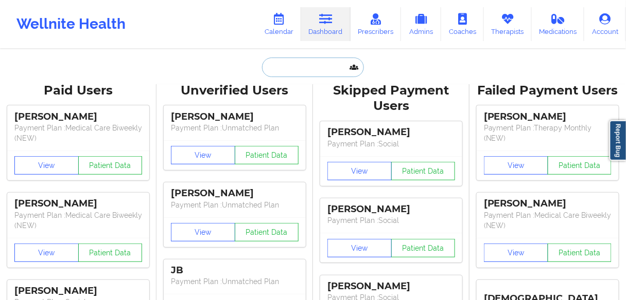
click at [279, 74] on input "text" at bounding box center [313, 68] width 102 height 20
paste input "[PERSON_NAME]"
type input "[PERSON_NAME]"
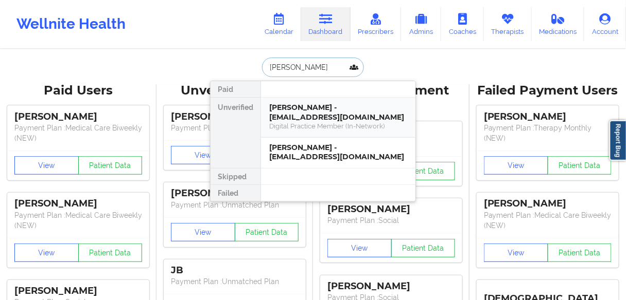
click at [298, 112] on div "[PERSON_NAME] - [EMAIL_ADDRESS][DOMAIN_NAME]" at bounding box center [338, 112] width 138 height 19
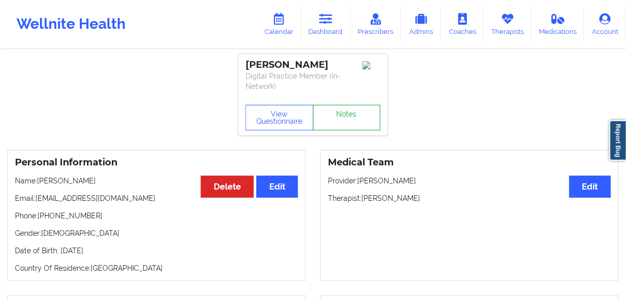
click at [338, 121] on link "Notes" at bounding box center [347, 118] width 68 height 26
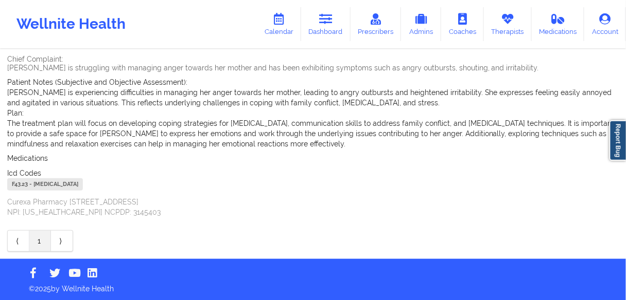
scroll to position [90, 0]
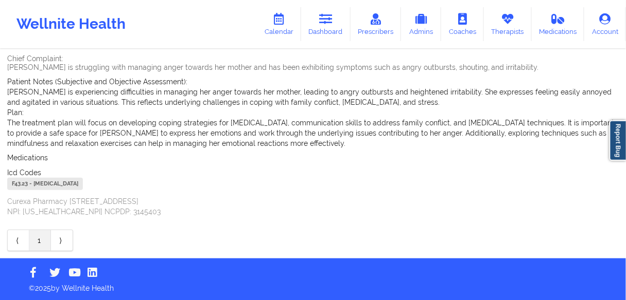
click at [235, 172] on div "Icd Codes [MEDICAL_DATA] - [MEDICAL_DATA]" at bounding box center [312, 180] width 611 height 25
click at [208, 183] on div "F43.23 - [MEDICAL_DATA]" at bounding box center [312, 185] width 611 height 15
drag, startPoint x: 206, startPoint y: 184, endPoint x: 0, endPoint y: 184, distance: 205.8
click at [0, 184] on div "Name: [PERSON_NAME] Add notes Migrate notes Created by: [PERSON_NAME] Date: [DA…" at bounding box center [313, 109] width 626 height 298
